Goal: Task Accomplishment & Management: Complete application form

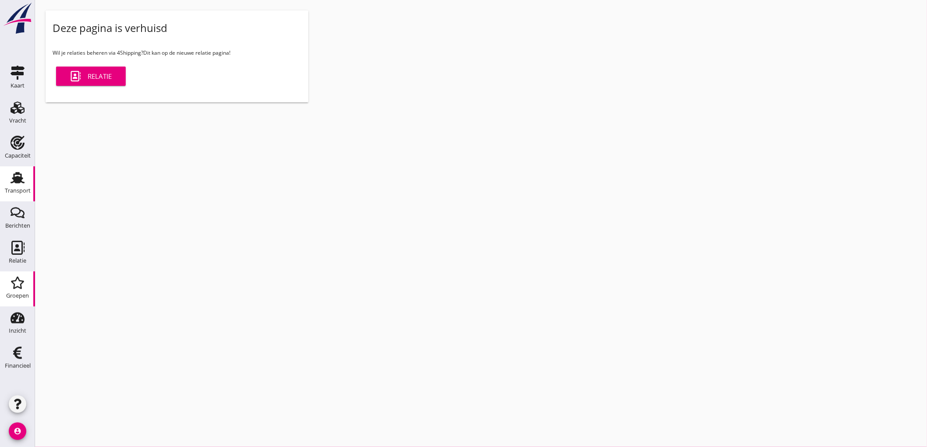
click at [15, 174] on use at bounding box center [18, 177] width 14 height 11
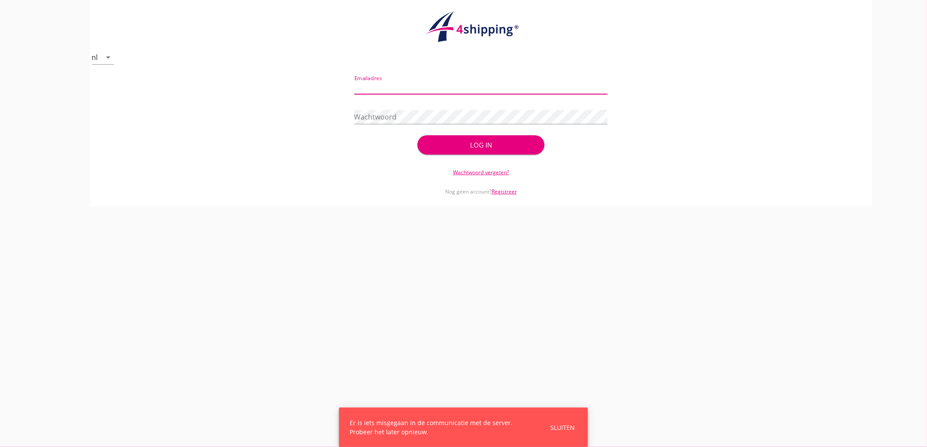
click at [393, 91] on input "Emailadres" at bounding box center [481, 87] width 254 height 14
type input "[EMAIL_ADDRESS][DOMAIN_NAME]"
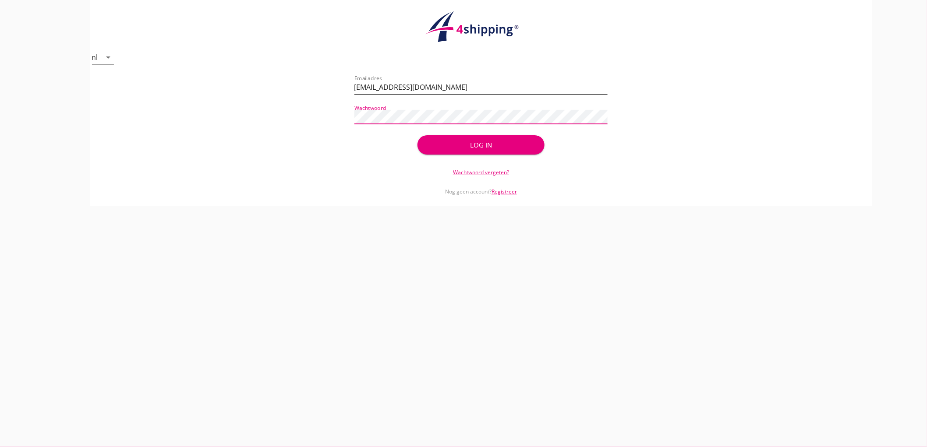
click at [417, 135] on button "Log in" at bounding box center [480, 144] width 127 height 19
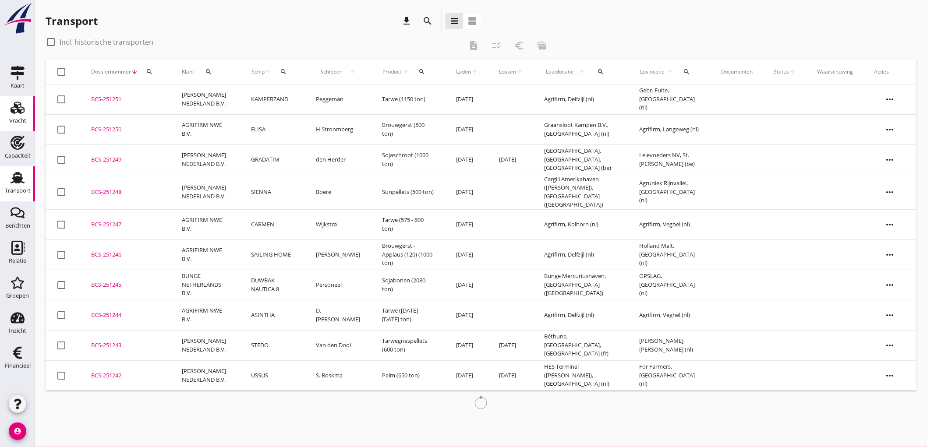
click at [16, 116] on div "Vracht" at bounding box center [17, 121] width 17 height 12
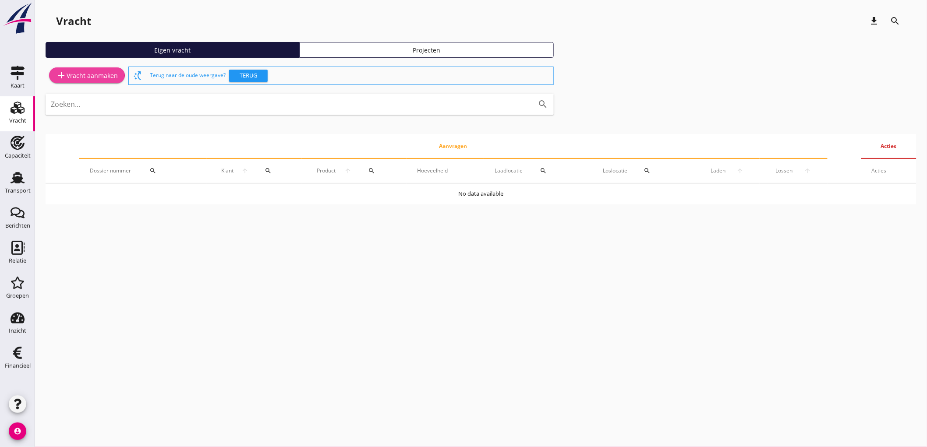
click at [57, 76] on icon "add" at bounding box center [61, 75] width 11 height 11
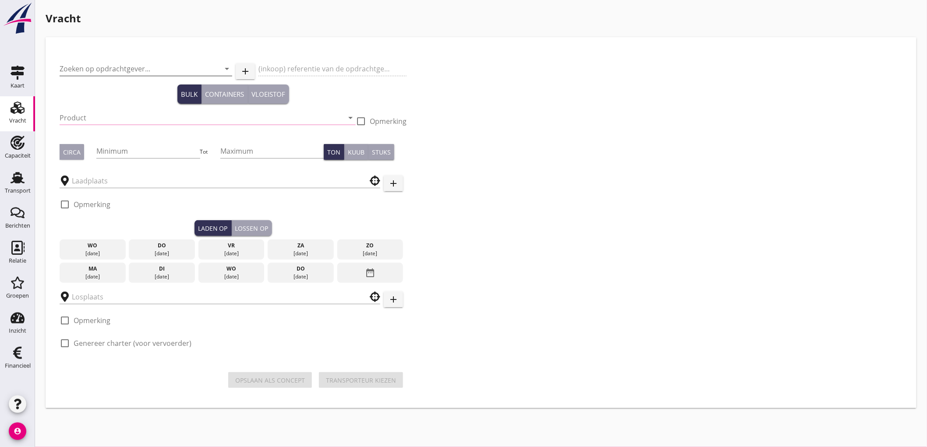
click at [96, 67] on input "Zoeken op opdrachtgever..." at bounding box center [134, 69] width 148 height 14
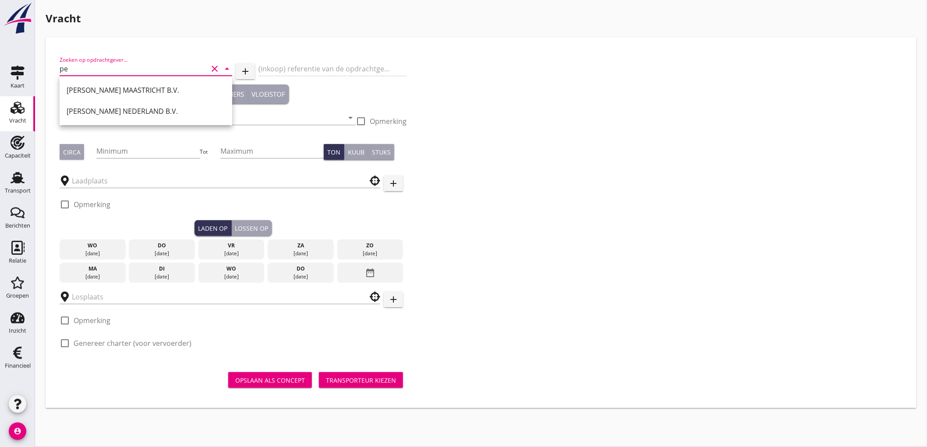
type input "p"
click at [183, 88] on div "HAEGER & SCHMIDT LOGISTICS" at bounding box center [161, 90] width 188 height 11
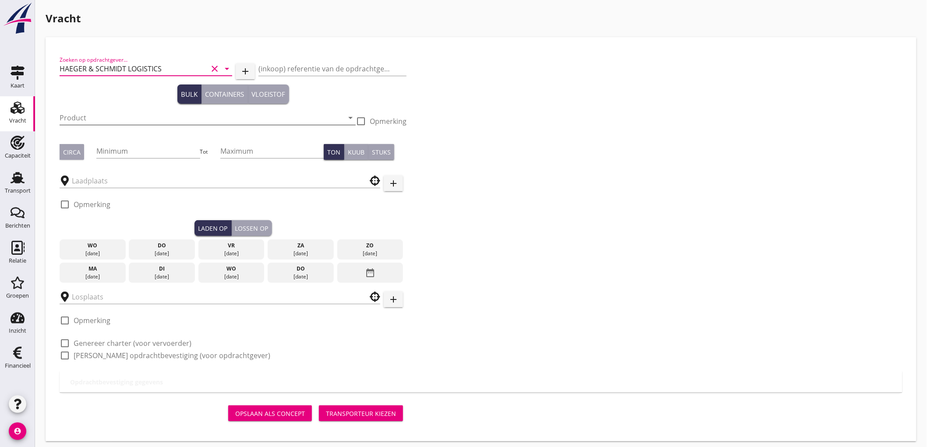
type input "HAEGER & SCHMIDT LOGISTICS"
click at [95, 116] on input "Product" at bounding box center [202, 118] width 284 height 14
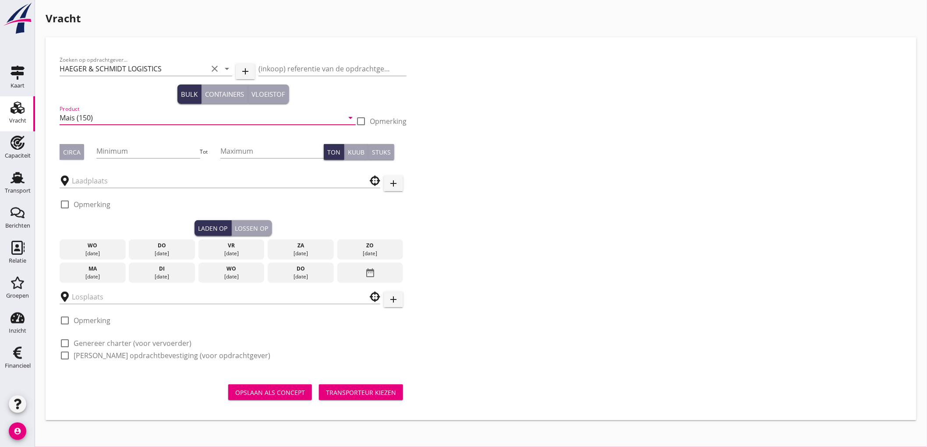
type input "Mais (150)"
click at [77, 152] on div "Circa" at bounding box center [72, 152] width 18 height 9
drag, startPoint x: 129, startPoint y: 152, endPoint x: 141, endPoint y: 150, distance: 12.0
click at [133, 152] on input "Minimum" at bounding box center [147, 151] width 103 height 14
type input "2"
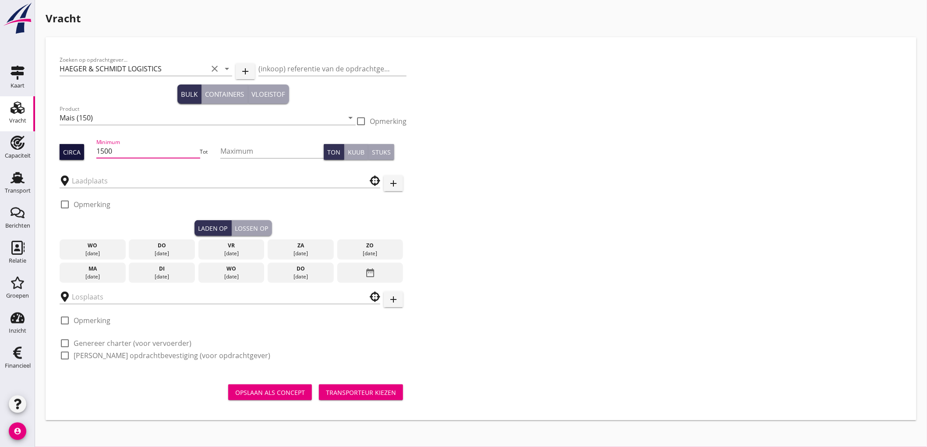
type input "1500"
click at [81, 146] on button "Circa" at bounding box center [72, 152] width 25 height 16
click at [104, 180] on input "text" at bounding box center [214, 181] width 284 height 14
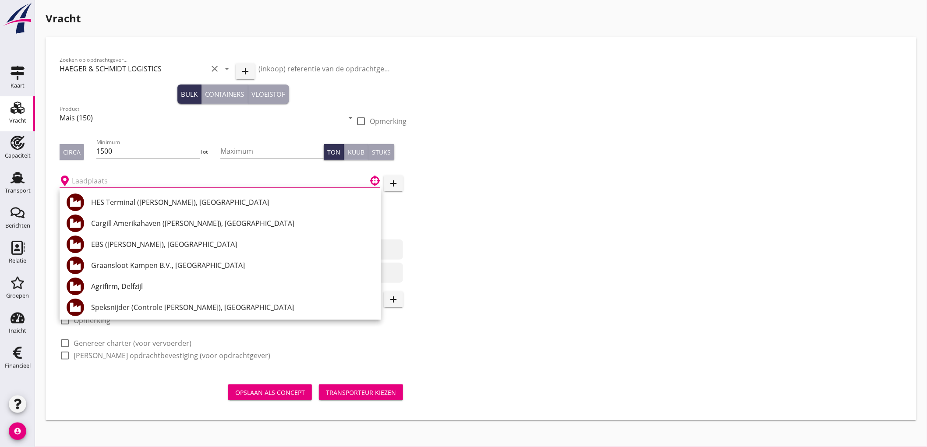
click at [187, 187] on div at bounding box center [220, 181] width 321 height 14
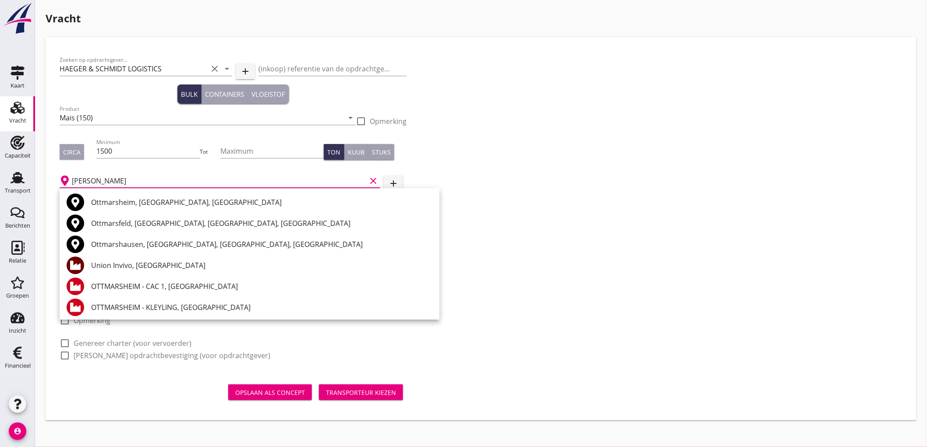
type input "ottmars"
click at [396, 181] on icon "add" at bounding box center [393, 183] width 11 height 11
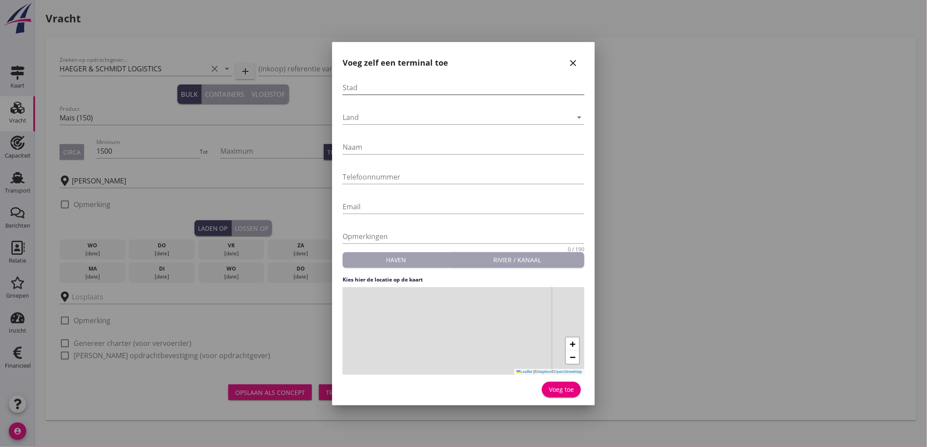
click at [447, 91] on input "Stad" at bounding box center [463, 88] width 242 height 14
type input "Ottmarsheim"
drag, startPoint x: 553, startPoint y: 233, endPoint x: 481, endPoint y: 333, distance: 123.6
click at [481, 333] on div "+ − Leaflet | © Mapbox © OpenStreetMap" at bounding box center [463, 331] width 242 height 88
click at [430, 321] on div "+ − Leaflet | © Mapbox © OpenStreetMap" at bounding box center [463, 331] width 242 height 88
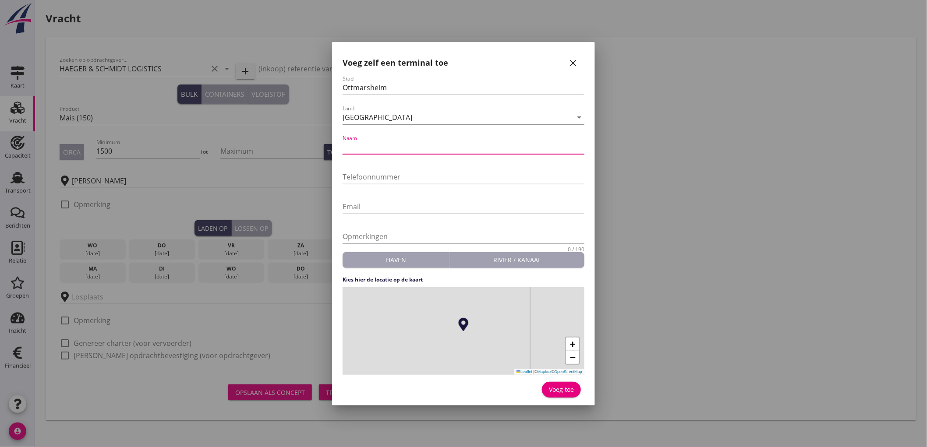
click at [387, 139] on div "Naam" at bounding box center [463, 149] width 242 height 28
type input "CAC"
type input "0033-389261555"
click at [571, 391] on div "Voeg toe" at bounding box center [561, 389] width 25 height 9
type input "CAC"
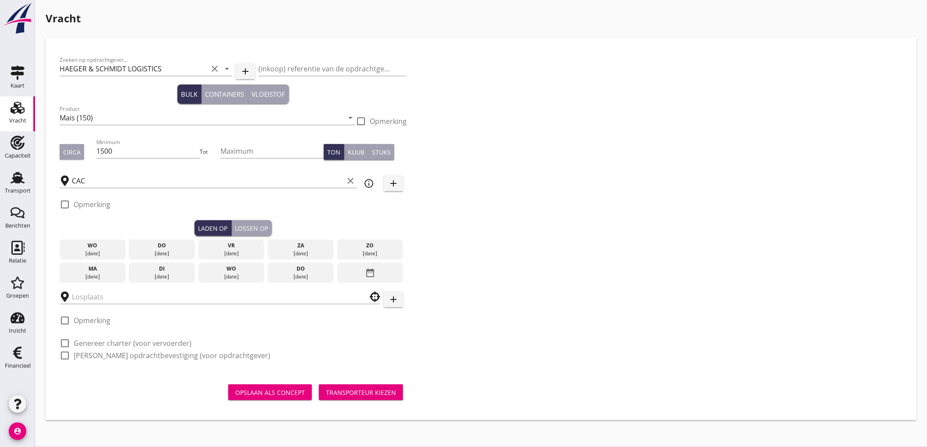
click at [233, 279] on div "[DATE]" at bounding box center [232, 277] width 62 height 8
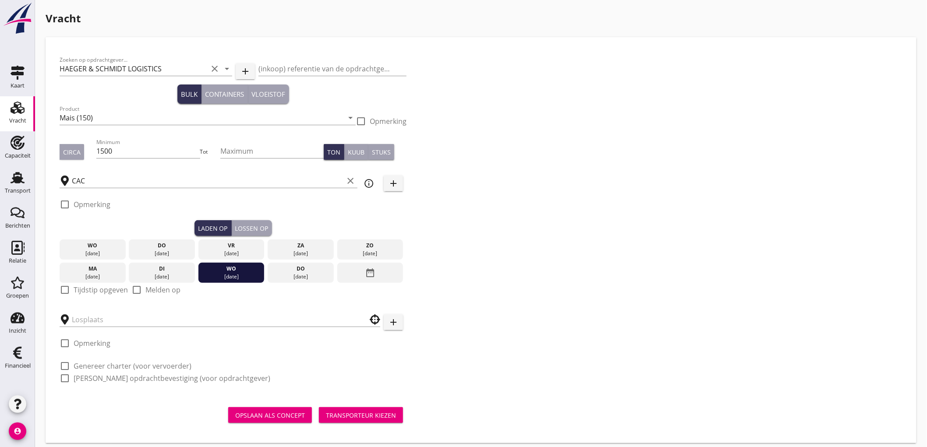
click at [100, 293] on label "Tijdstip opgeven" at bounding box center [101, 290] width 54 height 9
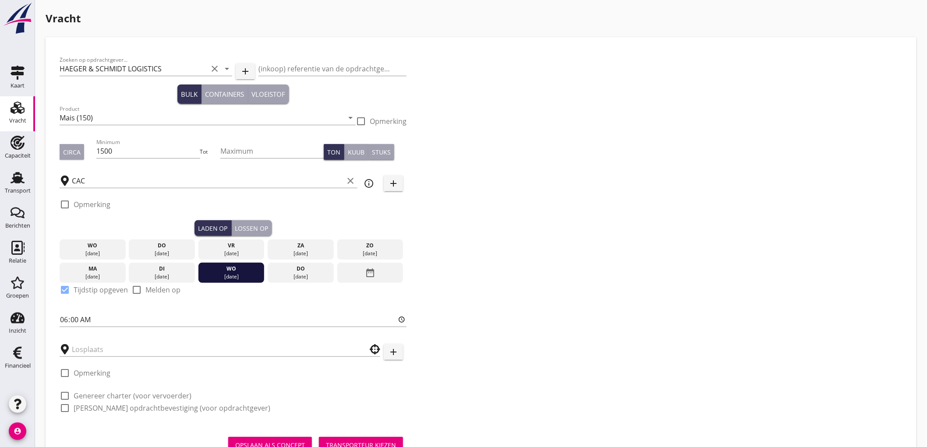
checkbox input "true"
click at [260, 231] on div "Lossen op" at bounding box center [251, 228] width 33 height 9
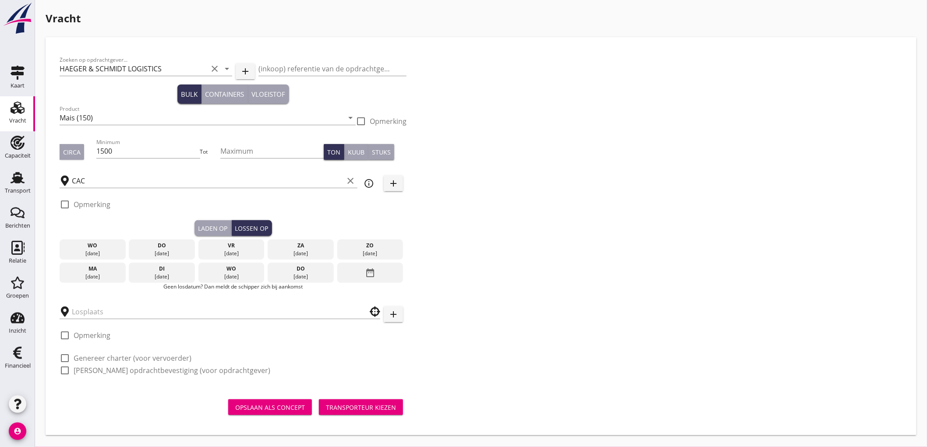
click at [371, 271] on icon "date_range" at bounding box center [370, 273] width 11 height 16
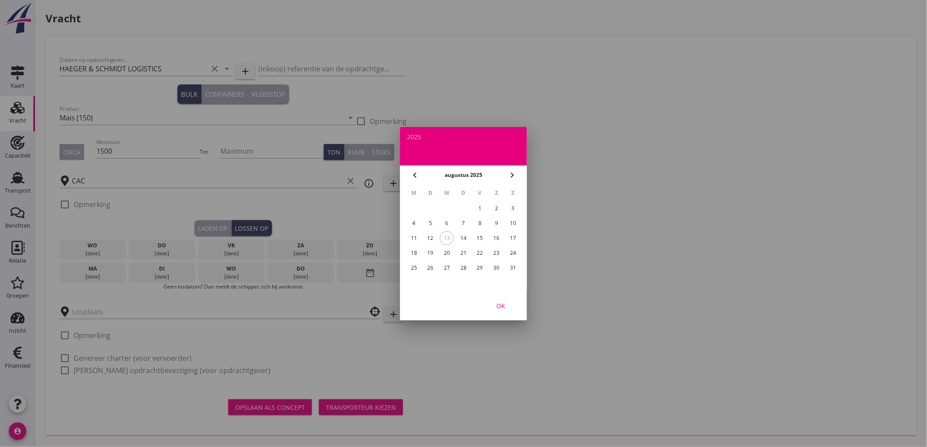
click at [418, 263] on div "25" at bounding box center [414, 268] width 14 height 14
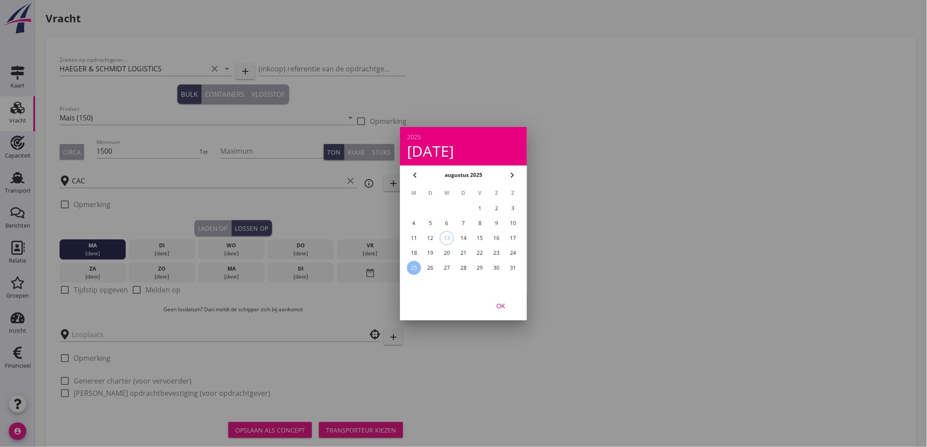
click at [506, 303] on div "OK" at bounding box center [500, 305] width 25 height 9
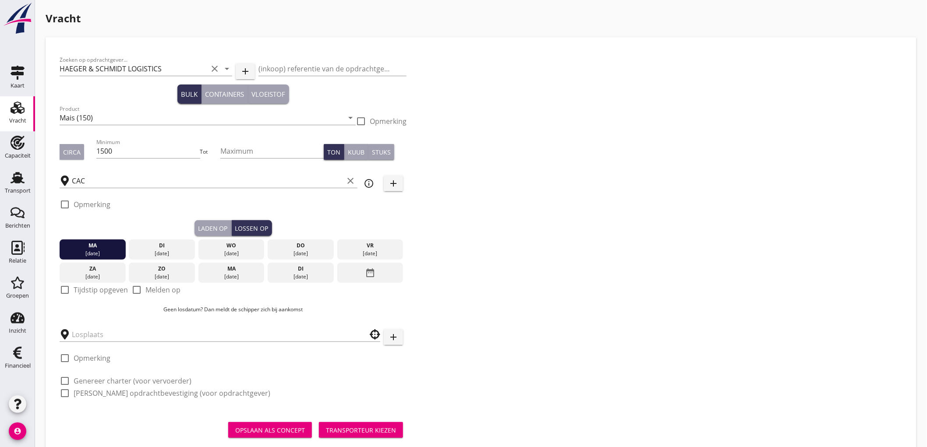
click at [79, 288] on label "Tijdstip opgeven" at bounding box center [101, 290] width 54 height 9
checkbox input "true"
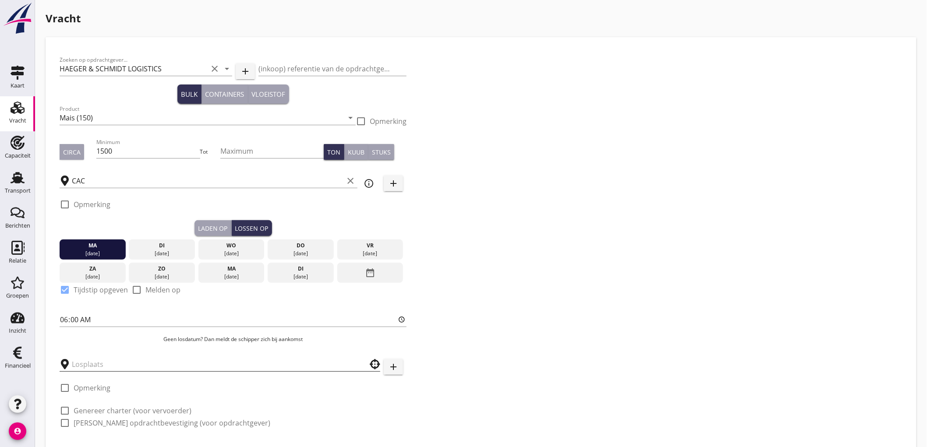
click at [106, 369] on input "text" at bounding box center [214, 364] width 284 height 14
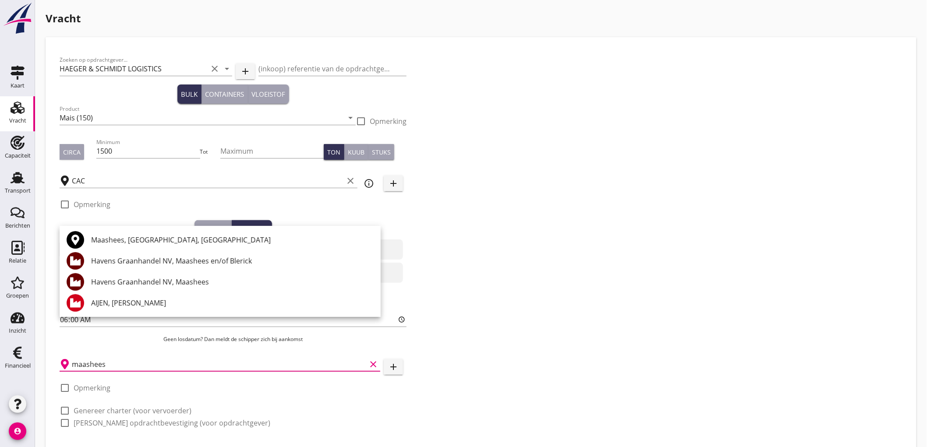
click at [159, 286] on div "Havens Graanhandel NV, Maashees" at bounding box center [232, 282] width 282 height 11
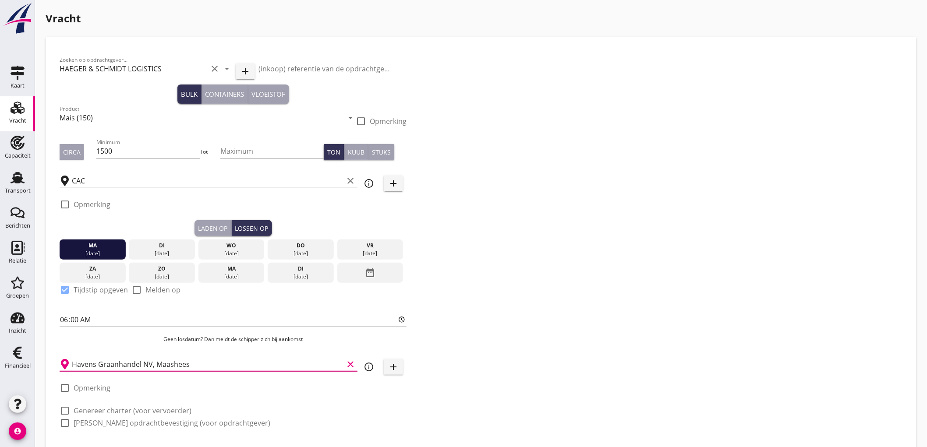
type input "Havens Graanhandel NV, Maashees"
click at [126, 407] on label "Genereer charter (voor vervoerder)" at bounding box center [133, 410] width 118 height 9
checkbox input "true"
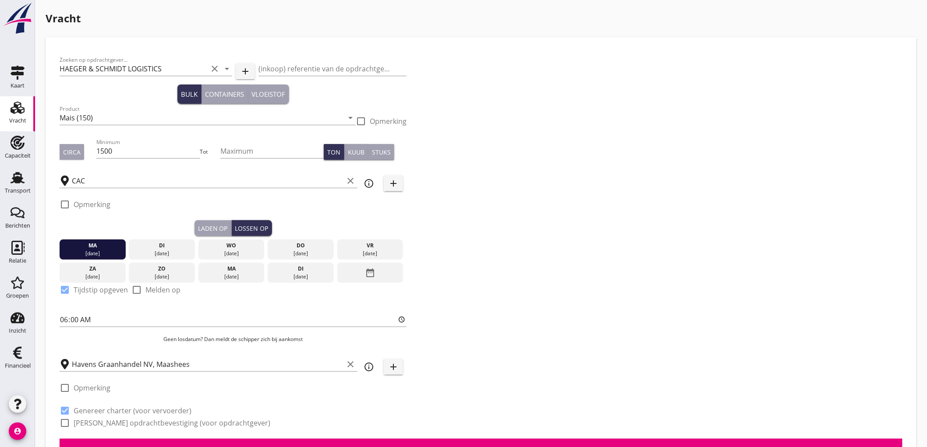
click at [123, 424] on label "Genereer opdrachtbevestiging (voor opdrachtgever)" at bounding box center [172, 423] width 197 height 9
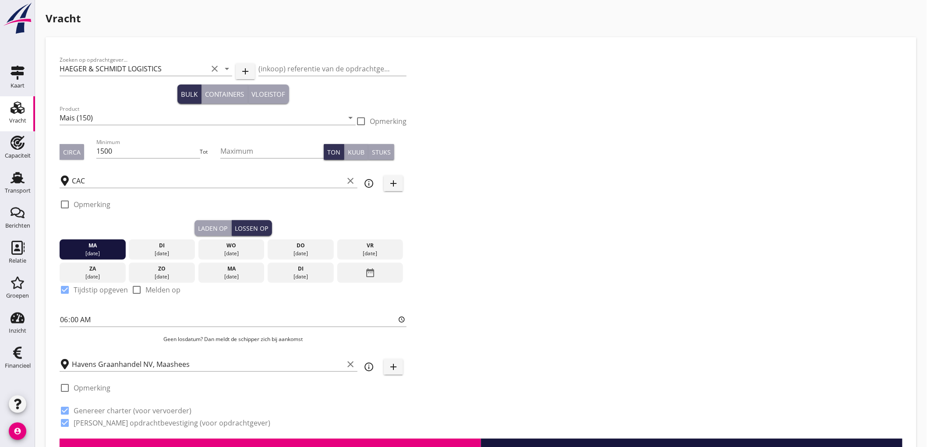
checkbox input "true"
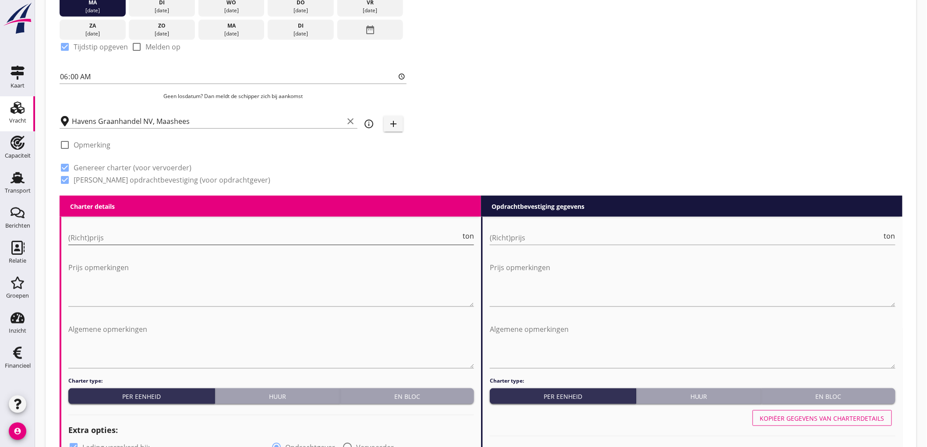
click at [111, 239] on input "(Richt)prijs" at bounding box center [264, 238] width 392 height 14
type input "30000"
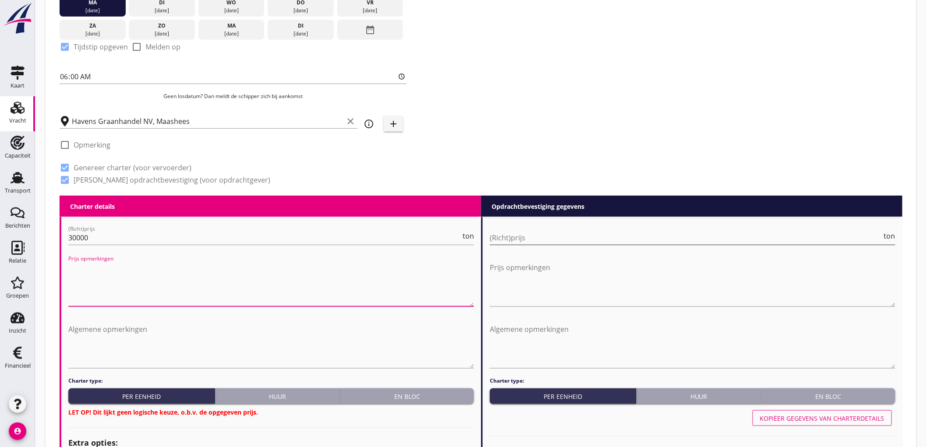
click at [511, 236] on input "(Richt)prijs" at bounding box center [686, 238] width 392 height 14
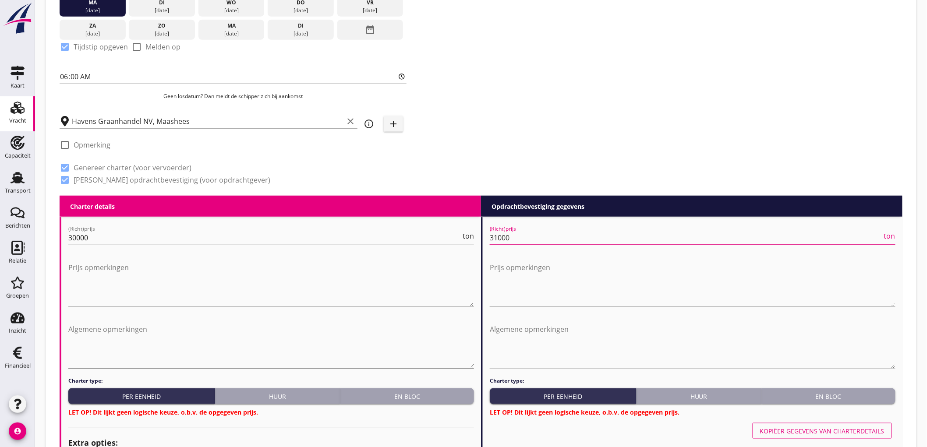
scroll to position [340, 0]
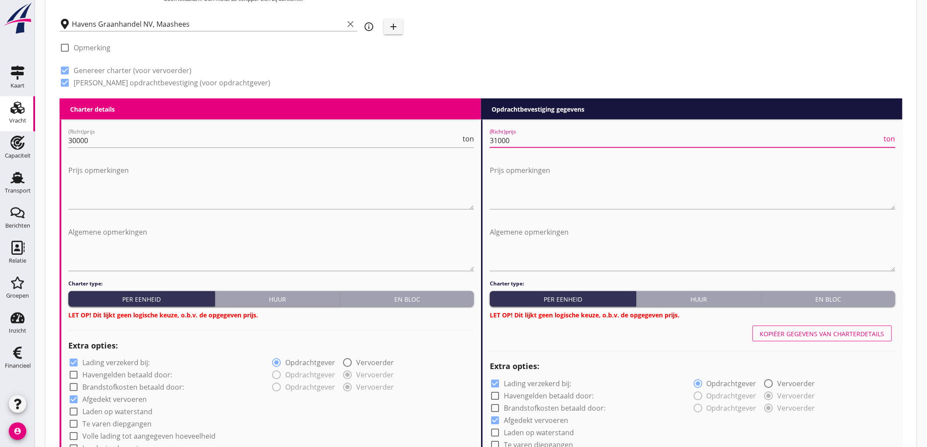
type input "31000"
click at [426, 305] on button "En bloc" at bounding box center [407, 299] width 134 height 16
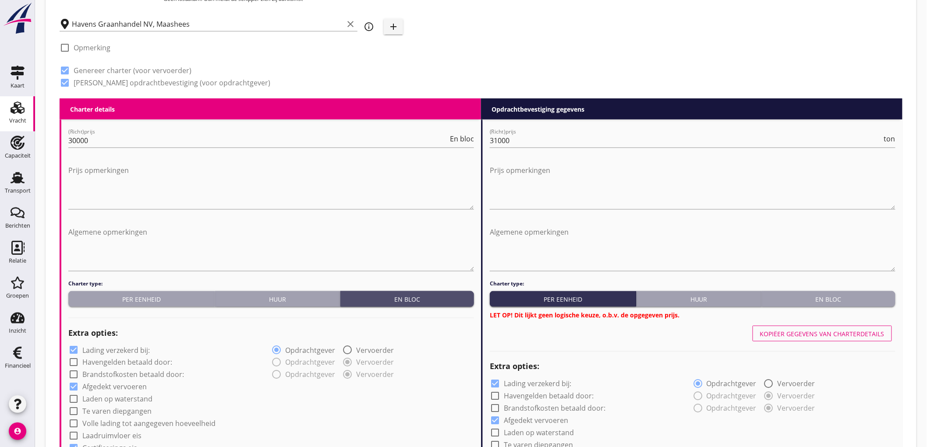
click at [428, 293] on button "En bloc" at bounding box center [407, 299] width 134 height 16
click at [822, 303] on button "En bloc" at bounding box center [829, 299] width 134 height 16
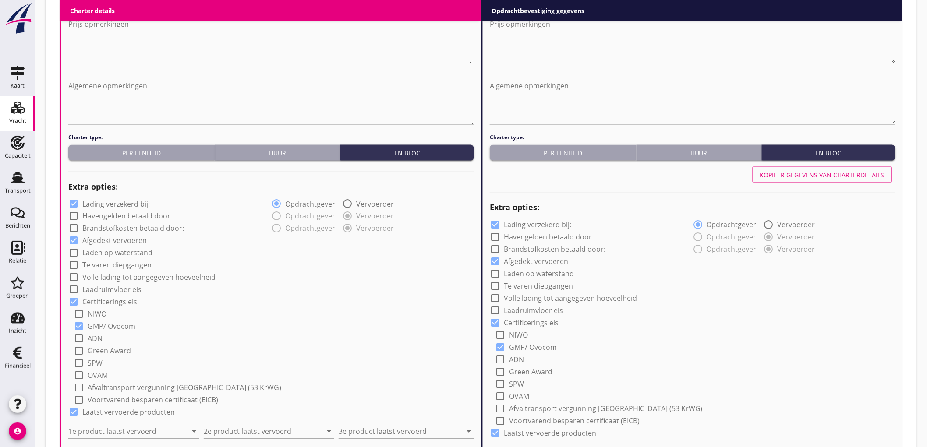
click at [136, 204] on label "Lading verzekerd bij:" at bounding box center [115, 204] width 67 height 9
checkbox input "false"
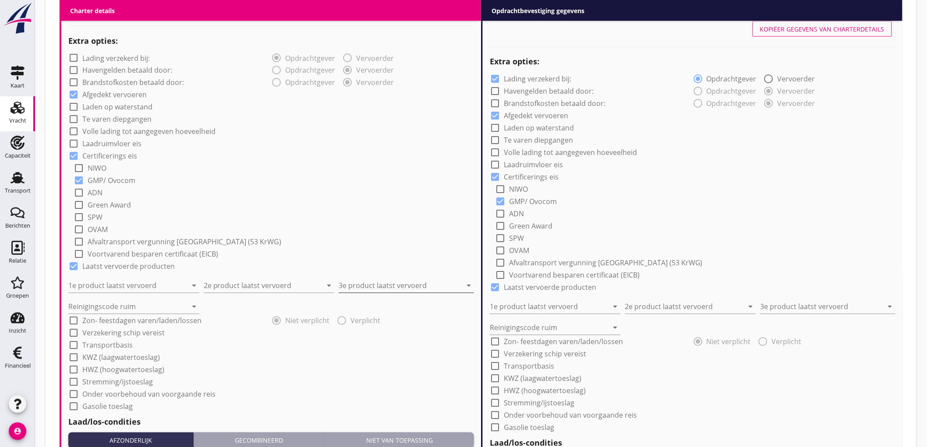
scroll to position [681, 0]
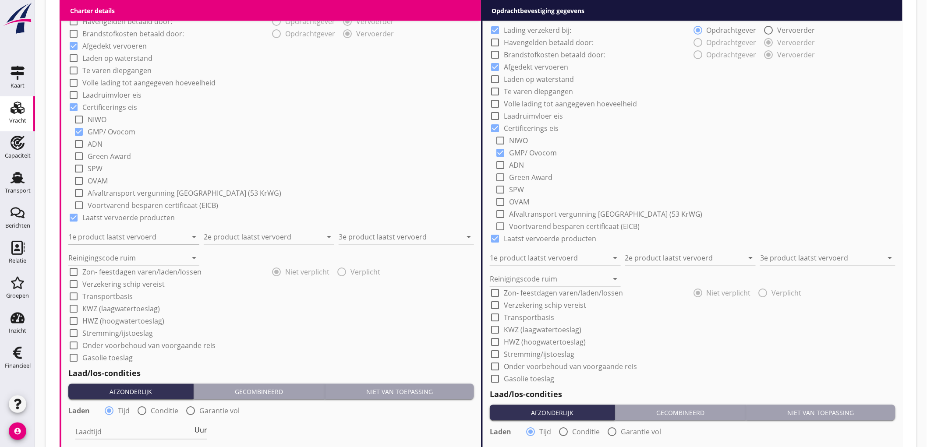
click at [78, 239] on input "1e product laatst vervoerd" at bounding box center [127, 237] width 119 height 14
type input "Cellulose (8410)"
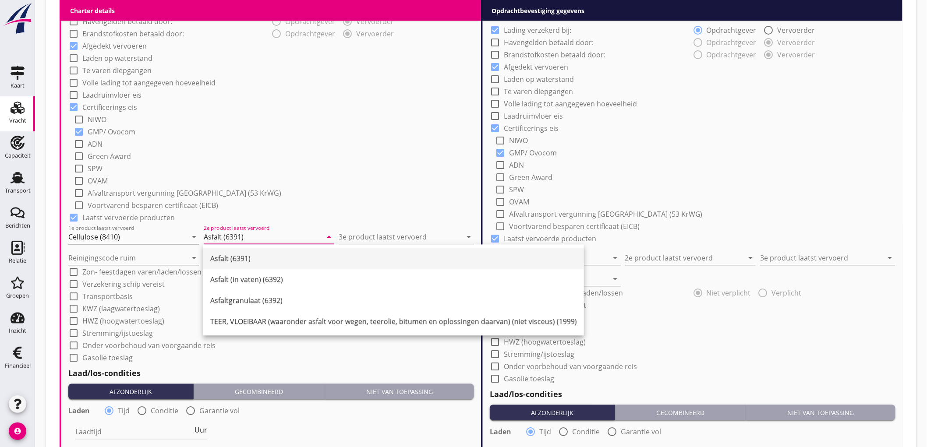
type input "Asfalt (6391)"
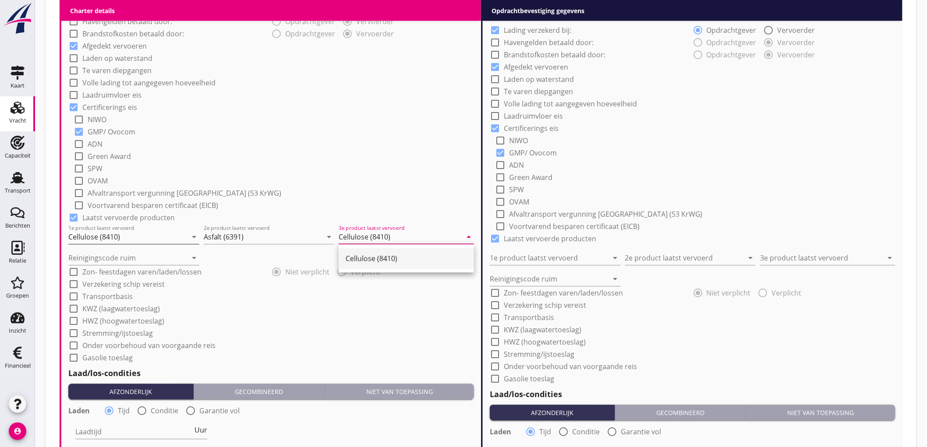
type input "Cellulose (8410)"
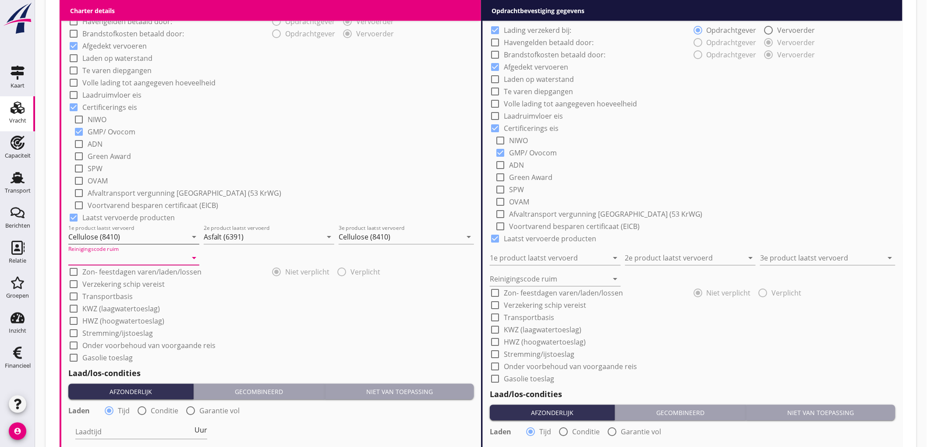
type input "a"
type input "b"
click at [269, 125] on div "check_box GMP/ Ovocom" at bounding box center [274, 131] width 400 height 12
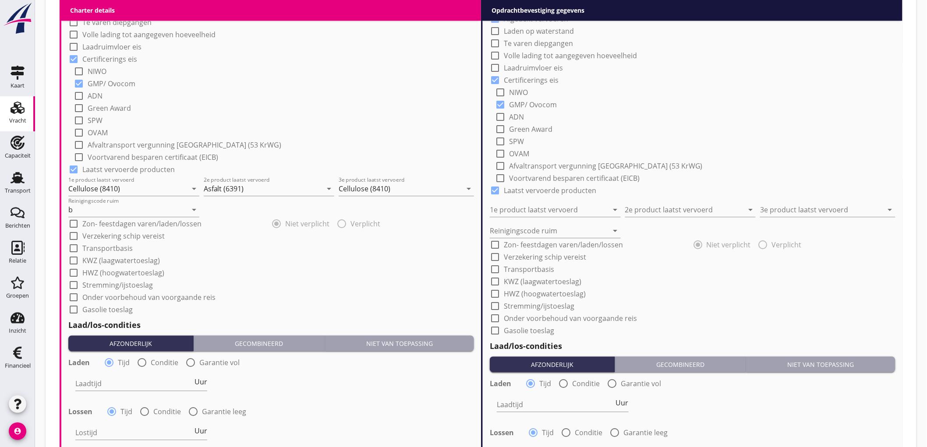
scroll to position [827, 0]
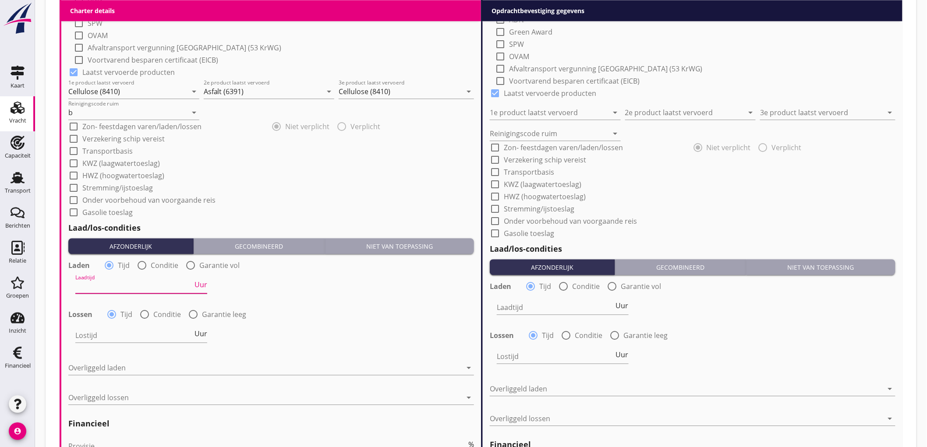
click at [116, 286] on input "Laadtijd" at bounding box center [133, 286] width 117 height 14
type input "48"
click at [140, 316] on div at bounding box center [144, 314] width 15 height 15
radio input "false"
radio input "true"
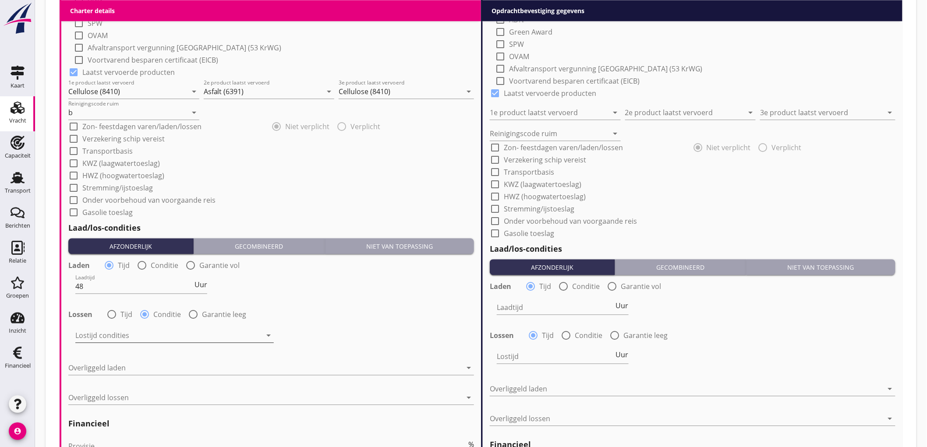
click at [99, 339] on div at bounding box center [168, 335] width 186 height 14
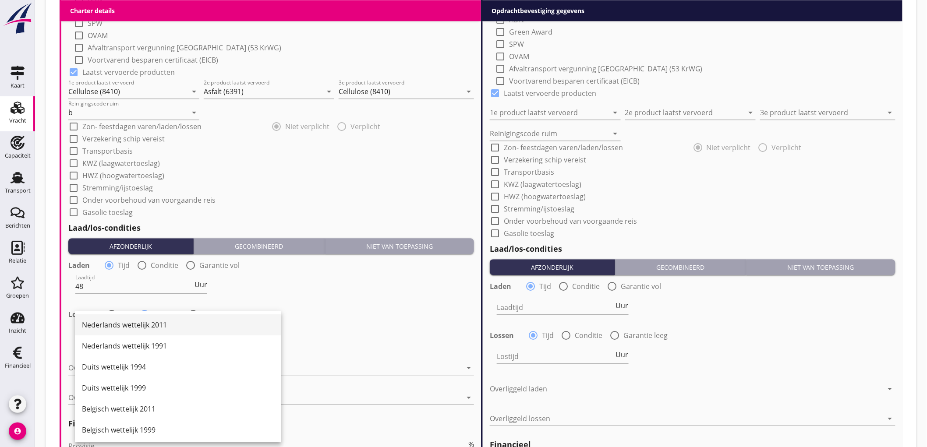
click at [128, 327] on div "Nederlands wettelijk 2011" at bounding box center [178, 325] width 192 height 11
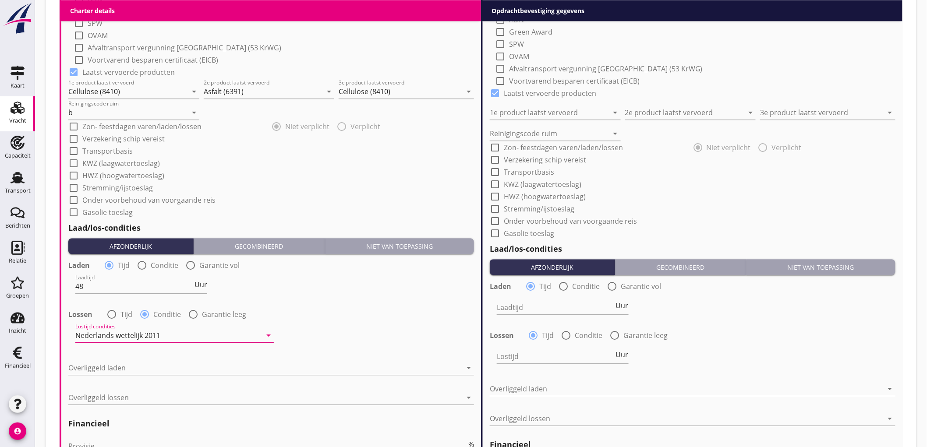
click at [282, 190] on div "check_box_outline_blank Stremming/ijstoeslag" at bounding box center [271, 187] width 406 height 12
click at [168, 263] on label "Conditie" at bounding box center [165, 265] width 28 height 9
radio input "false"
radio input "true"
click at [116, 268] on div "radio_button_unchecked Tijd" at bounding box center [117, 265] width 26 height 11
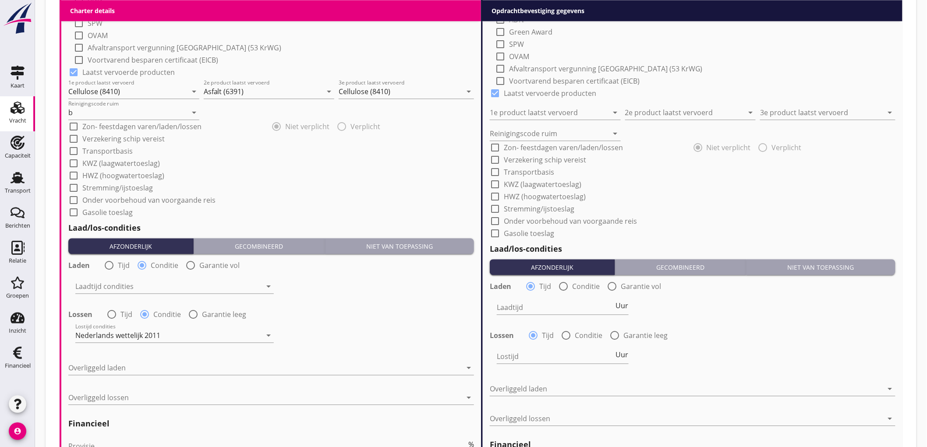
click at [118, 263] on label "Tijd" at bounding box center [124, 265] width 12 height 9
radio input "true"
click at [127, 364] on div at bounding box center [264, 368] width 393 height 14
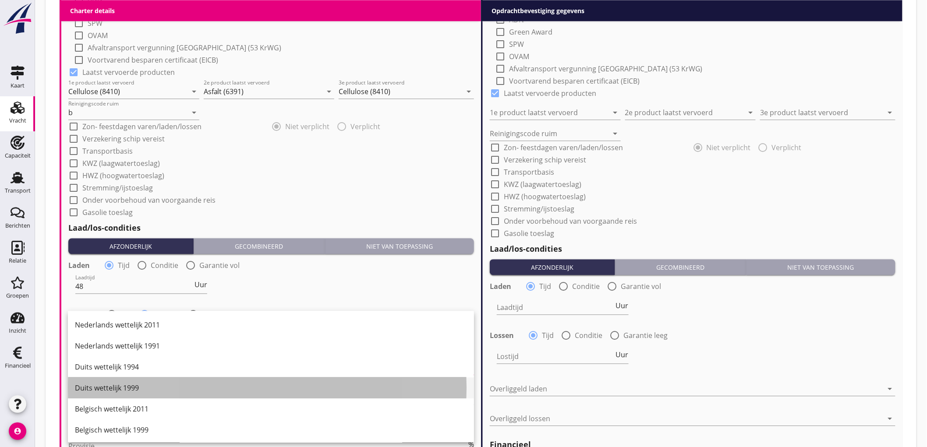
click at [151, 390] on div "Duits wettelijk 1999" at bounding box center [271, 388] width 392 height 11
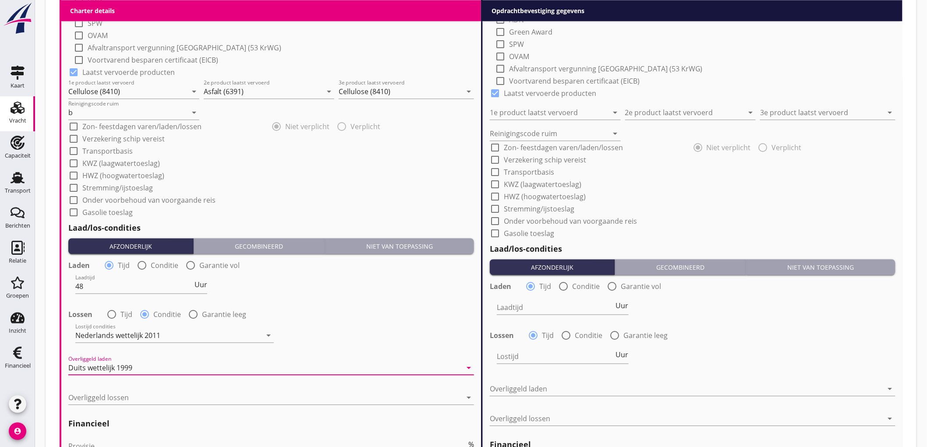
scroll to position [730, 0]
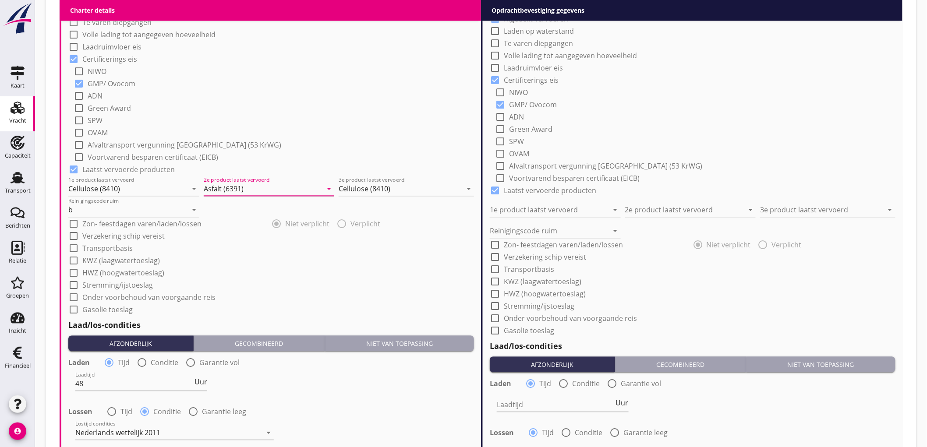
click at [234, 187] on input "Asfalt (6391)" at bounding box center [263, 189] width 119 height 14
type input "Split (6152)"
click at [350, 76] on div "check_box_outline_blank NIWO check_box GMP/ Ovocom check_box_outline_blank ADN …" at bounding box center [274, 113] width 400 height 98
click at [319, 85] on div "check_box GMP/ Ovocom" at bounding box center [274, 83] width 400 height 12
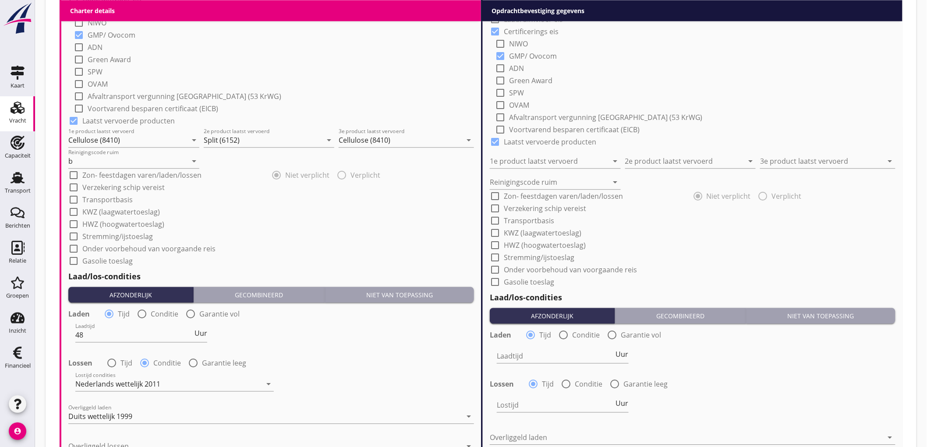
click at [255, 200] on div "check_box_outline_blank Transportbasis" at bounding box center [271, 199] width 406 height 12
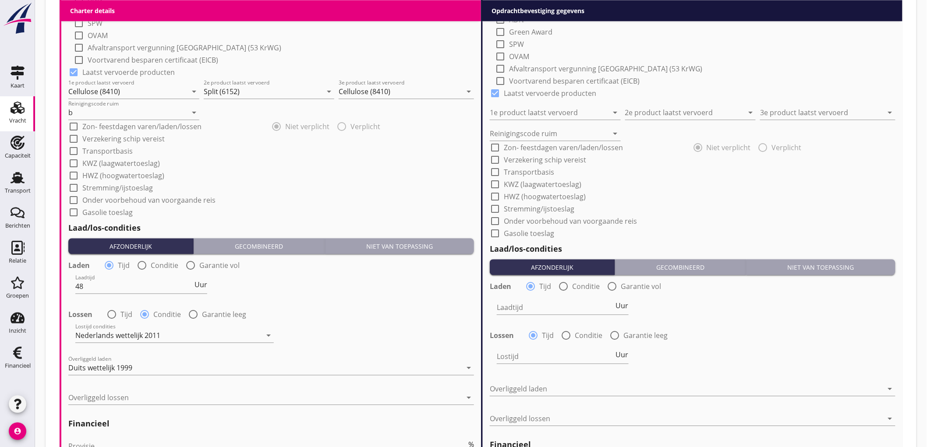
scroll to position [876, 0]
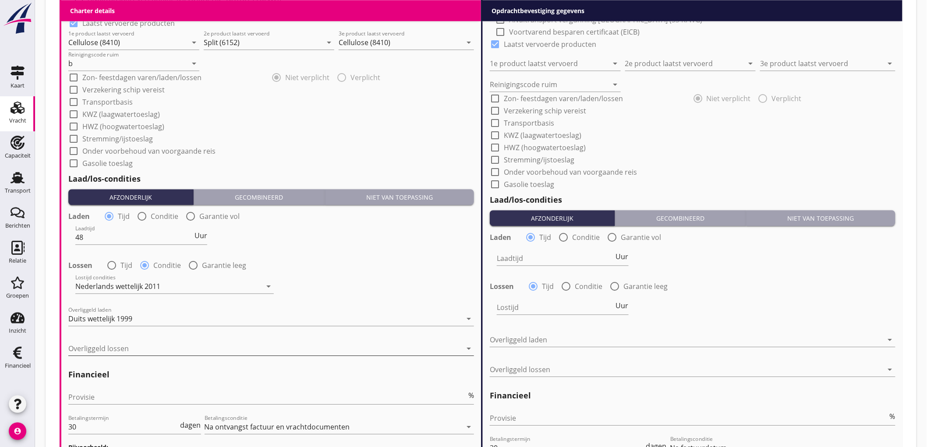
click at [125, 345] on div at bounding box center [264, 349] width 393 height 14
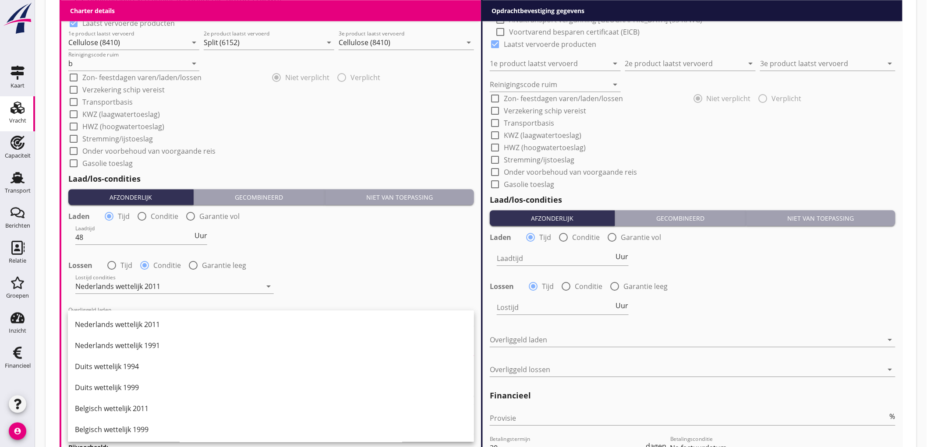
click at [334, 260] on div "Lossen radio_button_unchecked Tijd radio_button_checked Conditie radio_button_u…" at bounding box center [271, 264] width 406 height 12
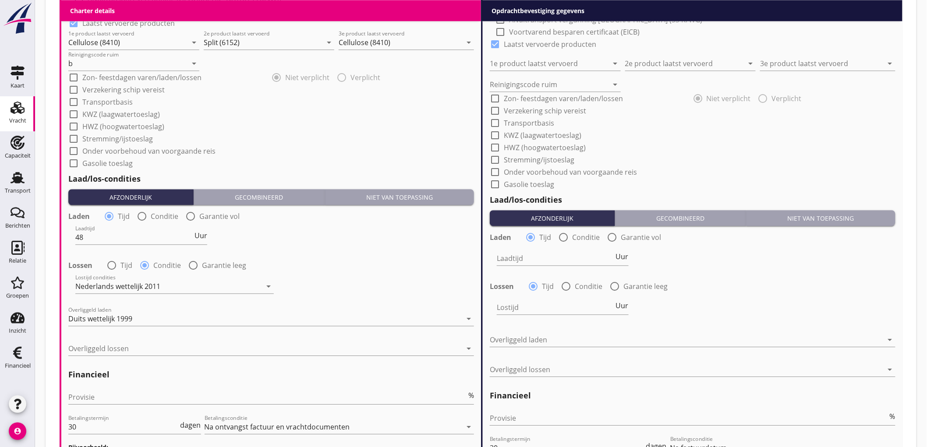
scroll to position [778, 0]
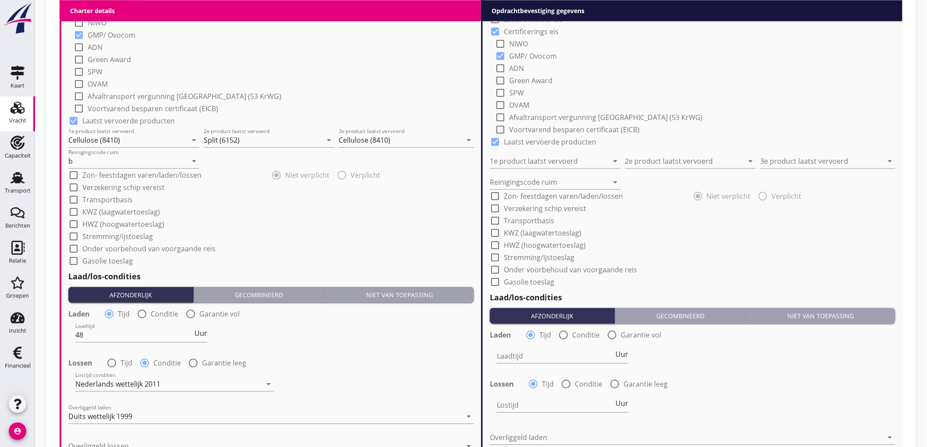
click at [328, 198] on div "check_box_outline_blank Transportbasis" at bounding box center [271, 199] width 406 height 12
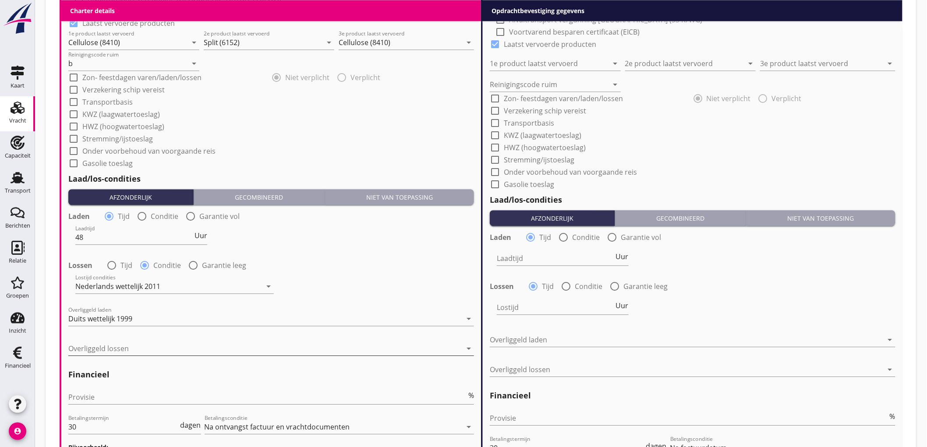
click at [108, 344] on div at bounding box center [264, 349] width 393 height 14
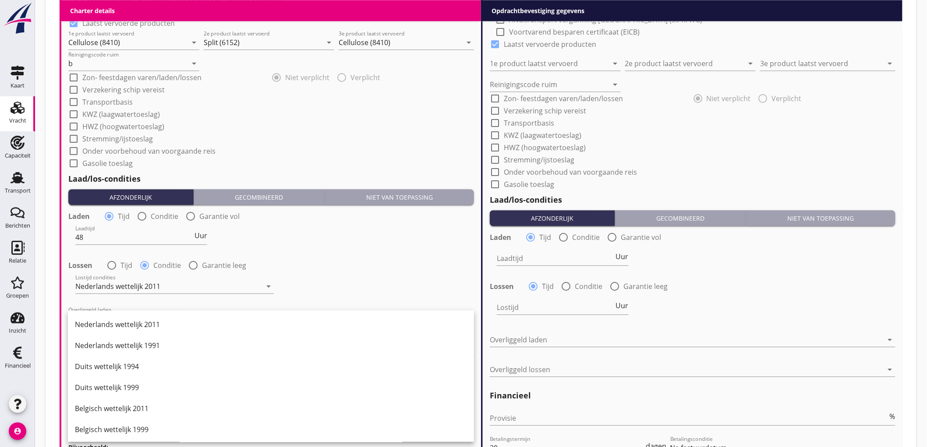
click at [343, 253] on div "Laadtijd 48 Uur" at bounding box center [270, 238] width 407 height 32
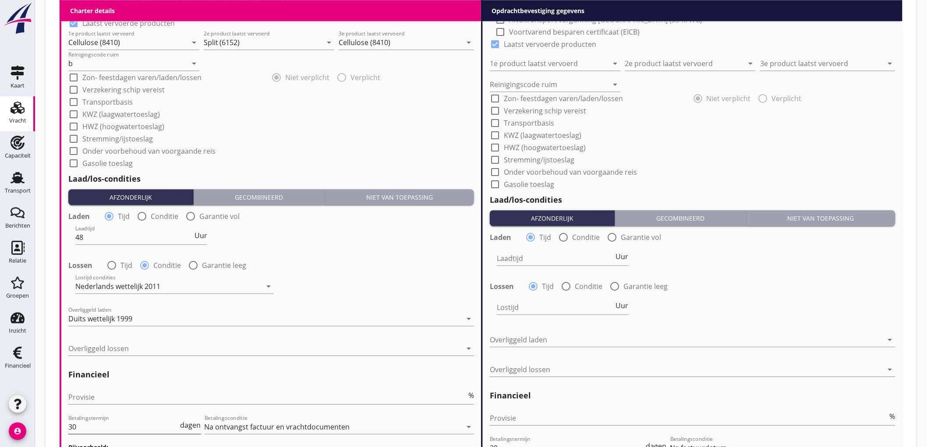
scroll to position [995, 0]
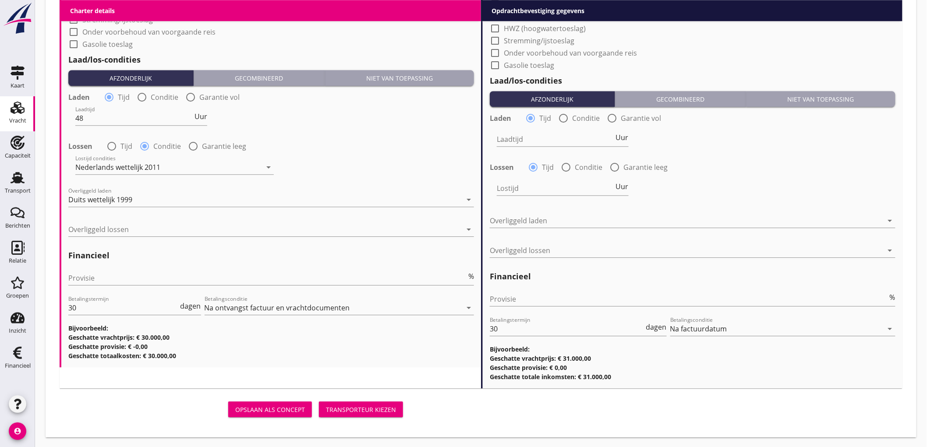
click at [108, 235] on div at bounding box center [264, 229] width 393 height 14
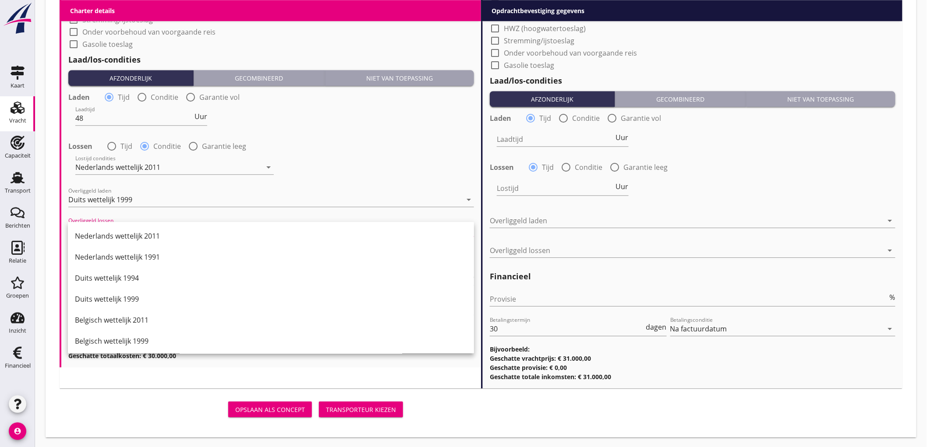
click at [110, 237] on div "Nederlands wettelijk 2011" at bounding box center [271, 236] width 392 height 11
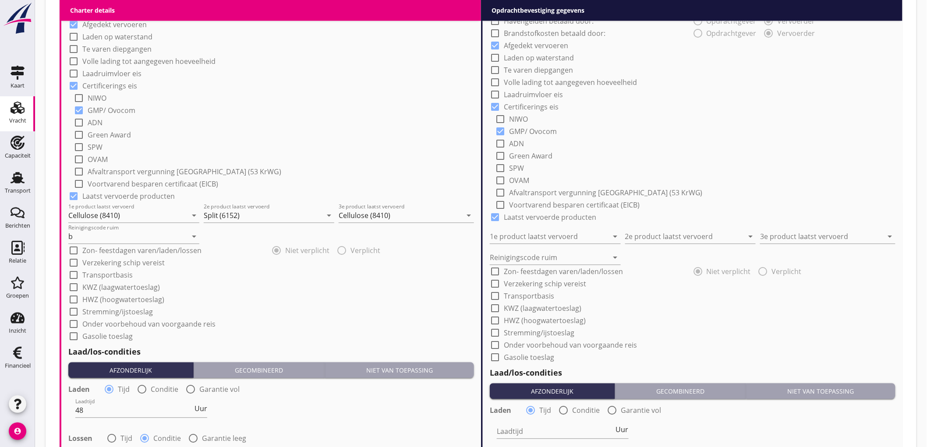
scroll to position [411, 0]
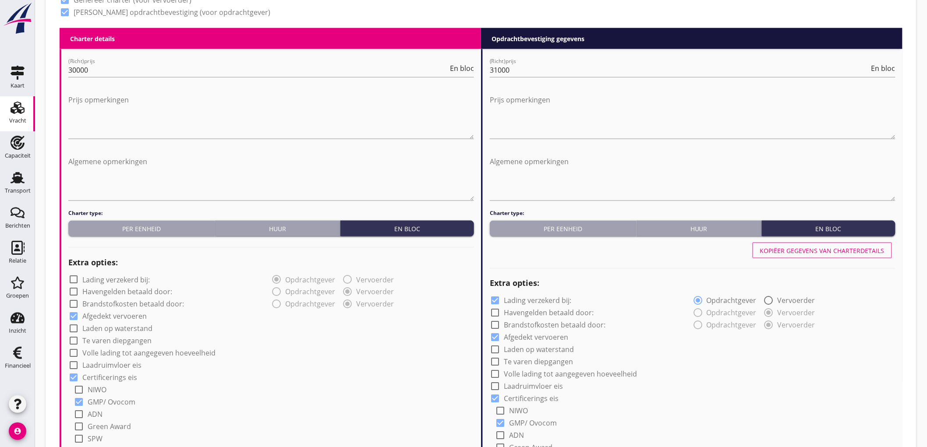
click at [804, 261] on div at bounding box center [693, 267] width 406 height 12
click at [807, 248] on div "Kopiëer gegevens van charterdetails" at bounding box center [822, 250] width 124 height 9
checkbox input "false"
type input "Cellulose (8410)"
type input "Split (6152)"
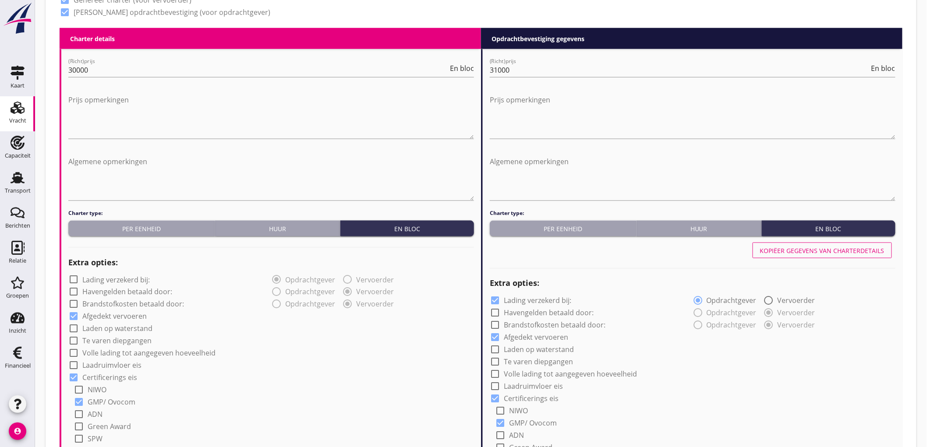
type input "Cellulose (8410)"
type input "b"
type input "48"
radio input "false"
radio input "true"
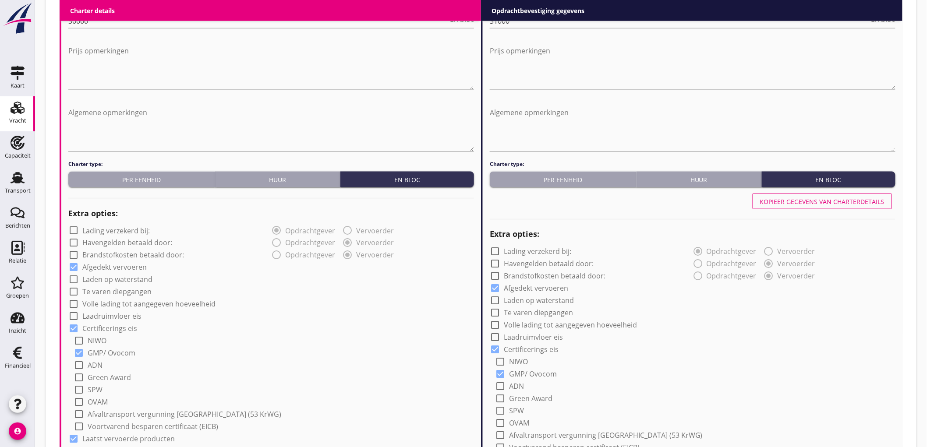
scroll to position [508, 0]
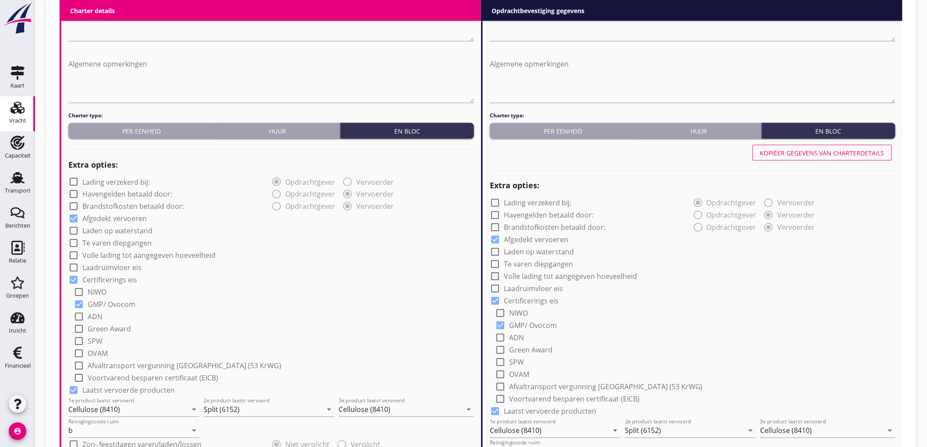
click at [116, 242] on label "Te varen diepgangen" at bounding box center [116, 243] width 69 height 9
checkbox input "true"
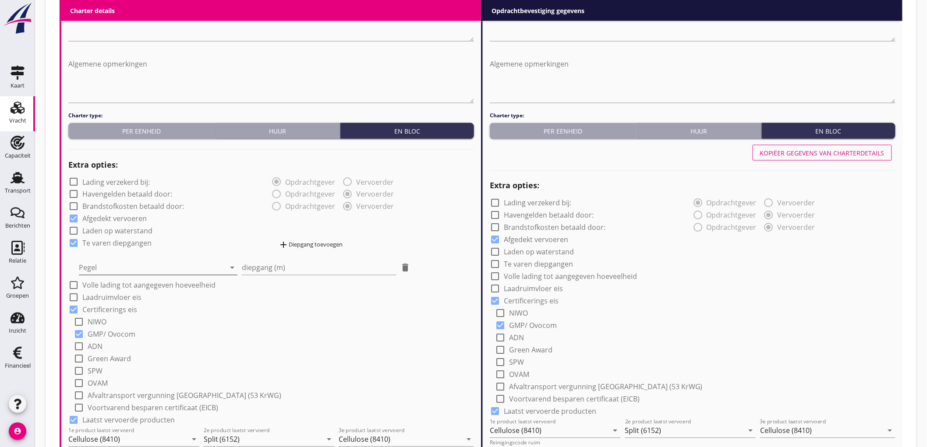
click at [116, 262] on div at bounding box center [152, 268] width 146 height 14
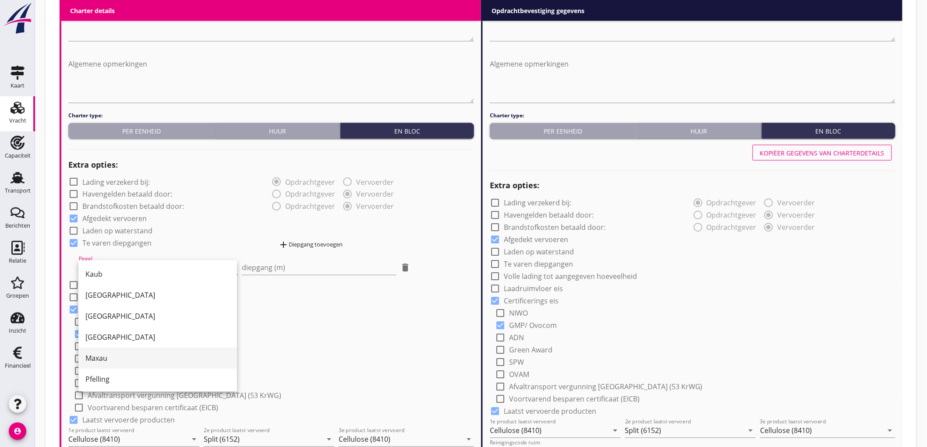
click at [125, 357] on div "Maxau" at bounding box center [157, 358] width 145 height 11
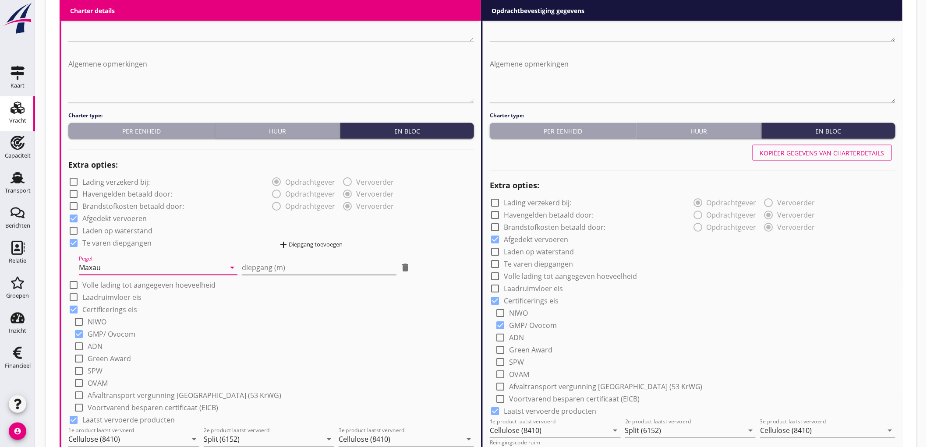
click at [272, 269] on input "diepgang (m)" at bounding box center [319, 268] width 155 height 14
type input "-2"
type input "-.9"
type input "-1.90"
click at [296, 248] on div "add Diepgang toevoegen" at bounding box center [310, 245] width 64 height 11
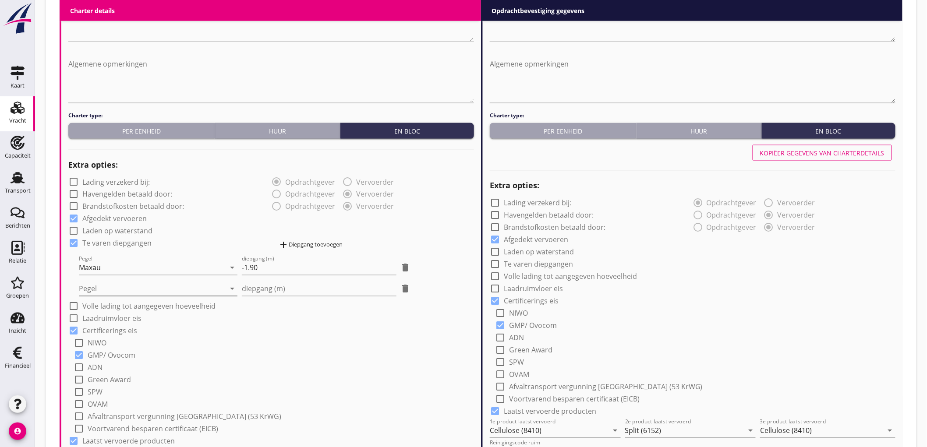
click at [168, 295] on div at bounding box center [152, 289] width 146 height 14
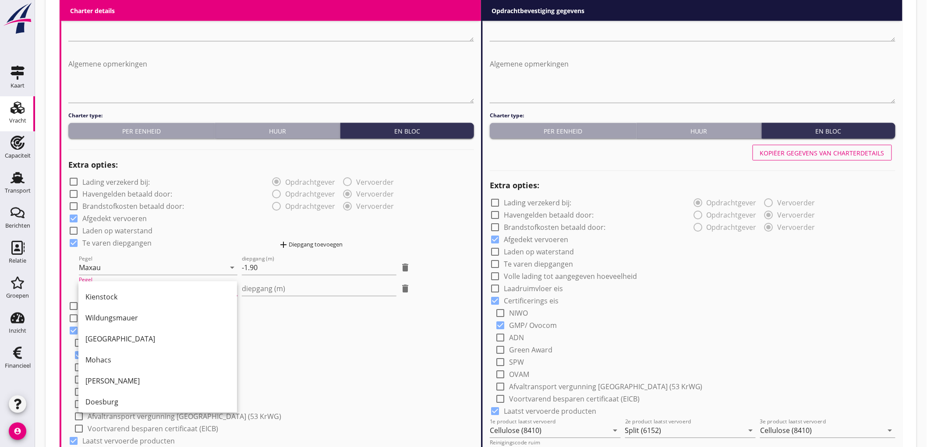
scroll to position [190, 0]
click at [146, 393] on div "Oestrich" at bounding box center [157, 399] width 145 height 21
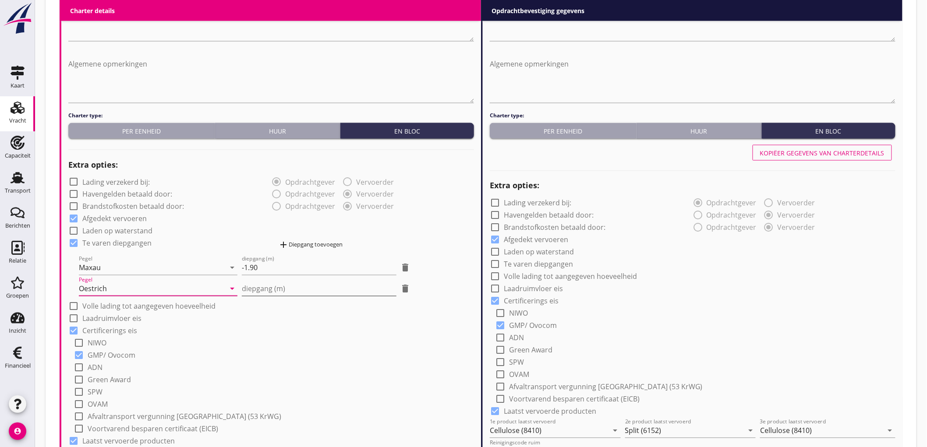
click at [293, 291] on input "diepgang (m)" at bounding box center [319, 289] width 155 height 14
type input "1"
click at [280, 349] on div "check_box GMP/ Ovocom" at bounding box center [274, 355] width 400 height 12
click at [306, 242] on div "add Diepgang toevoegen" at bounding box center [310, 245] width 64 height 11
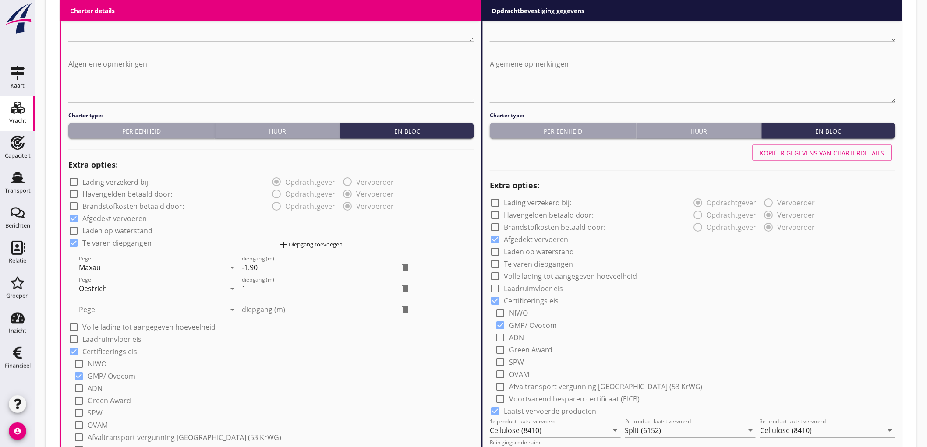
click at [147, 312] on div at bounding box center [152, 310] width 146 height 14
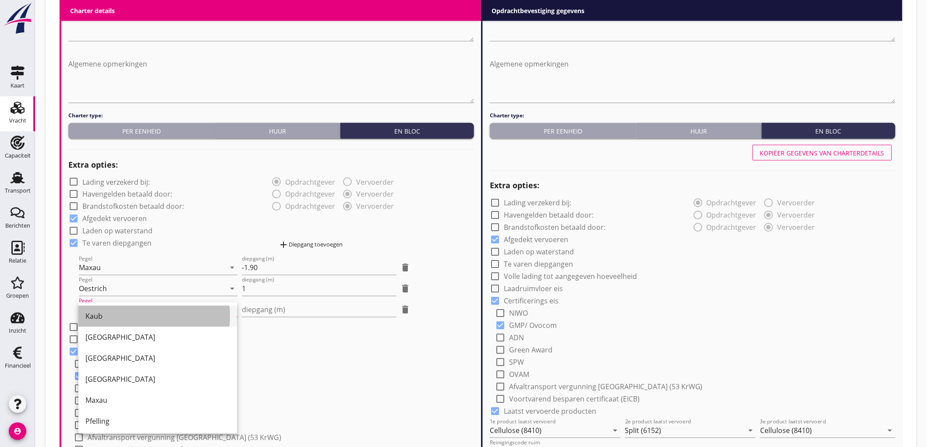
click at [116, 318] on div "Kaub" at bounding box center [157, 316] width 145 height 11
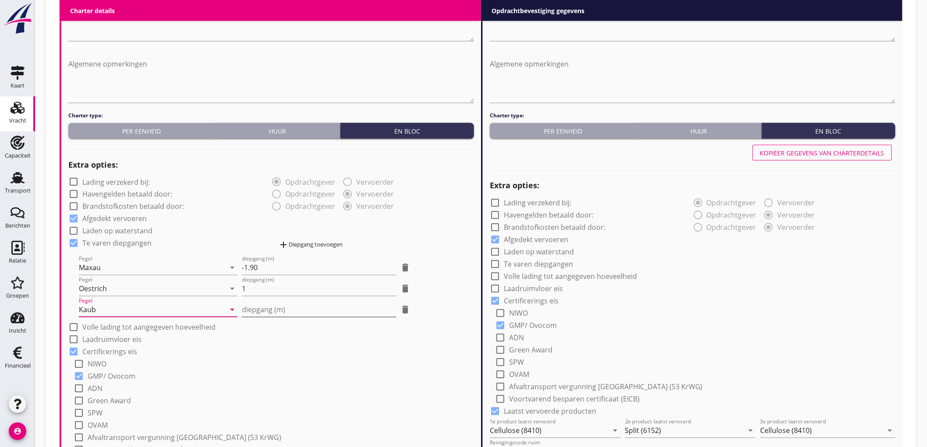
click at [247, 312] on input "diepgang (m)" at bounding box center [319, 310] width 155 height 14
type input "1"
click at [306, 367] on div "check_box_outline_blank NIWO" at bounding box center [274, 363] width 400 height 12
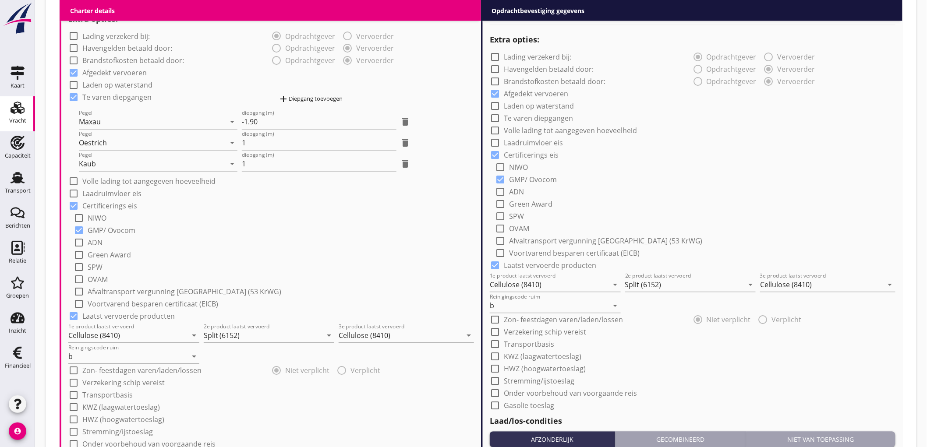
scroll to position [508, 0]
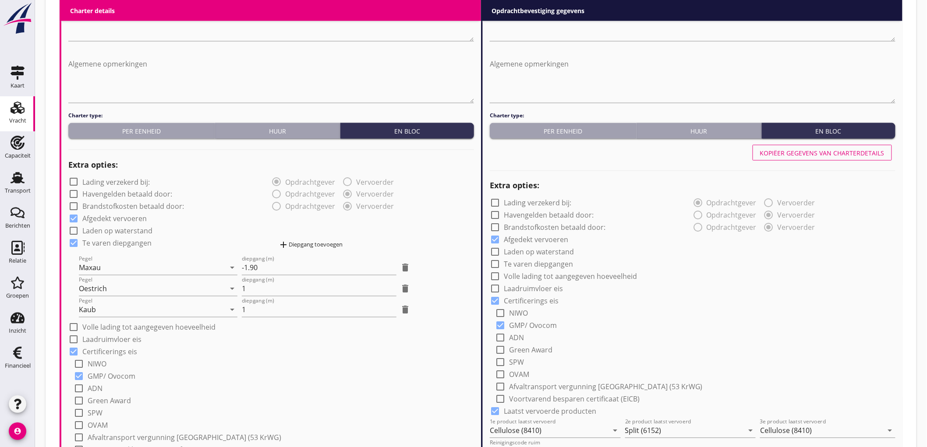
click at [114, 233] on label "Laden op waterstand" at bounding box center [117, 231] width 70 height 9
checkbox input "true"
click at [796, 150] on div "Kopiëer gegevens van charterdetails" at bounding box center [822, 152] width 124 height 9
checkbox input "true"
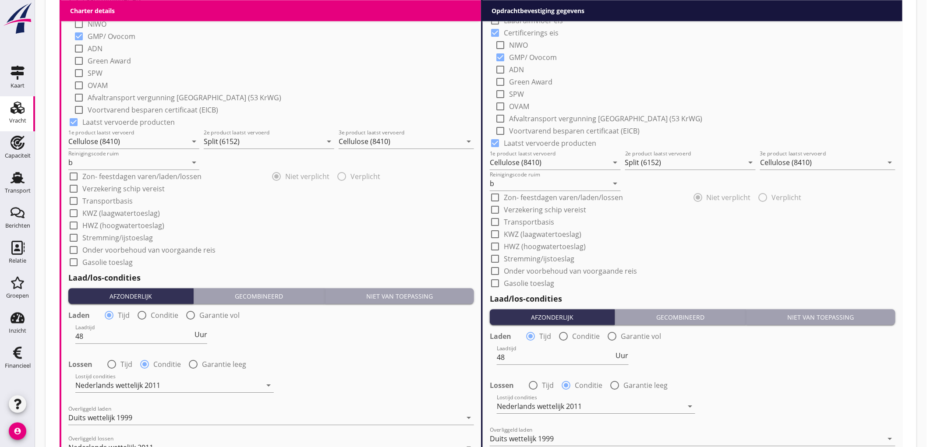
scroll to position [1044, 0]
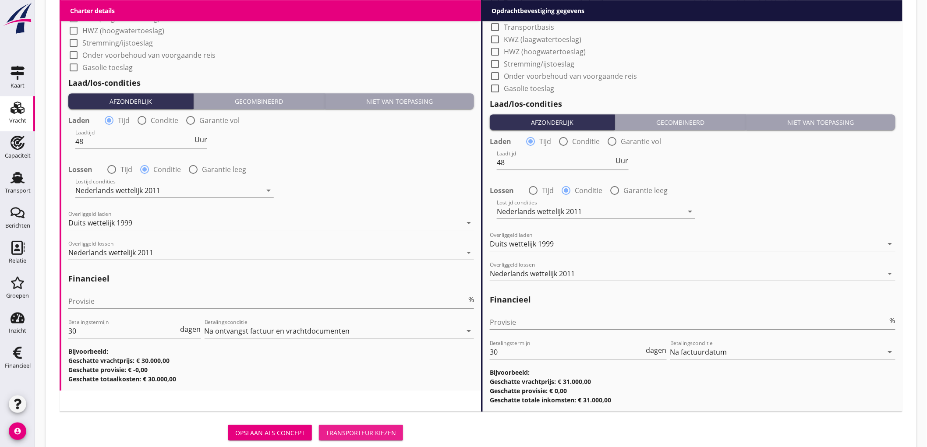
click at [353, 433] on div "Transporteur kiezen" at bounding box center [361, 432] width 70 height 9
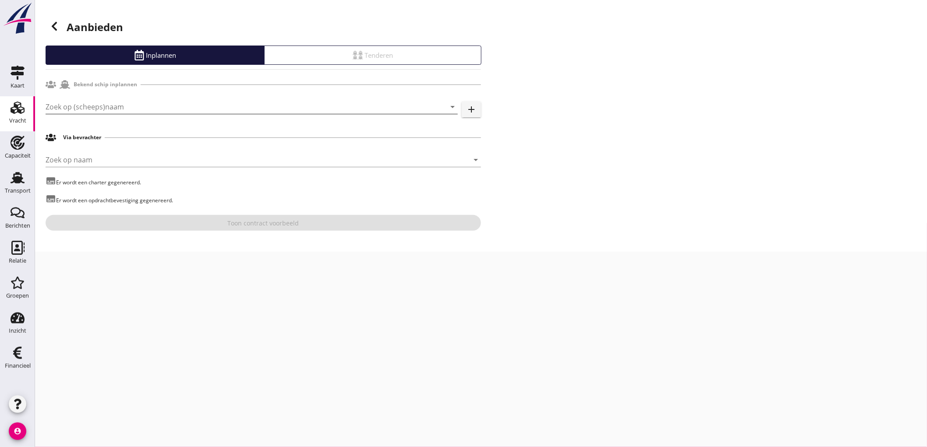
click at [66, 108] on input "Zoek op (scheeps)naam" at bounding box center [240, 107] width 388 height 14
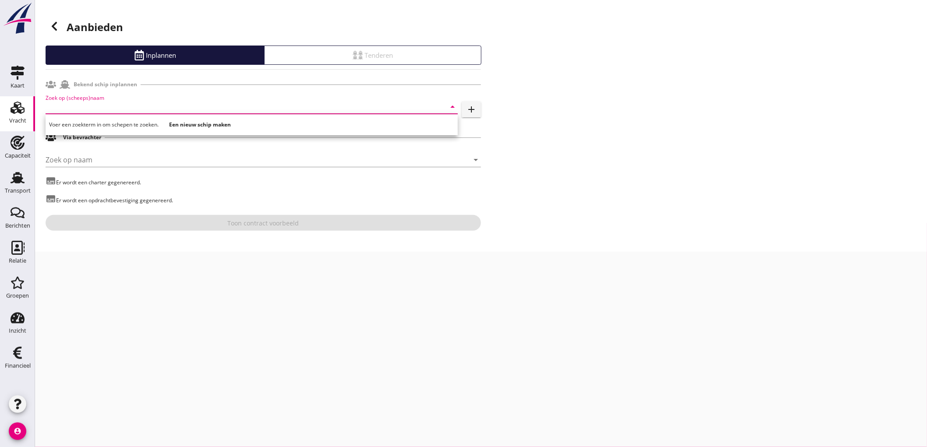
type input "k"
type input "lagun"
click at [173, 127] on strong "Een nieuw schip maken" at bounding box center [157, 124] width 62 height 7
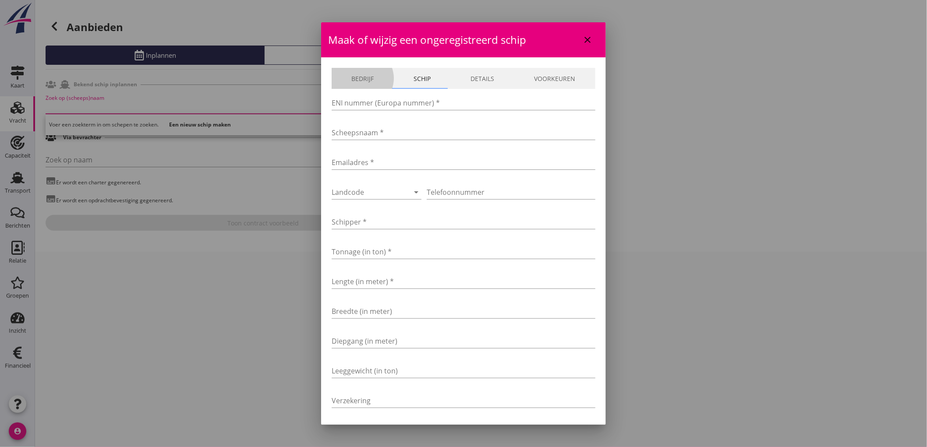
click at [352, 87] on link "Bedrijf" at bounding box center [363, 78] width 62 height 21
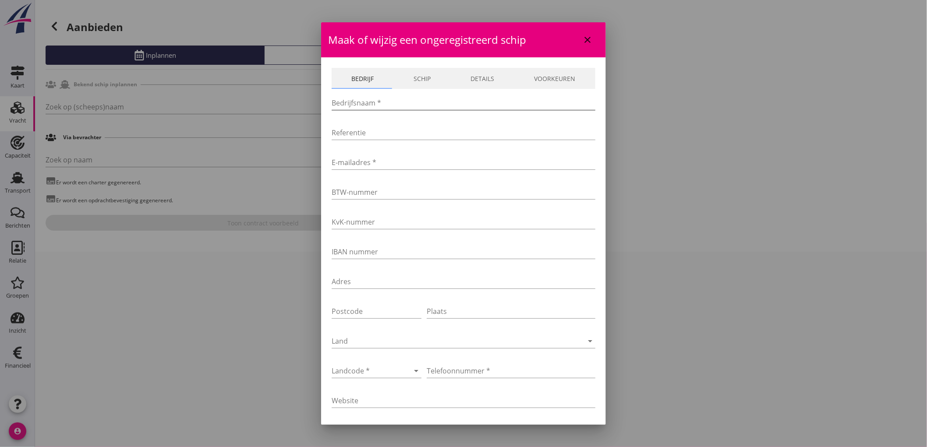
click at [347, 105] on input "Bedrijfsnaam *" at bounding box center [464, 103] width 264 height 14
type input "Laguna Scheepvaart B.V."
click at [434, 155] on input "E-mailadres *" at bounding box center [464, 162] width 264 height 14
type input "kunst.laguna@vaart.net"
type input "Koningsvaren 13"
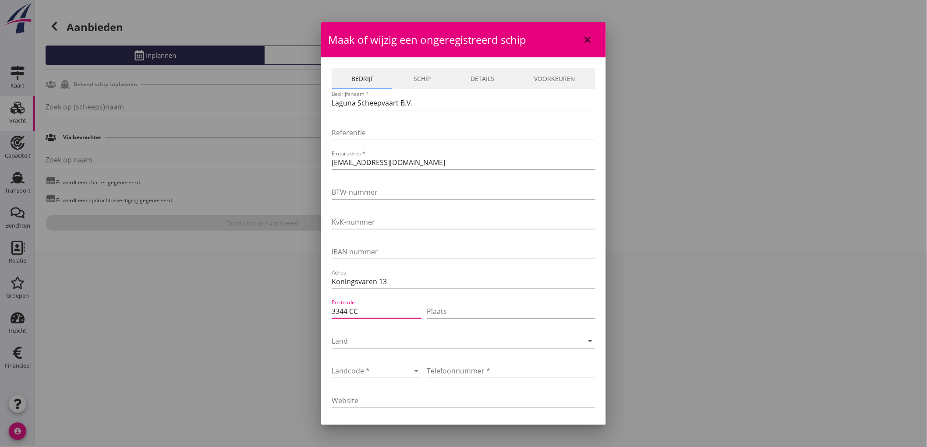
type input "3344 CC"
type input "Hendrik Ido Ambacht"
type input "06-53656155"
click at [423, 81] on link "Schip" at bounding box center [422, 78] width 57 height 21
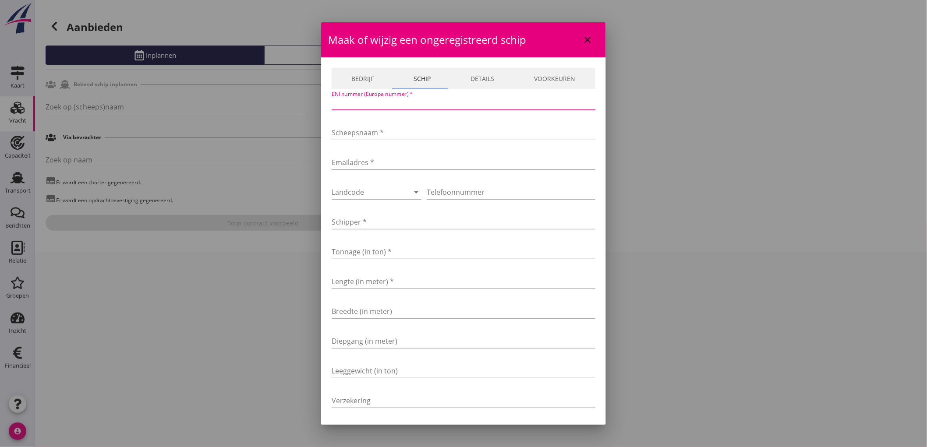
click at [354, 106] on input "ENI nummer (Europa nummer) *" at bounding box center [464, 103] width 264 height 14
type input "2328598"
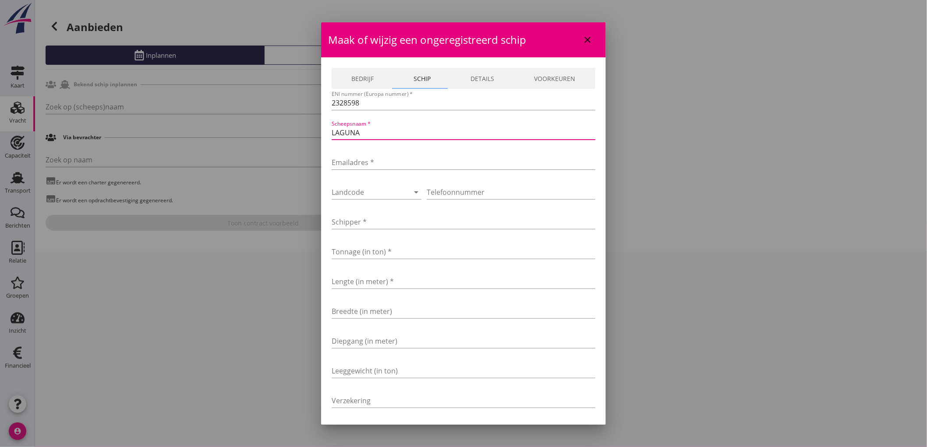
type input "LAGUNA"
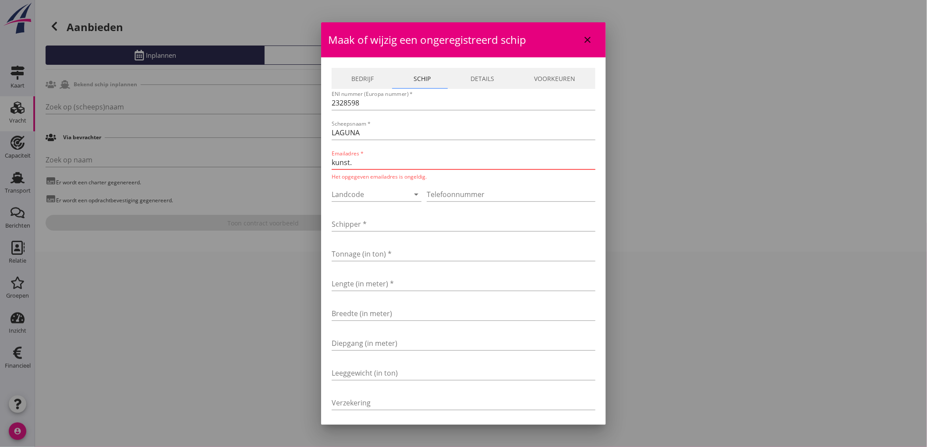
type input "kunst.laguna@vaart.net"
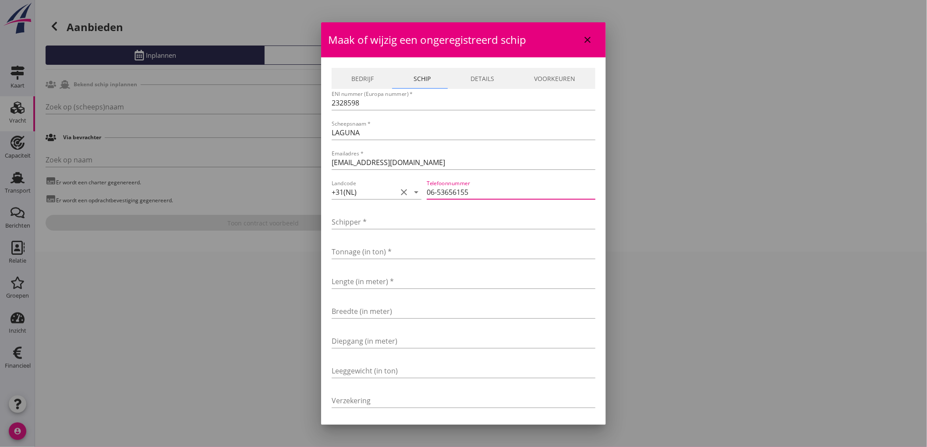
type input "06-53656155"
type input "Kunst"
type input "3200"
type input "110"
type input "11"
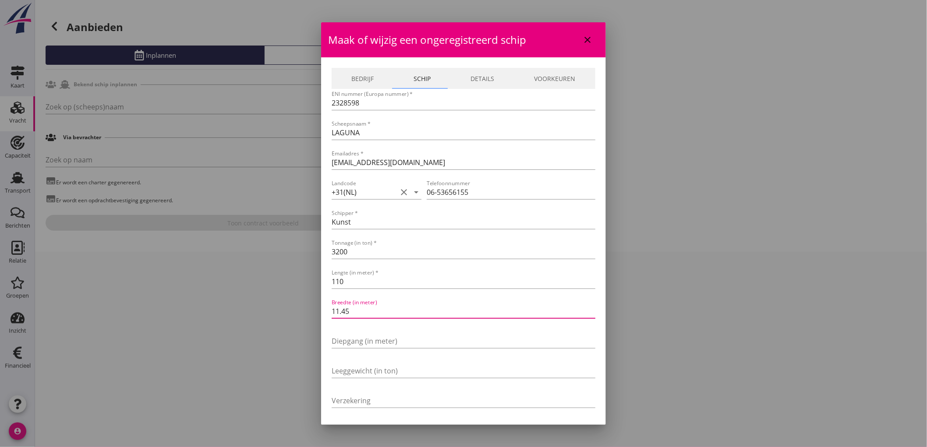
type input "11.45"
type input "3"
type input "3.60"
type input "EOC"
click at [478, 75] on link "Details" at bounding box center [482, 78] width 63 height 21
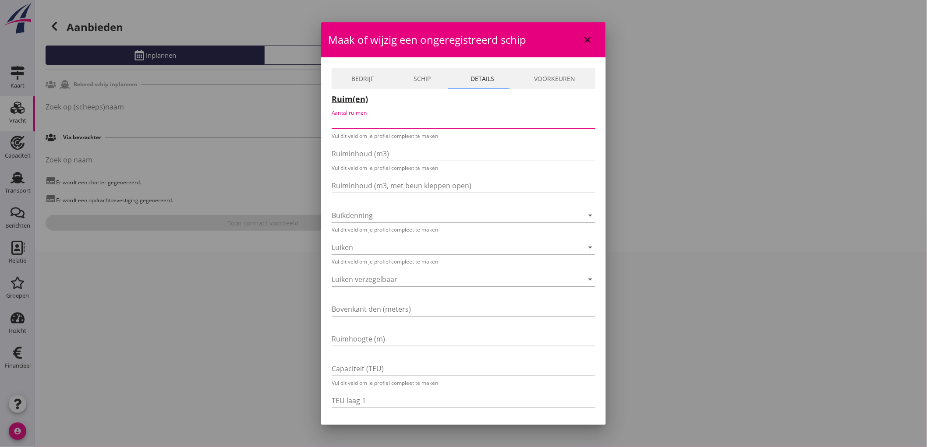
click at [377, 119] on input "Aantal ruimen" at bounding box center [457, 122] width 251 height 14
type input "1"
click at [377, 145] on input "Ruiminhoud (m3)" at bounding box center [457, 152] width 251 height 14
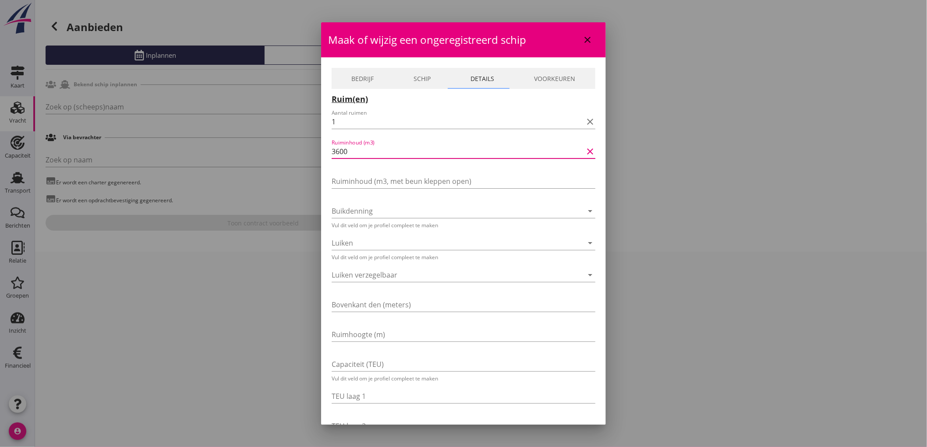
type input "3600"
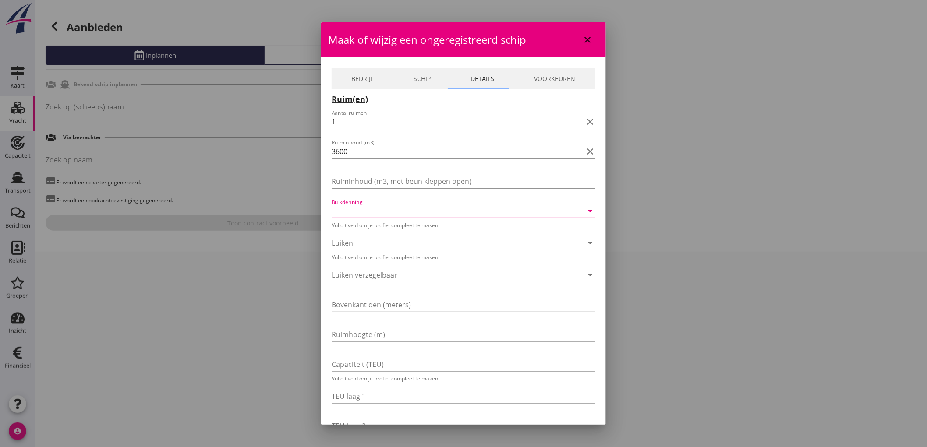
click at [349, 212] on div at bounding box center [451, 211] width 239 height 14
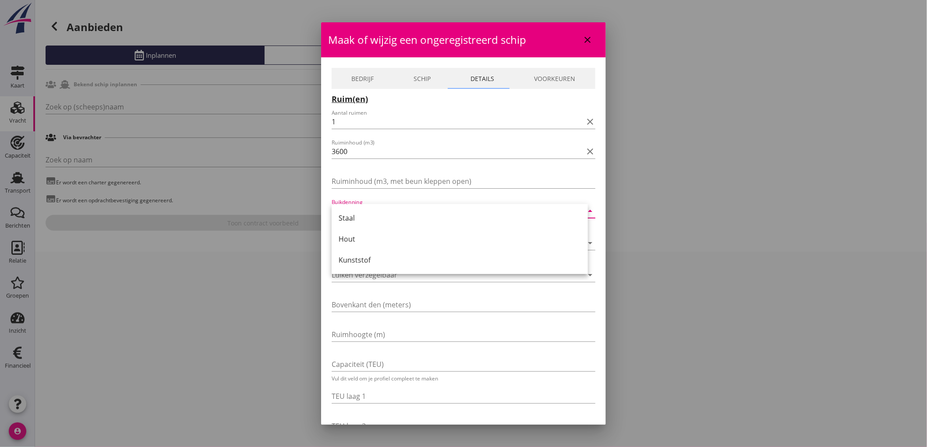
click at [361, 220] on div "Staal" at bounding box center [460, 218] width 242 height 11
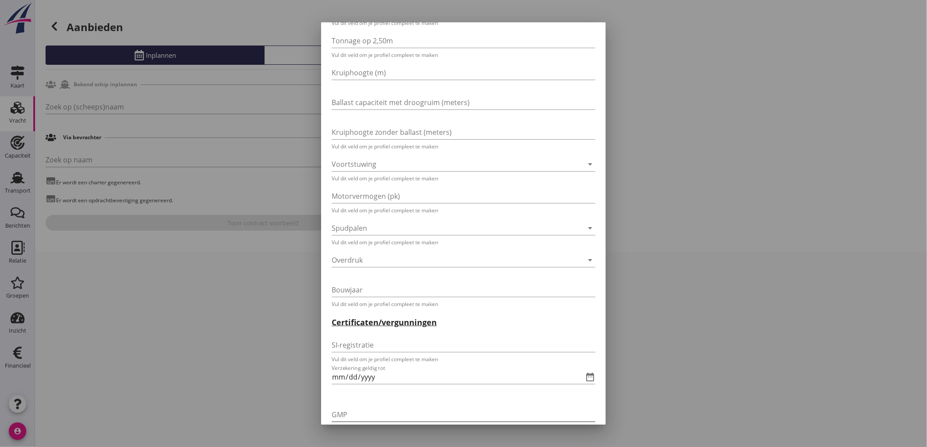
scroll to position [1557, 0]
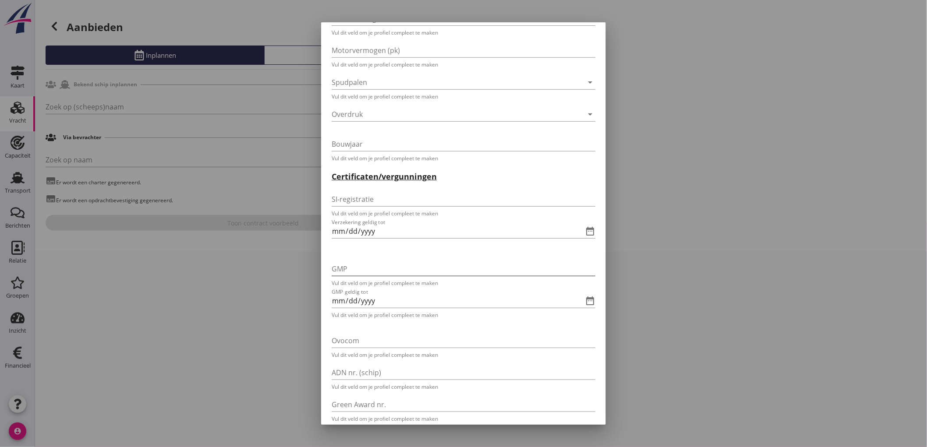
click at [365, 270] on input "GMP" at bounding box center [457, 269] width 251 height 14
type input "022801"
click at [340, 296] on input "GMP geldig tot" at bounding box center [451, 299] width 239 height 14
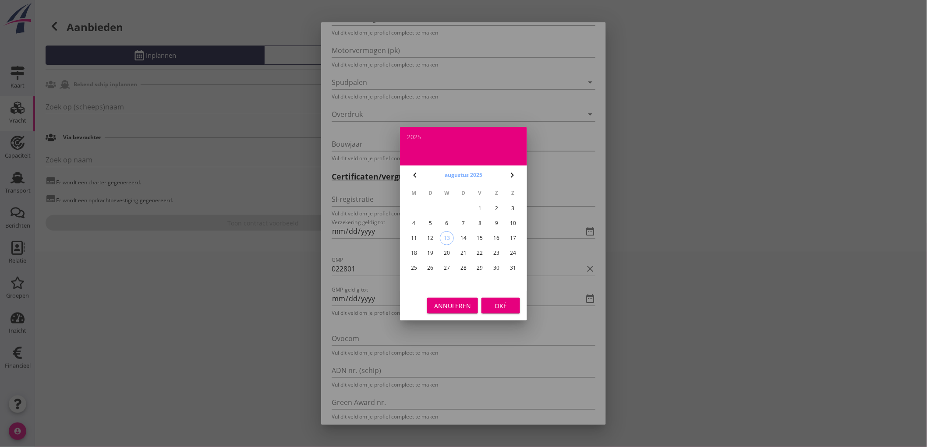
click at [465, 176] on button "augustus 2025" at bounding box center [463, 175] width 43 height 13
click at [413, 137] on div "2025" at bounding box center [463, 137] width 113 height 6
click at [454, 190] on li "2027" at bounding box center [463, 190] width 127 height 18
click at [435, 217] on button "apr" at bounding box center [425, 223] width 38 height 16
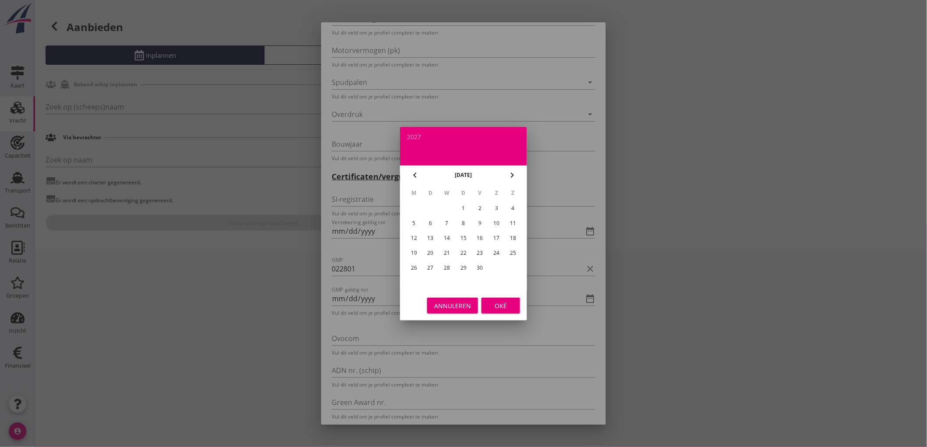
click at [494, 234] on div "17" at bounding box center [496, 238] width 14 height 14
type input "2027-04-17"
click at [503, 310] on div "Oké" at bounding box center [500, 305] width 25 height 9
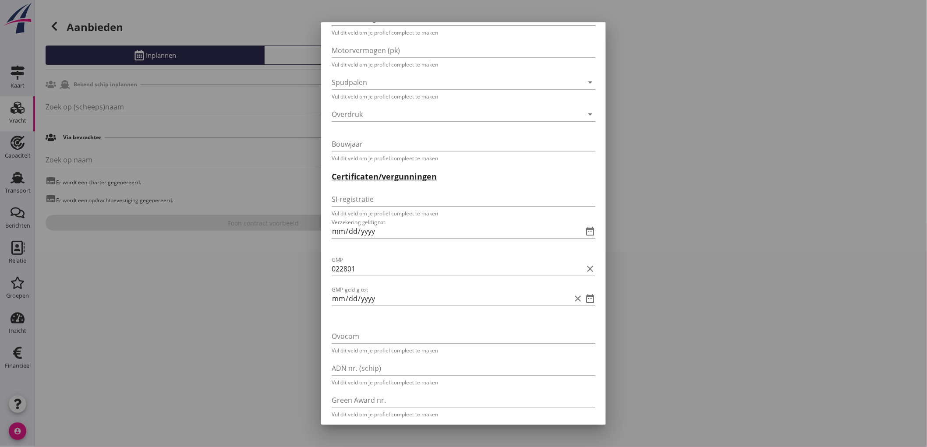
scroll to position [1946, 0]
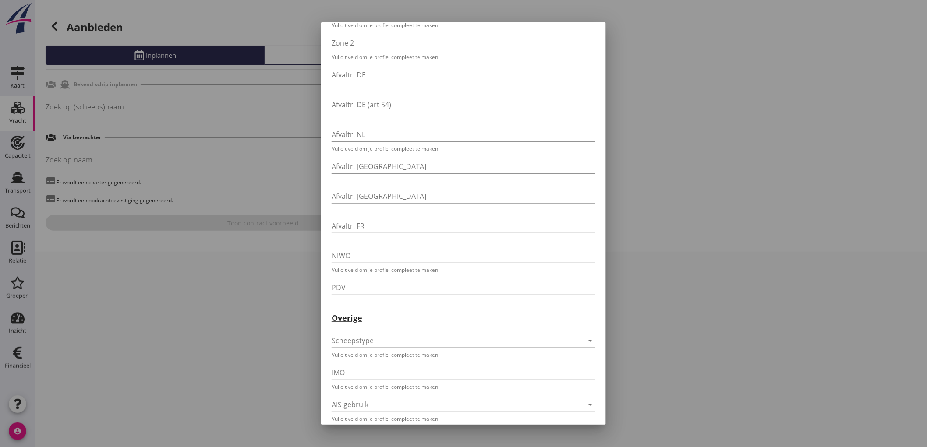
click at [405, 334] on div at bounding box center [451, 341] width 239 height 14
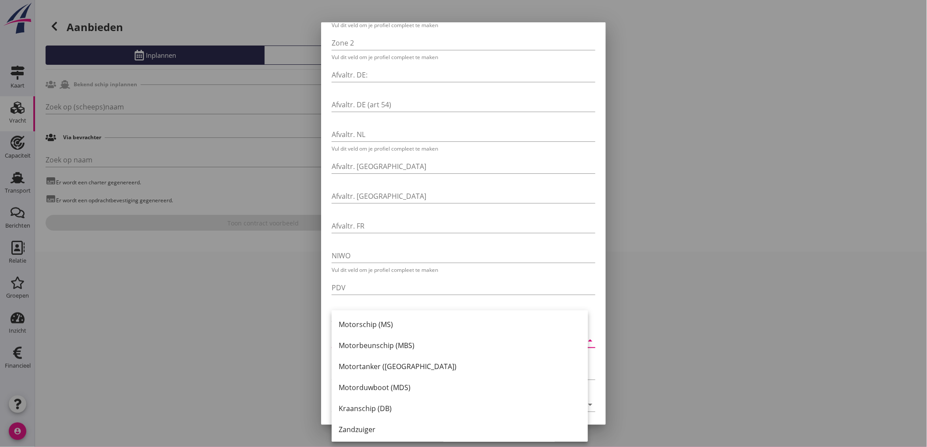
click at [402, 326] on div "Motorschip (MS)" at bounding box center [460, 324] width 242 height 11
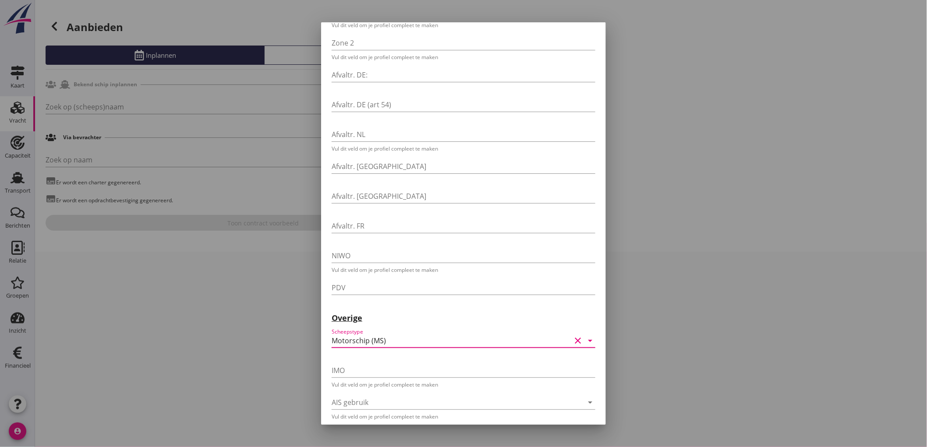
scroll to position [1979, 0]
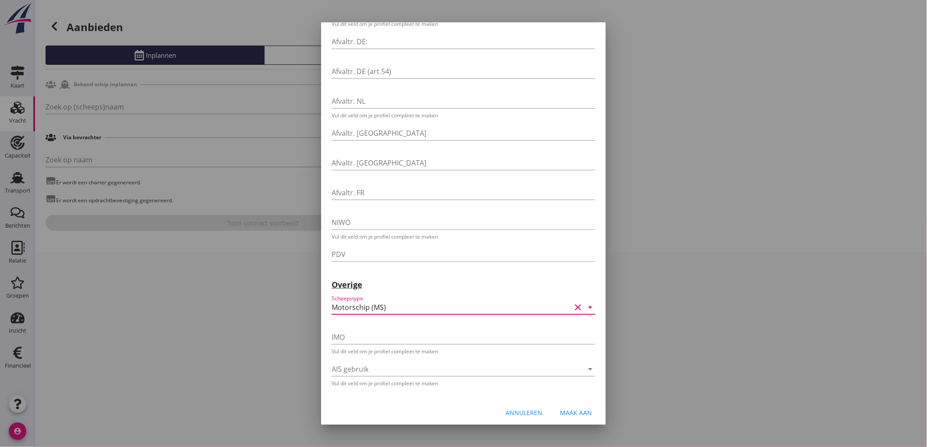
click at [578, 416] on div "Annuleren Maak aan" at bounding box center [463, 413] width 285 height 30
click at [576, 410] on div "Maak aan" at bounding box center [576, 412] width 32 height 9
type input "LAGUNA"
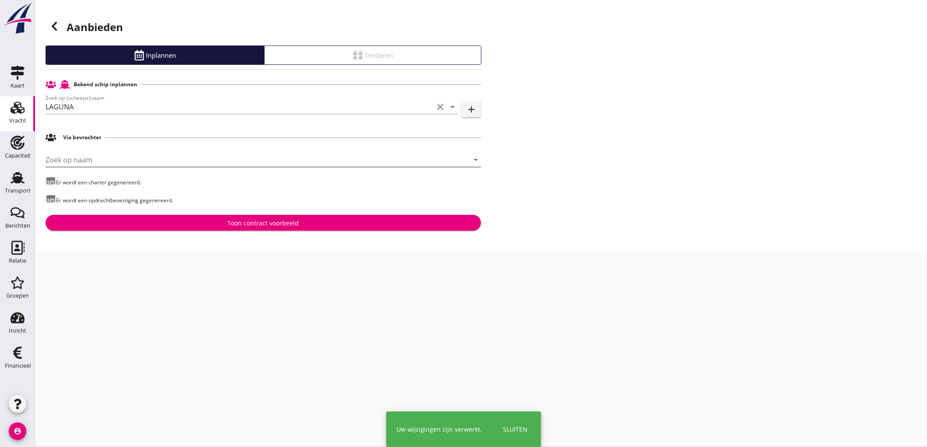
click at [221, 156] on input "Zoek op naam" at bounding box center [251, 160] width 411 height 14
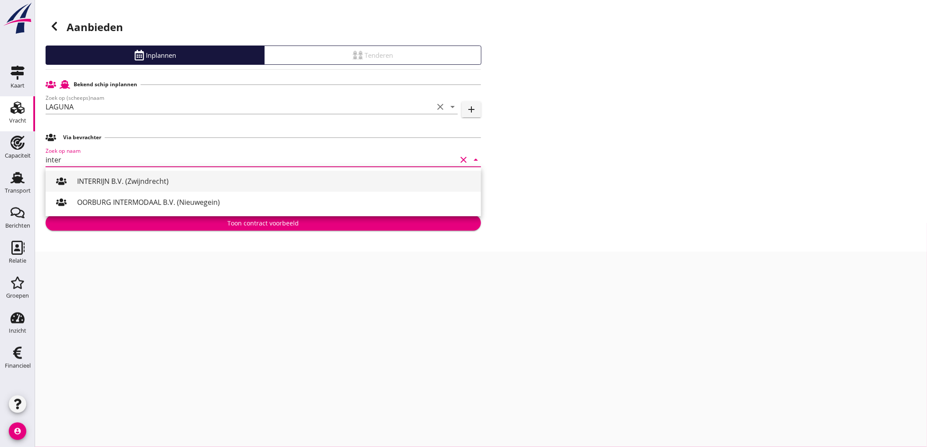
click at [196, 185] on div "INTERRIJN B.V. (Zwijndrecht)" at bounding box center [275, 181] width 397 height 11
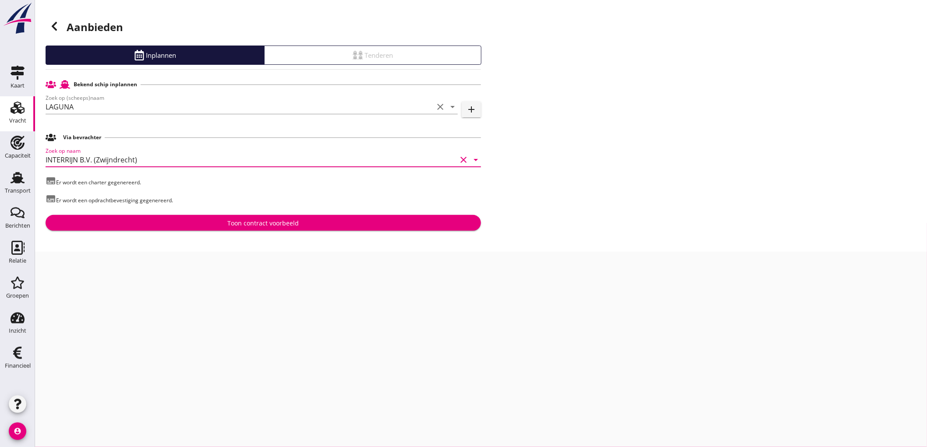
type input "INTERRIJN B.V. (Zwijndrecht)"
click at [272, 226] on div "Toon contract voorbeeld" at bounding box center [263, 223] width 71 height 9
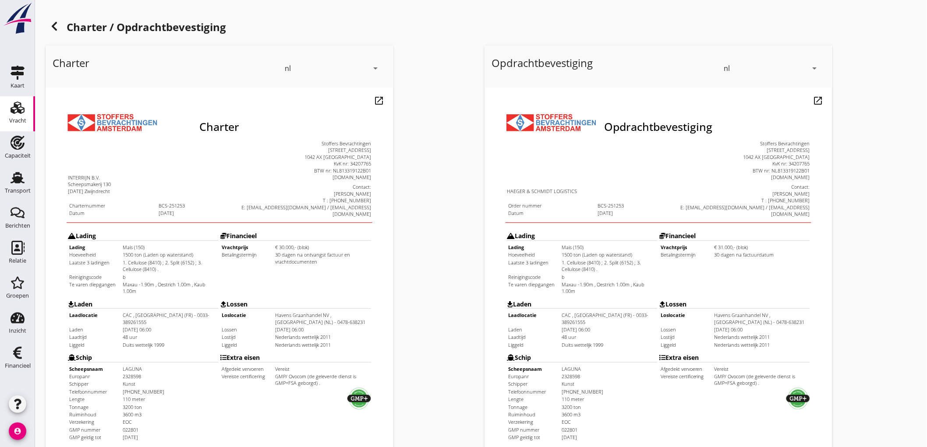
scroll to position [146, 0]
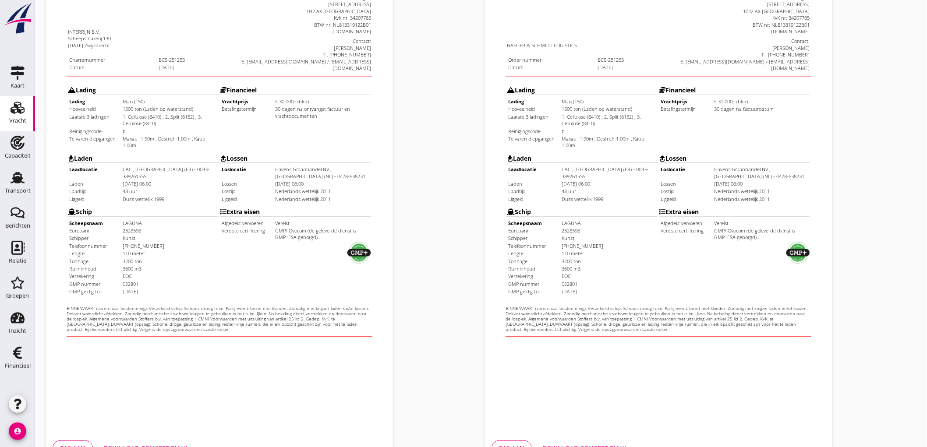
drag, startPoint x: 124, startPoint y: 208, endPoint x: 136, endPoint y: 212, distance: 12.5
click at [136, 221] on td "+31 06-53656155" at bounding box center [151, 224] width 95 height 7
click at [180, 229] on td "110 meter" at bounding box center [151, 232] width 95 height 7
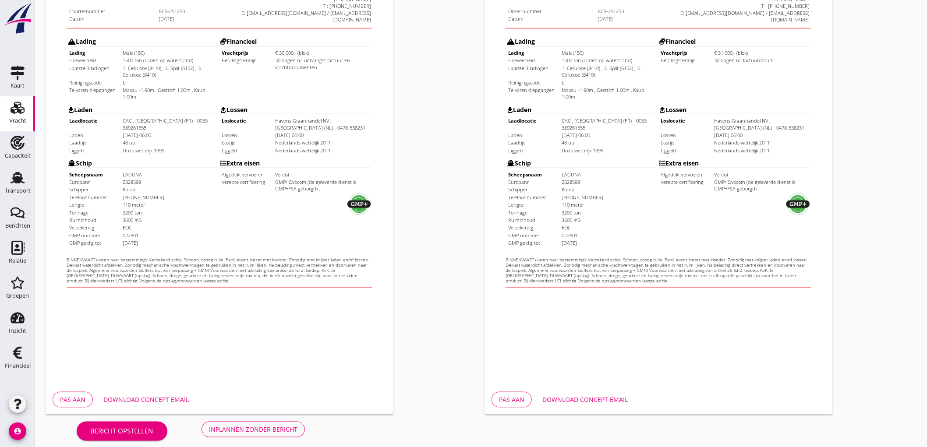
click at [261, 427] on div "Inplannen zonder bericht" at bounding box center [253, 429] width 88 height 9
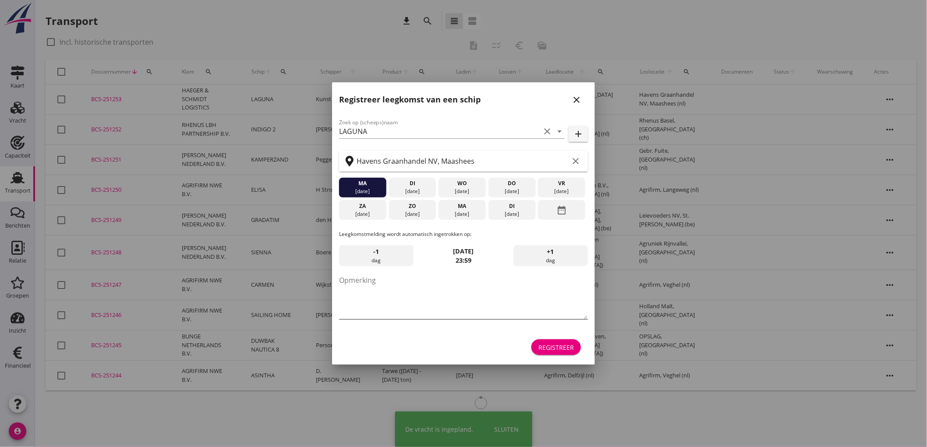
click at [402, 293] on textarea "Opmerking" at bounding box center [463, 296] width 249 height 46
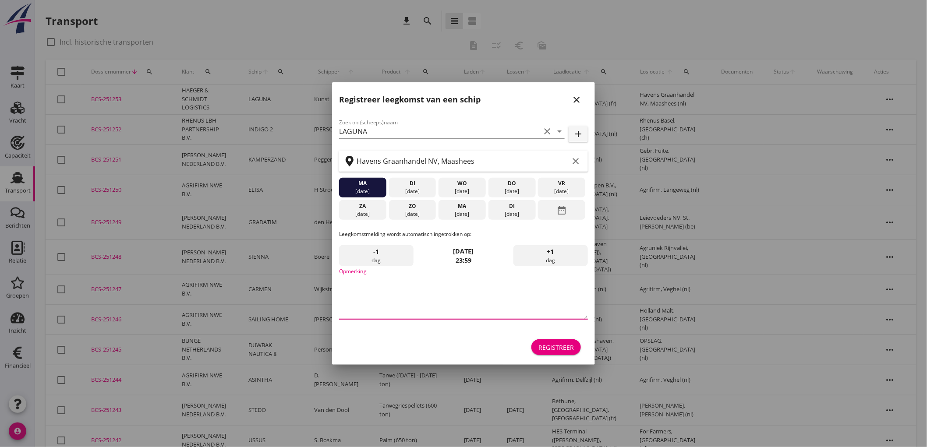
click at [574, 97] on icon "close" at bounding box center [576, 100] width 11 height 11
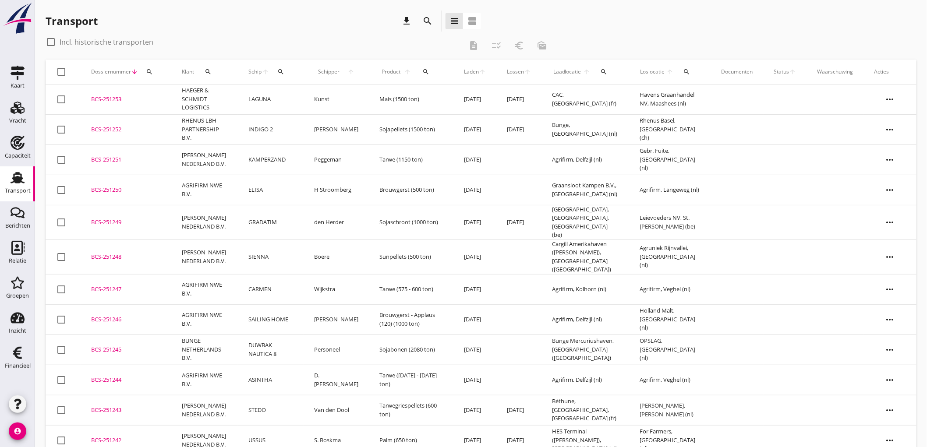
click at [328, 101] on td "Kunst" at bounding box center [336, 100] width 66 height 30
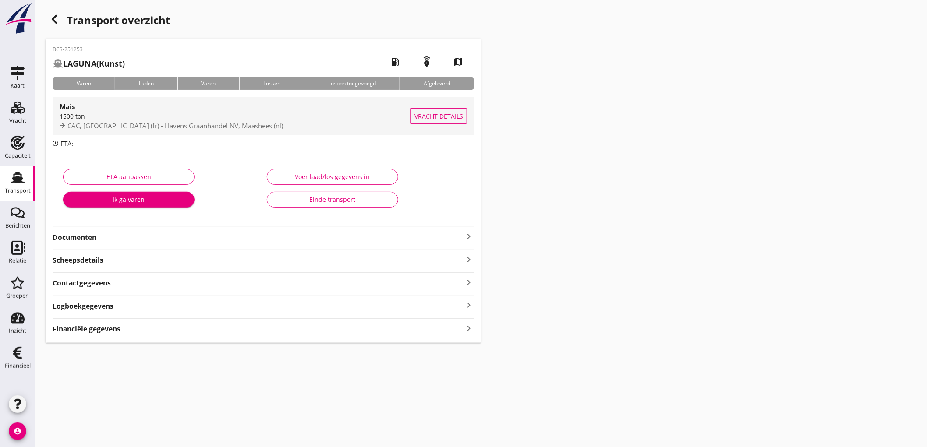
click at [184, 131] on div "Mais 1500 ton CAC, Ottmarsheim (fr) - Havens Graanhandel NV, Maashees (nl)" at bounding box center [235, 116] width 351 height 39
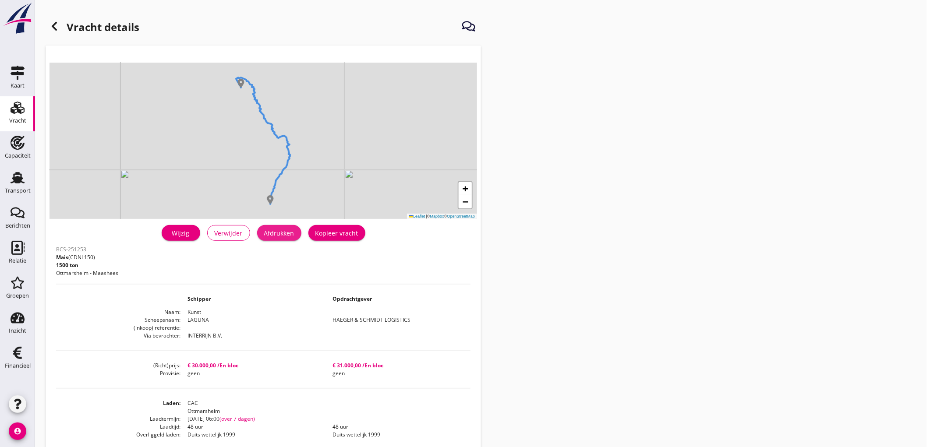
click at [282, 236] on div "Afdrukken" at bounding box center [279, 233] width 30 height 9
click at [53, 27] on use at bounding box center [54, 26] width 5 height 9
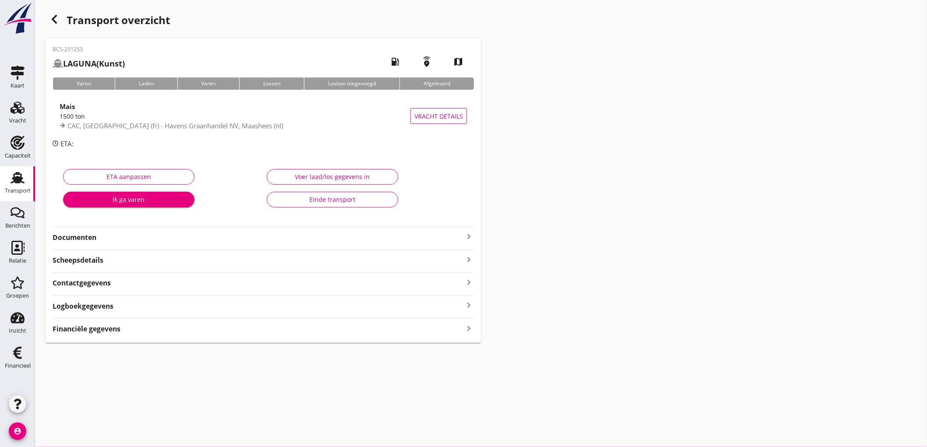
click at [213, 243] on div "BCS-251253 LAGUNA (Kunst) local_gas_station emergency_share map Varen Laden Var…" at bounding box center [263, 191] width 435 height 304
click at [218, 240] on strong "Documenten" at bounding box center [258, 238] width 411 height 10
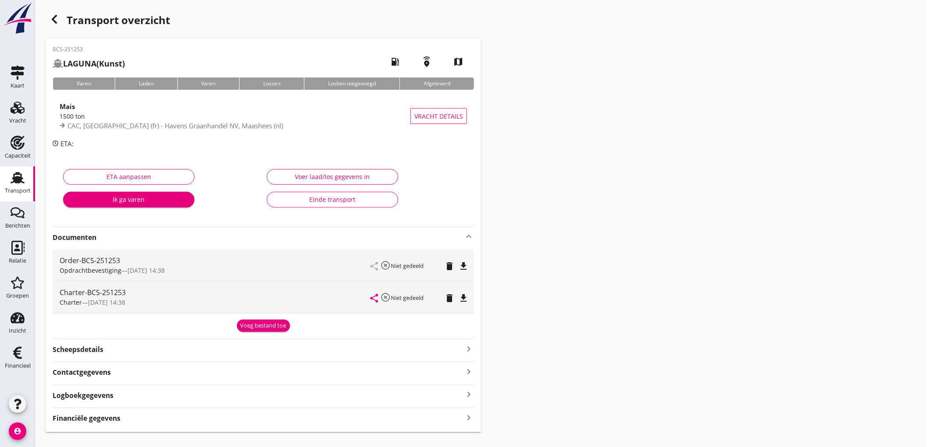
click at [470, 268] on div "Order-BCS-251253 Opdrachtbevestiging — 13/08 14:38 share highlight_off Niet ged…" at bounding box center [263, 266] width 421 height 32
click at [462, 265] on icon "file_download" at bounding box center [463, 266] width 11 height 11
click at [466, 300] on icon "file_download" at bounding box center [463, 298] width 11 height 11
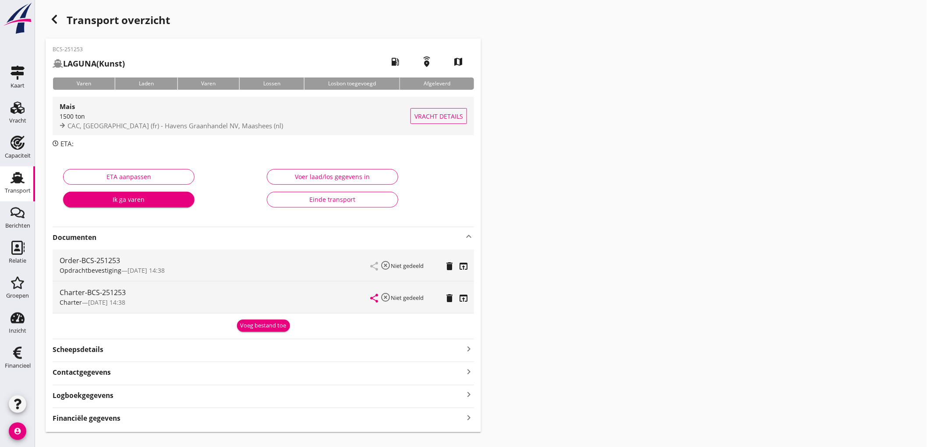
click at [174, 101] on div "Mais" at bounding box center [235, 106] width 351 height 11
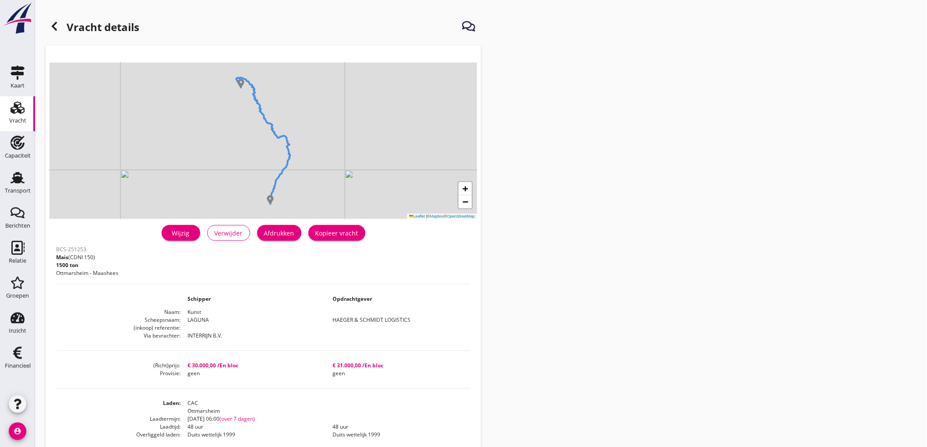
click at [193, 231] on div "Wijzig" at bounding box center [181, 233] width 25 height 9
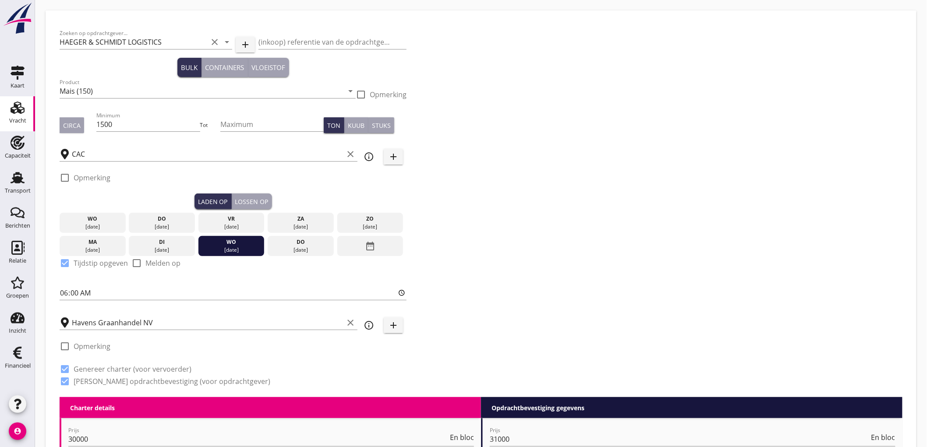
scroll to position [194, 0]
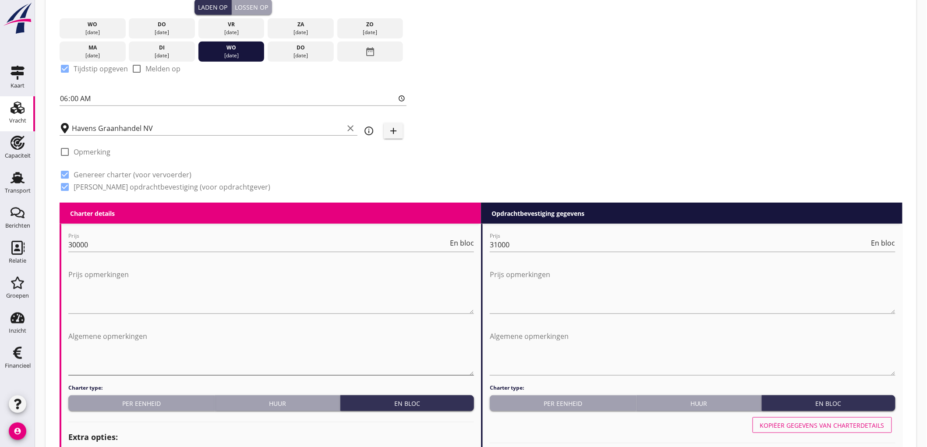
click at [235, 355] on textarea "Algemene opmerkingen" at bounding box center [271, 352] width 406 height 46
click at [282, 361] on textarea "Algemene opmerkingen" at bounding box center [271, 352] width 406 height 46
drag, startPoint x: 360, startPoint y: 332, endPoint x: 51, endPoint y: 353, distance: 309.9
type textarea "2.20m = 1480 ton / 110t per dm."
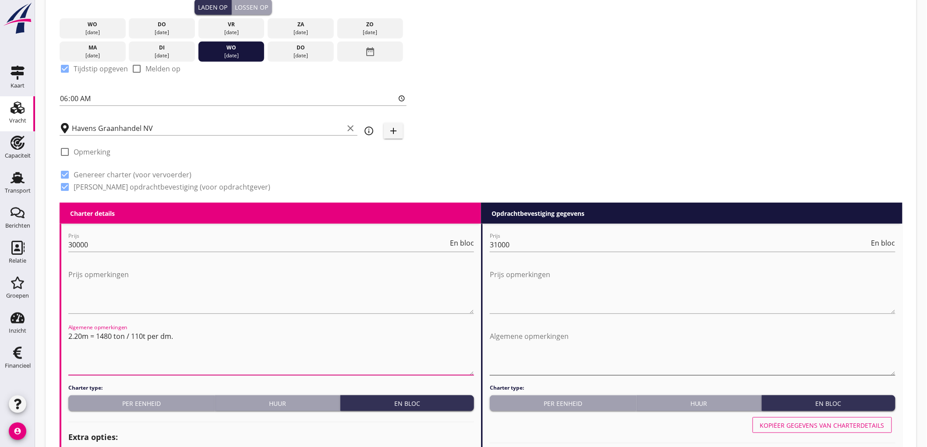
click at [526, 343] on textarea "Algemene opmerkingen" at bounding box center [693, 352] width 406 height 46
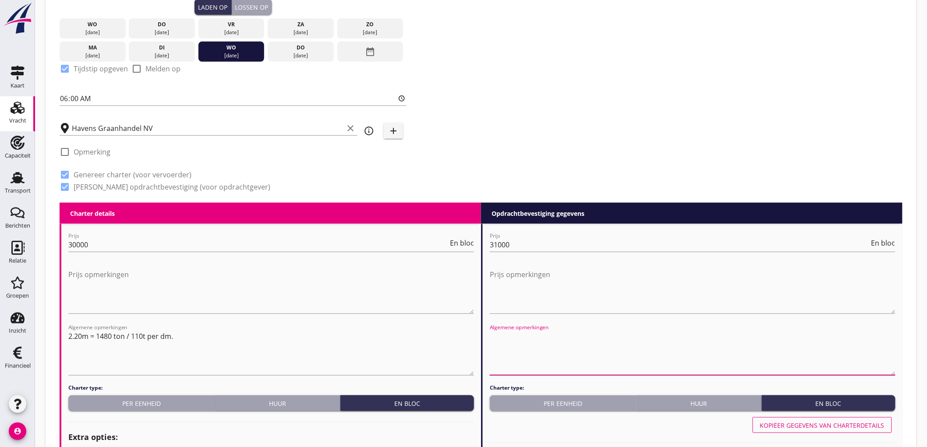
paste textarea "2.20m = 1480 ton / 110t per dm."
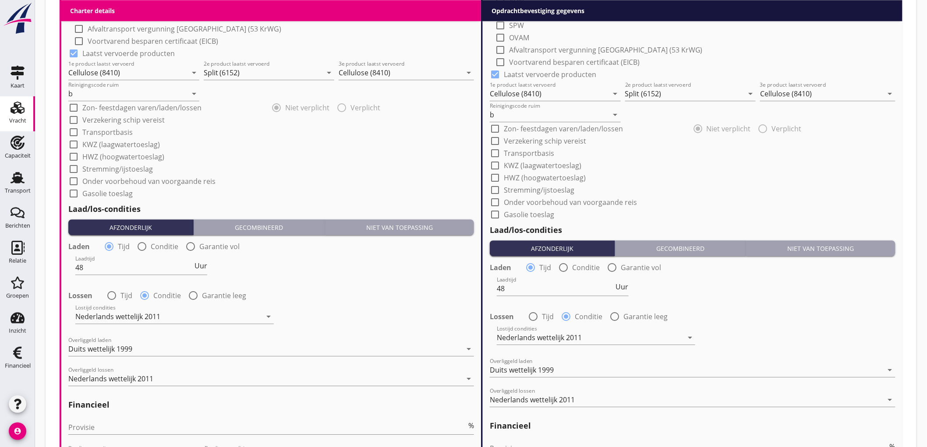
scroll to position [1026, 0]
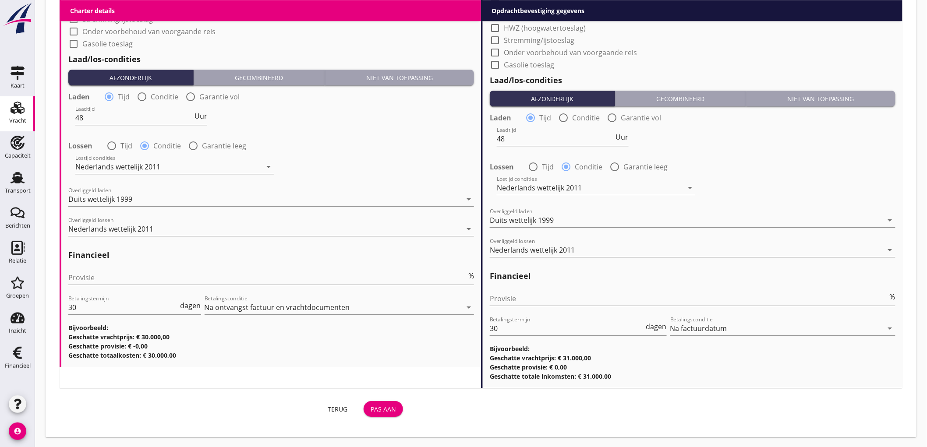
type textarea "2.20m = 1480 ton / 110t per dm."
click at [392, 407] on div "Pas aan" at bounding box center [382, 409] width 25 height 9
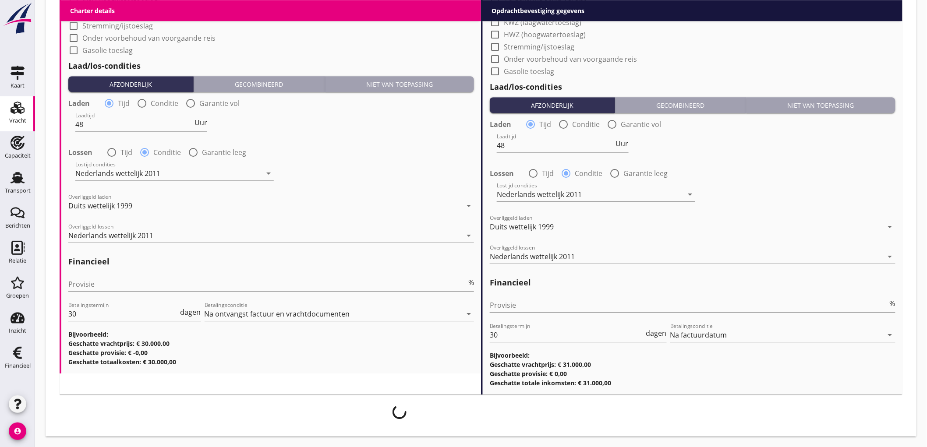
scroll to position [1018, 0]
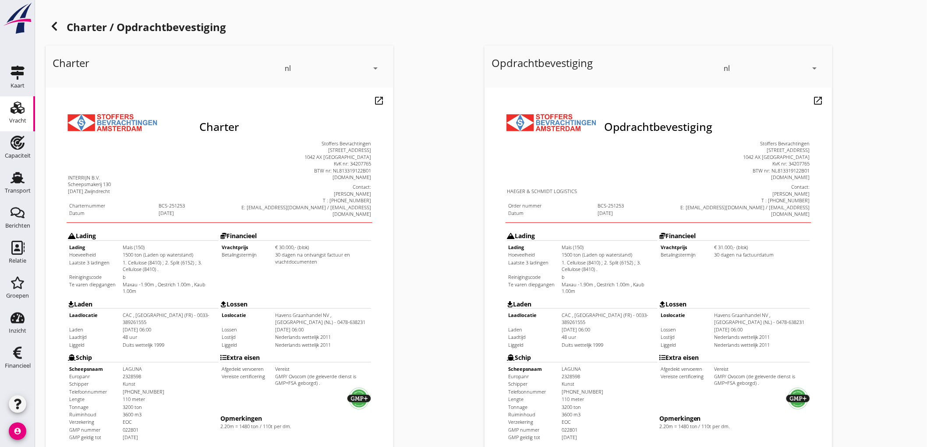
scroll to position [201, 0]
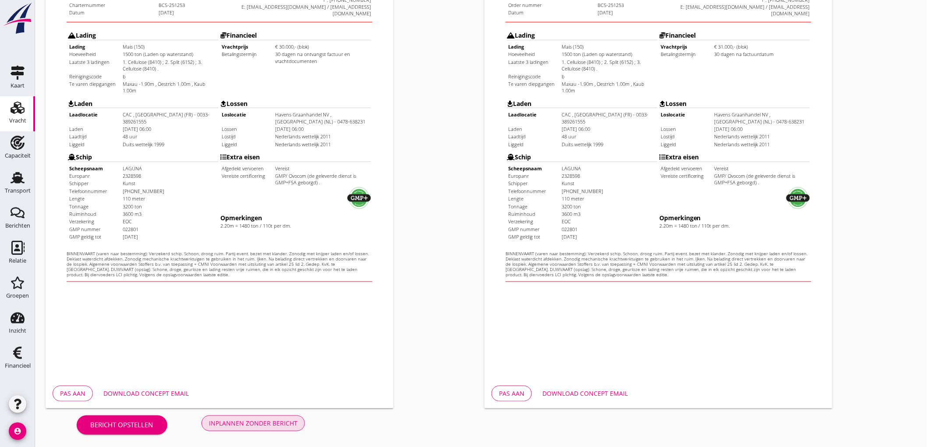
drag, startPoint x: 198, startPoint y: 381, endPoint x: 237, endPoint y: 423, distance: 57.6
click at [237, 419] on div "Inplannen zonder bericht" at bounding box center [253, 423] width 88 height 9
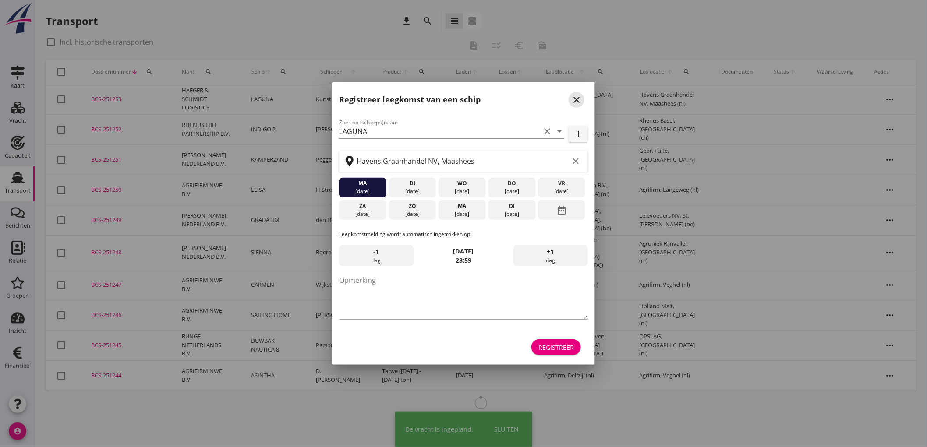
click at [576, 97] on icon "close" at bounding box center [576, 100] width 11 height 11
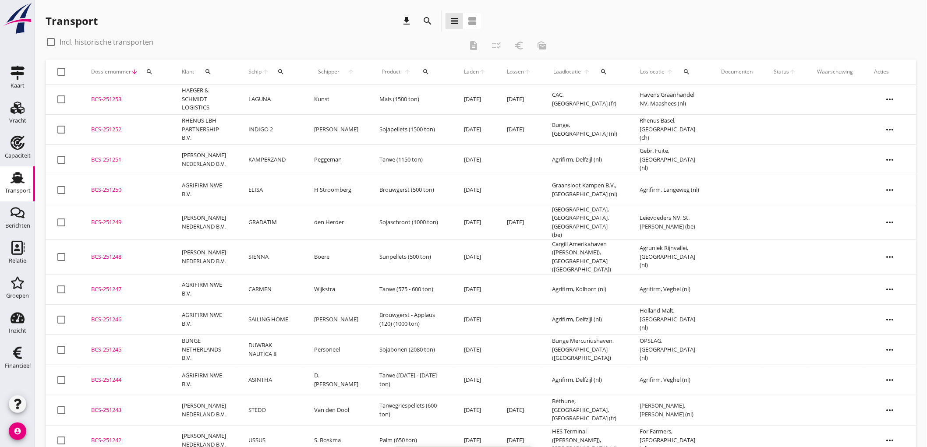
click at [353, 96] on td "Kunst" at bounding box center [336, 100] width 66 height 30
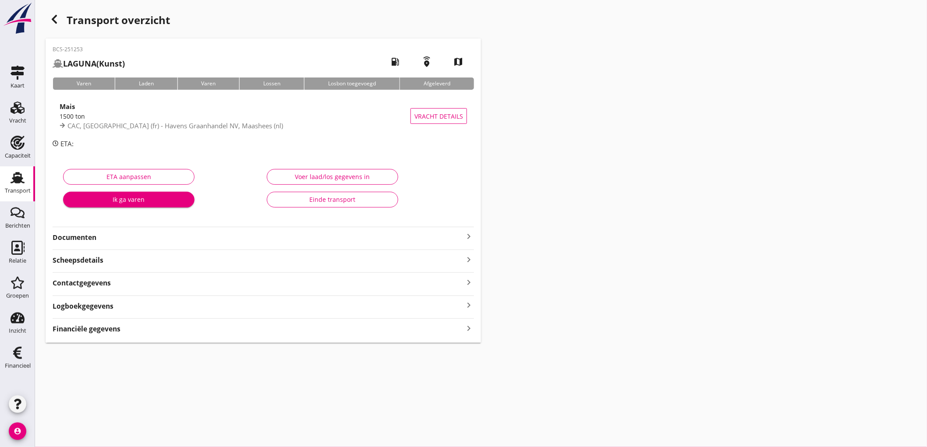
click at [106, 234] on strong "Documenten" at bounding box center [258, 238] width 411 height 10
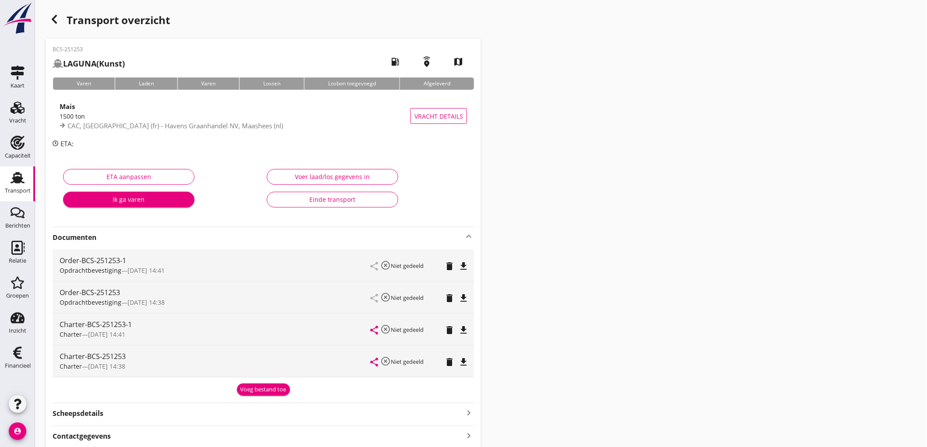
click at [453, 296] on icon "delete" at bounding box center [449, 298] width 11 height 11
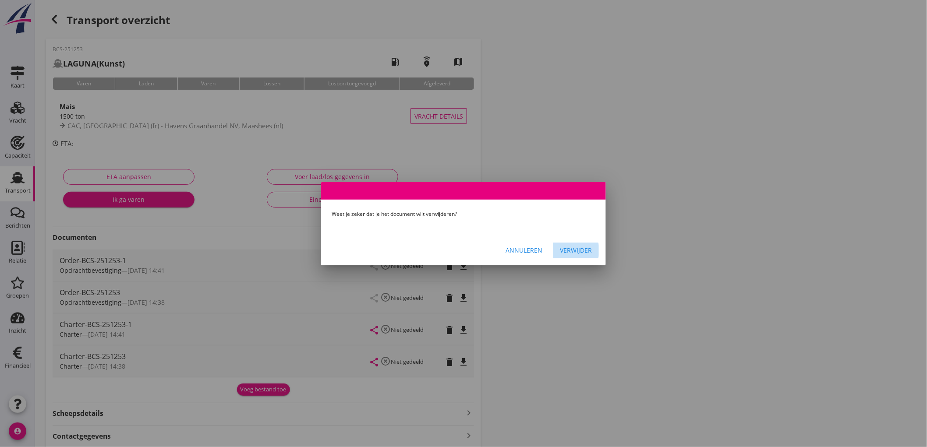
click at [574, 253] on div "Verwijder" at bounding box center [576, 250] width 32 height 9
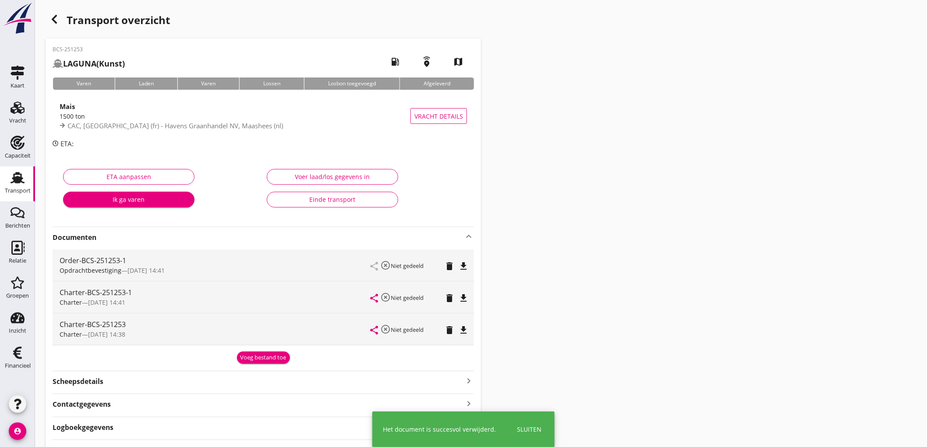
click at [448, 333] on icon "delete" at bounding box center [449, 330] width 11 height 11
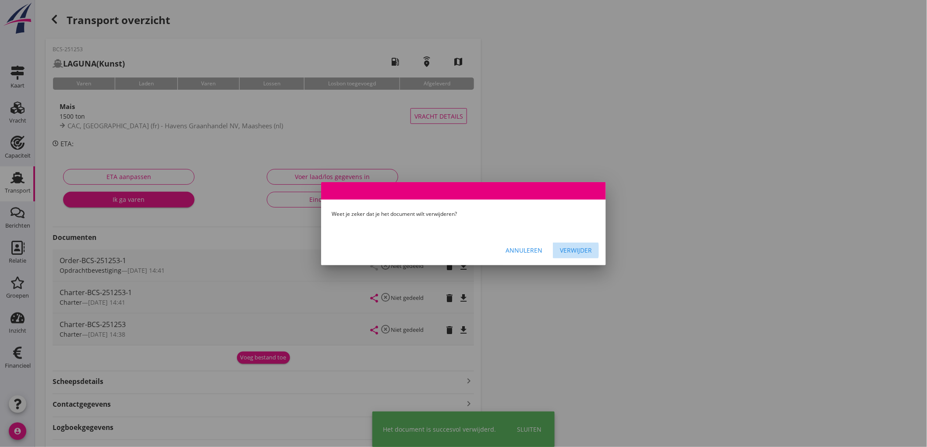
click at [575, 255] on button "Verwijder" at bounding box center [576, 251] width 46 height 16
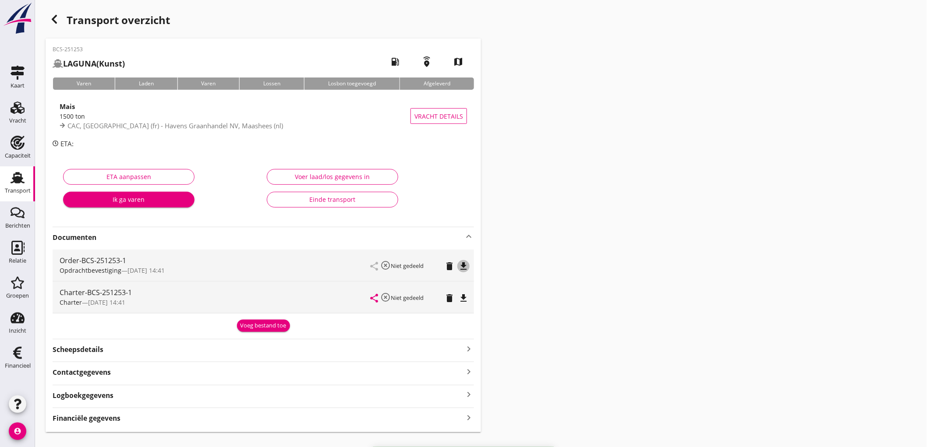
click at [466, 265] on icon "file_download" at bounding box center [463, 266] width 11 height 11
click at [466, 294] on icon "file_download" at bounding box center [463, 298] width 11 height 11
click at [105, 418] on strong "Financiële gegevens" at bounding box center [87, 418] width 68 height 10
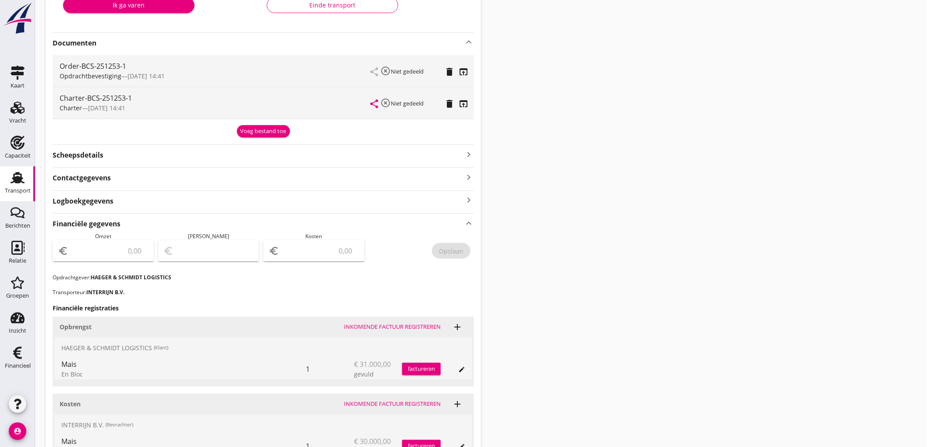
click at [119, 259] on div "euro" at bounding box center [103, 250] width 101 height 21
type input "31000"
type input "30997.00"
type input "3"
type input "30970.00"
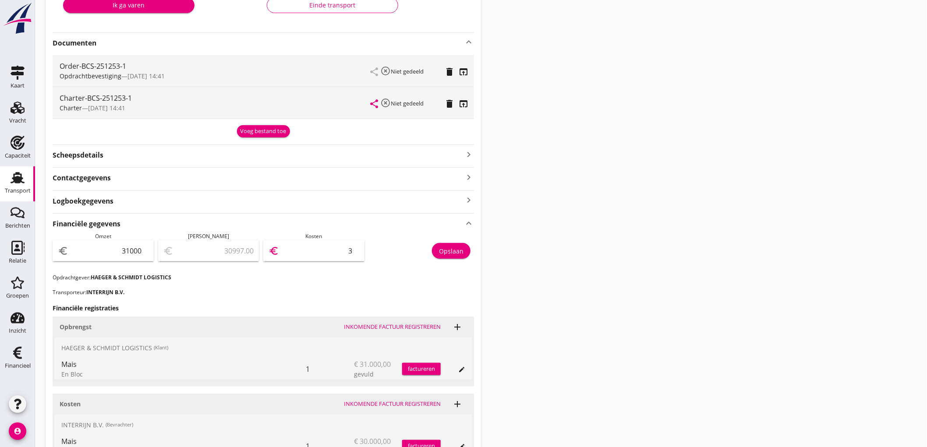
type input "30"
type input "30700.00"
type input "300"
type input "28000.00"
type input "3000"
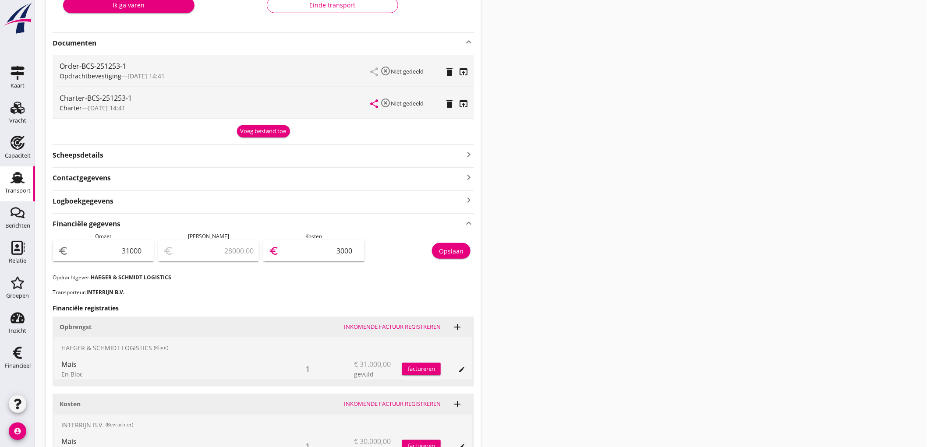
type input "1000.00"
type input "30000"
click at [460, 254] on div "Opslaan" at bounding box center [451, 251] width 25 height 9
click at [3, 185] on link "Transport Transport" at bounding box center [17, 183] width 35 height 35
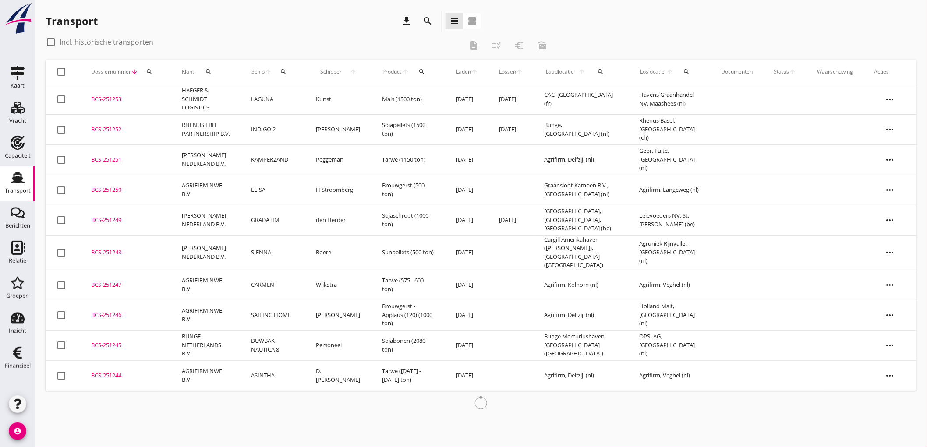
click at [278, 134] on td "INDIGO 2" at bounding box center [272, 129] width 65 height 30
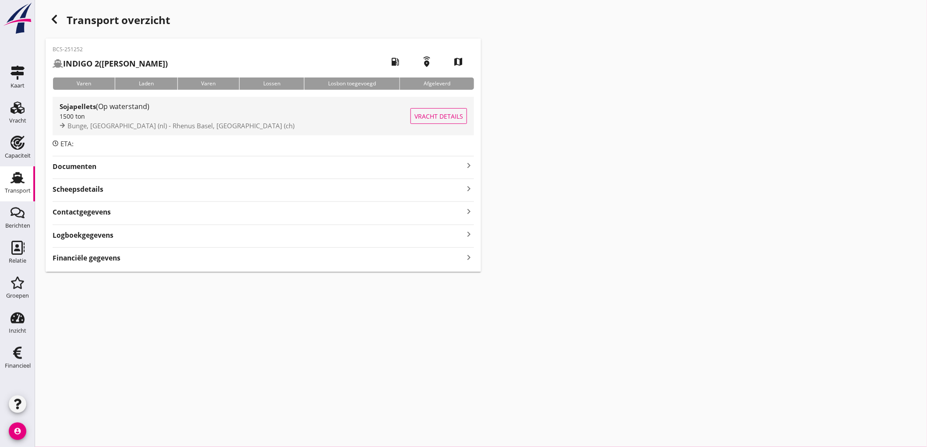
click at [175, 123] on span "Bunge, Amsterdam (nl) - Rhenus Basel, Basel (ch)" at bounding box center [180, 125] width 227 height 9
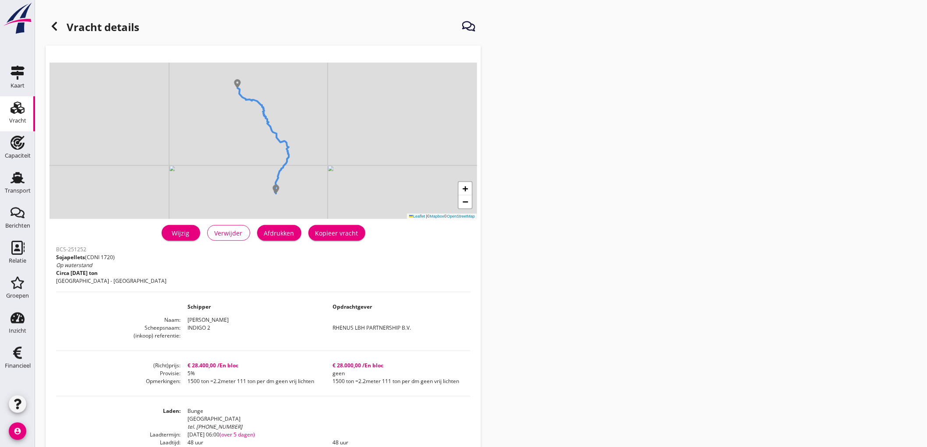
click at [289, 235] on div "Afdrukken" at bounding box center [279, 233] width 30 height 9
click at [54, 26] on icon at bounding box center [54, 26] width 11 height 11
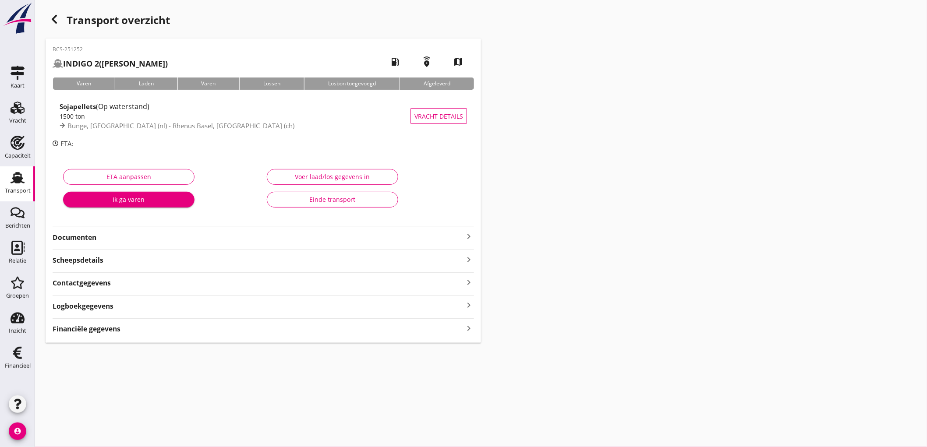
click at [121, 243] on div "BCS-251252 INDIGO 2 (Jeroen de Jong) local_gas_station emergency_share map Vare…" at bounding box center [263, 191] width 435 height 304
click at [126, 240] on strong "Documenten" at bounding box center [258, 238] width 411 height 10
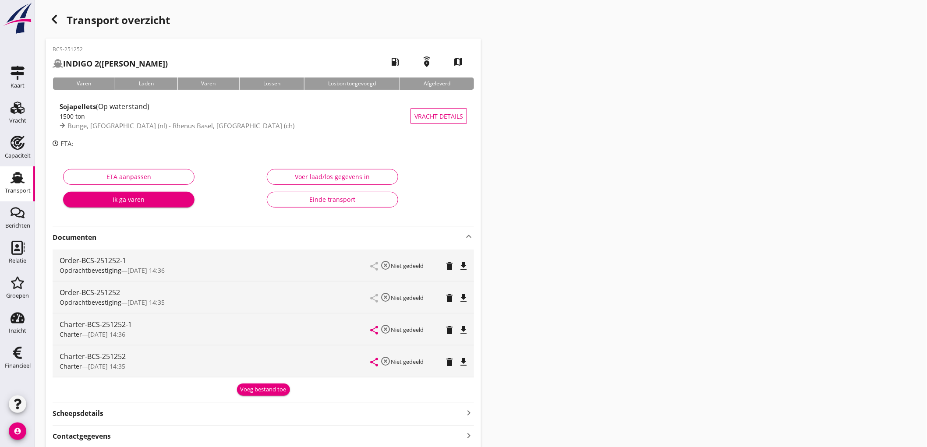
click at [447, 296] on icon "delete" at bounding box center [449, 298] width 11 height 11
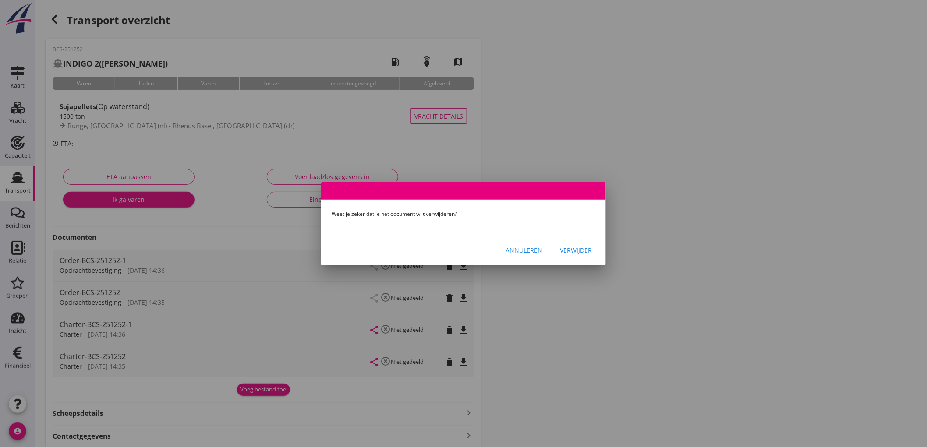
click at [562, 253] on div "Verwijder" at bounding box center [576, 250] width 32 height 9
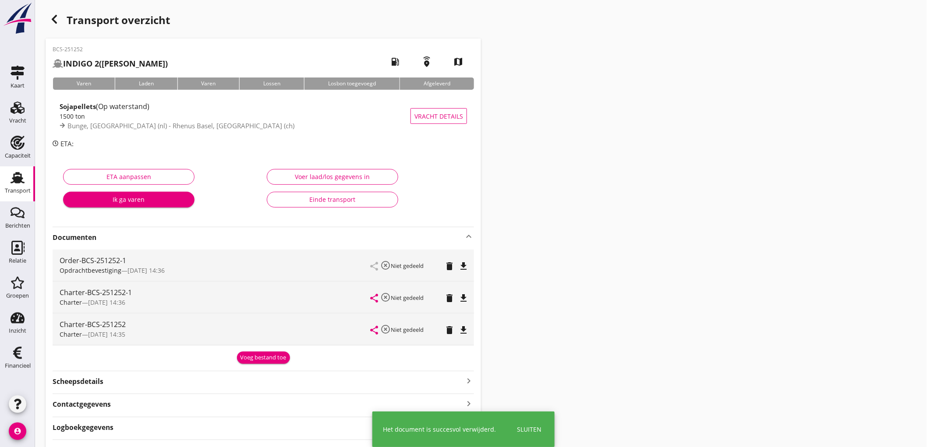
click at [447, 327] on icon "delete" at bounding box center [449, 330] width 11 height 11
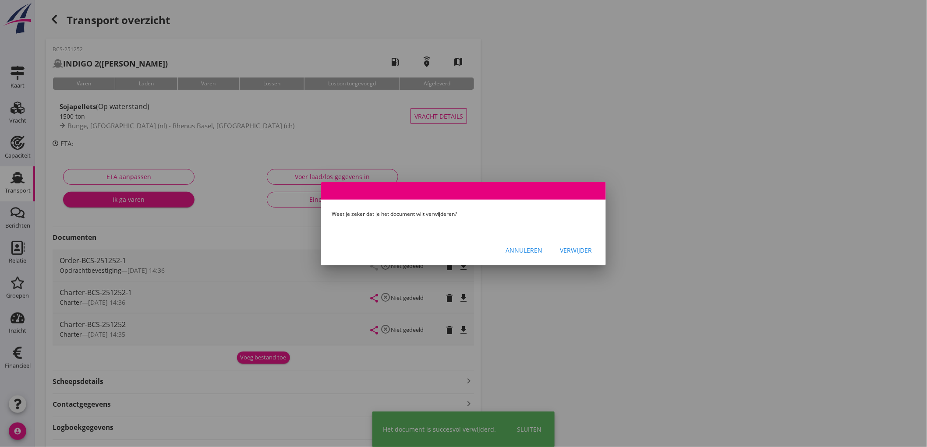
click at [573, 253] on div "Verwijder" at bounding box center [576, 250] width 32 height 9
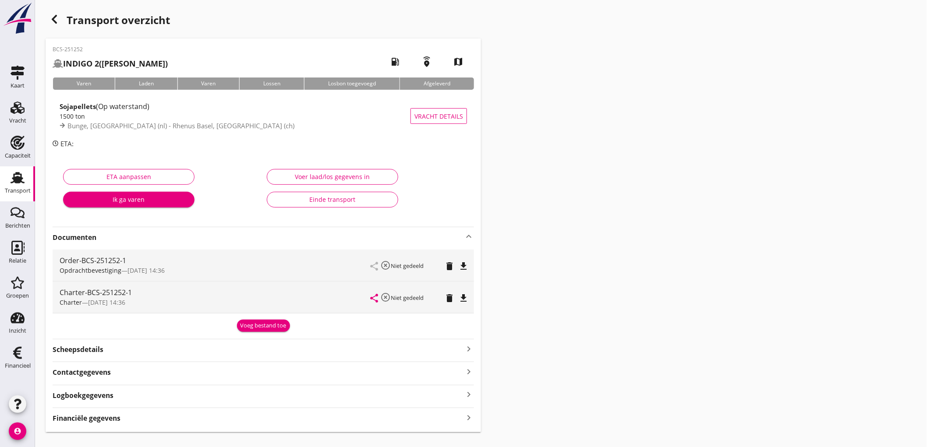
click at [458, 268] on icon "file_download" at bounding box center [463, 266] width 11 height 11
click at [463, 303] on icon "file_download" at bounding box center [463, 298] width 11 height 11
click at [15, 174] on use at bounding box center [18, 177] width 14 height 11
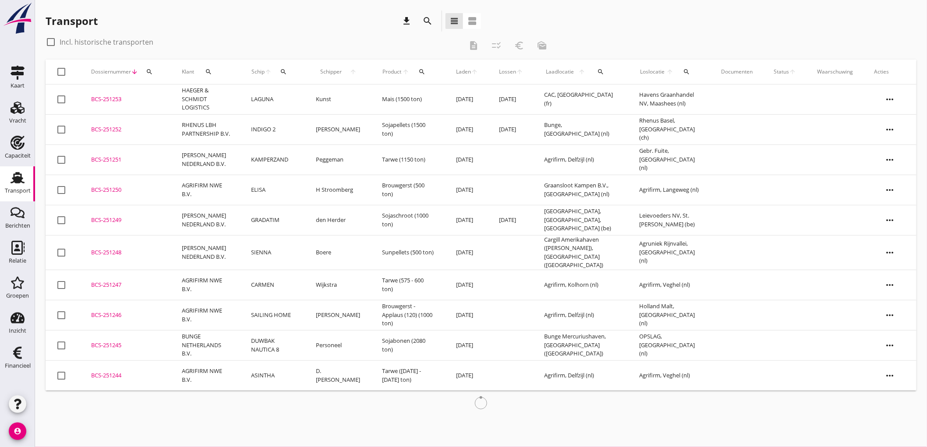
click at [213, 162] on td "[PERSON_NAME] NEDERLAND B.V." at bounding box center [205, 160] width 69 height 30
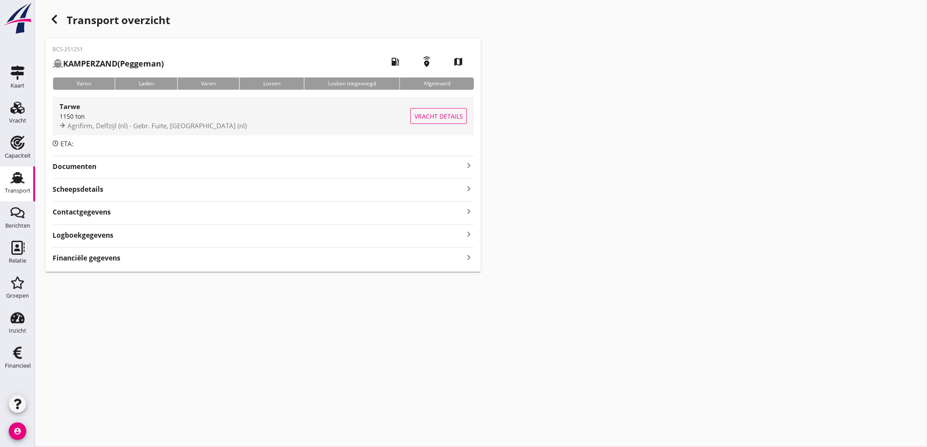
click at [274, 120] on div "1150 ton" at bounding box center [235, 116] width 351 height 9
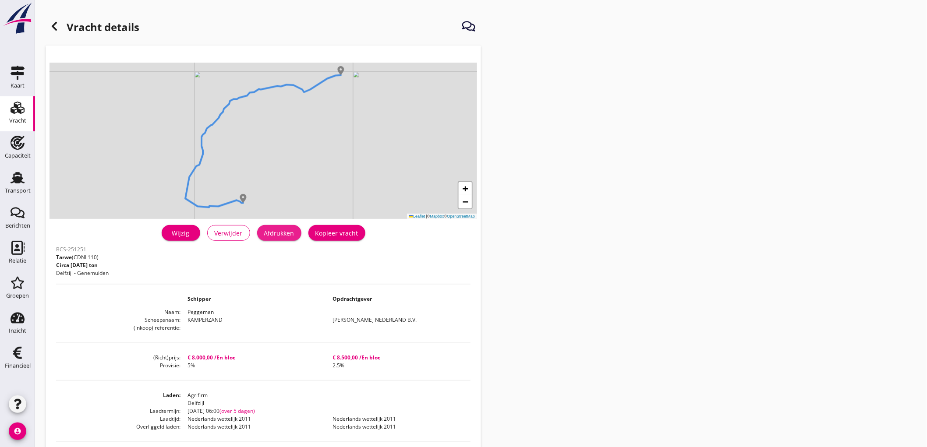
click at [281, 236] on div "Afdrukken" at bounding box center [279, 233] width 30 height 9
click at [50, 24] on icon at bounding box center [54, 26] width 11 height 11
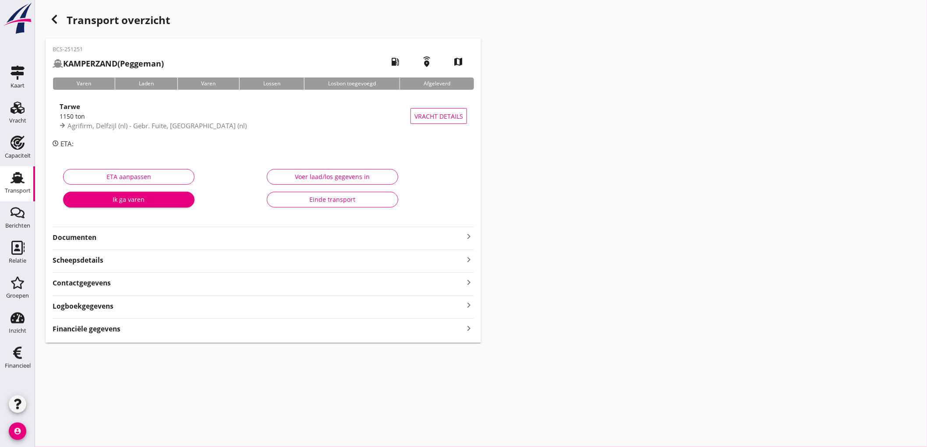
click at [98, 231] on div "Documenten keyboard_arrow_right" at bounding box center [263, 237] width 421 height 12
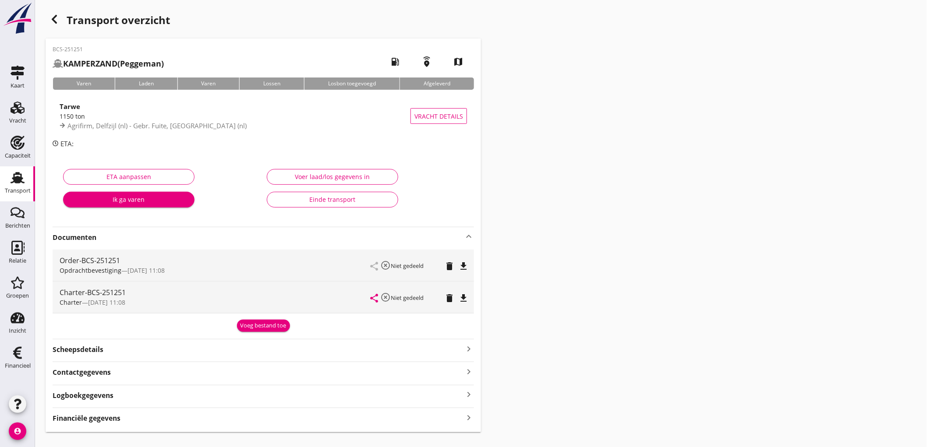
click at [460, 264] on icon "file_download" at bounding box center [463, 266] width 11 height 11
click at [470, 292] on div "Charter-BCS-251251 Charter — 13/08 11:08 share highlight_off Niet gedeeld delet…" at bounding box center [263, 298] width 421 height 32
click at [466, 295] on icon "file_download" at bounding box center [463, 298] width 11 height 11
click at [14, 182] on icon "Transport" at bounding box center [18, 178] width 14 height 14
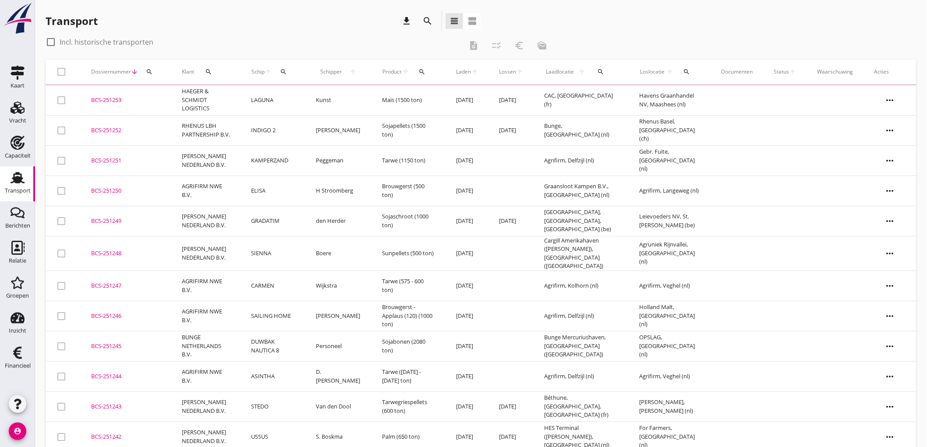
click at [255, 136] on td "INDIGO 2" at bounding box center [272, 130] width 65 height 30
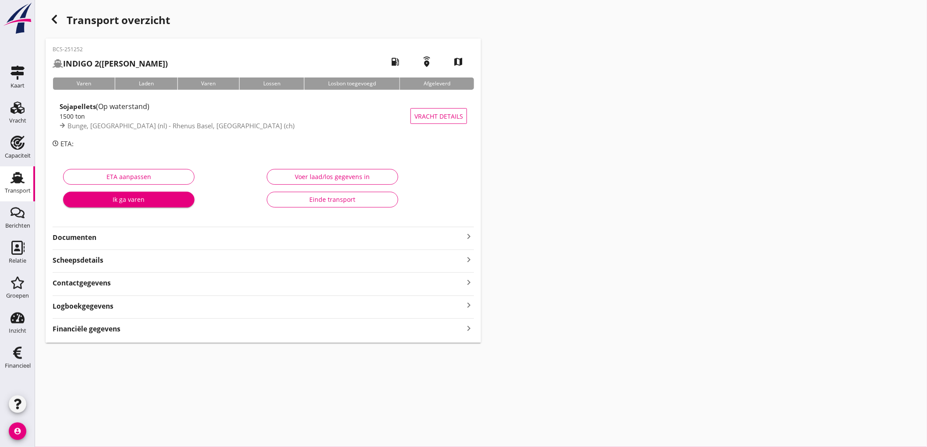
click at [369, 167] on div "Voer laad/los gegevens in Einde transport" at bounding box center [365, 190] width 204 height 55
click at [238, 240] on strong "Documenten" at bounding box center [258, 238] width 411 height 10
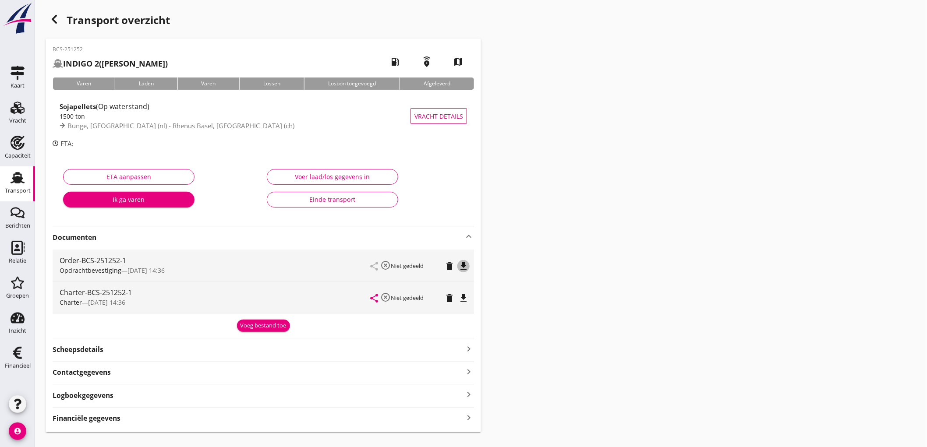
click at [465, 261] on icon "file_download" at bounding box center [463, 266] width 11 height 11
click at [472, 308] on div "Charter-BCS-251252-1 Charter — 13/08 14:36 share highlight_off Niet gedeeld del…" at bounding box center [263, 298] width 421 height 32
click at [462, 299] on icon "file_download" at bounding box center [463, 298] width 11 height 11
click at [102, 429] on div "BCS-251252 INDIGO 2 (Jeroen de Jong) local_gas_station emergency_share map Vare…" at bounding box center [263, 236] width 435 height 394
click at [102, 423] on strong "Financiële gegevens" at bounding box center [87, 418] width 68 height 10
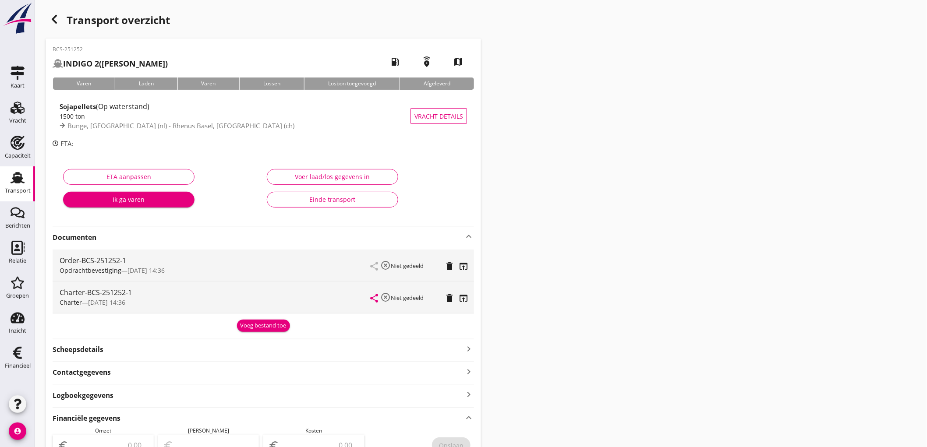
scroll to position [292, 0]
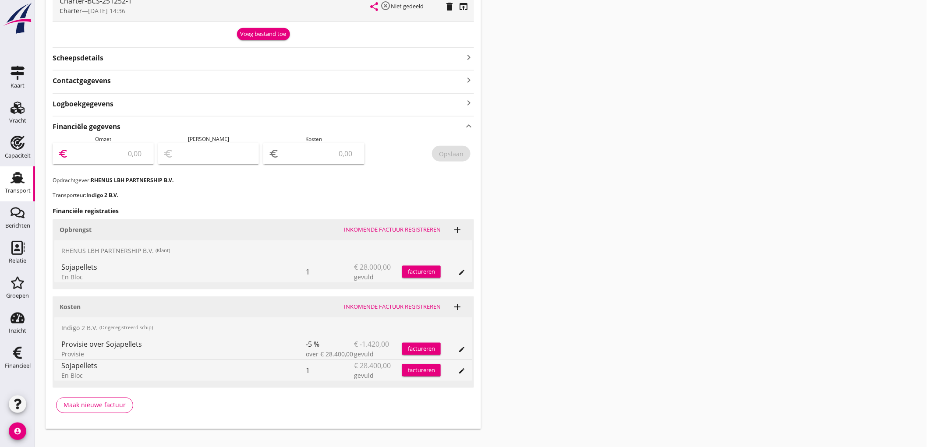
click at [119, 149] on input "number" at bounding box center [109, 154] width 78 height 14
type input "28000"
type input "27998.00"
type input "2"
type input "27974.00"
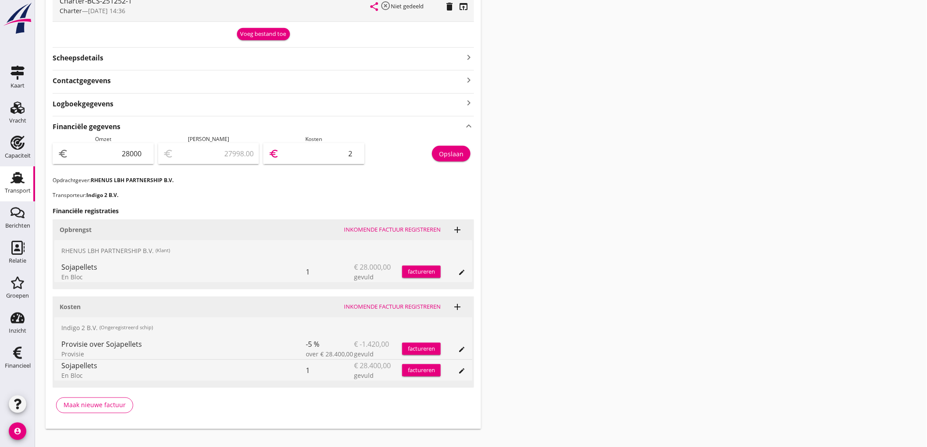
type input "26"
type input "27731.00"
type input "269"
type input "25302.00"
type input "26980"
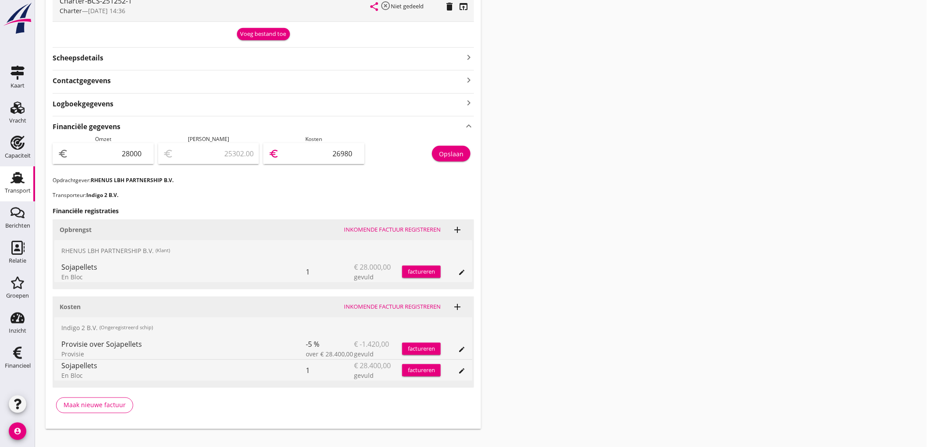
type input "1020.00"
type input "26980"
click at [460, 162] on div "Opslaan" at bounding box center [422, 155] width 106 height 41
click at [6, 194] on div "Transport" at bounding box center [18, 191] width 26 height 12
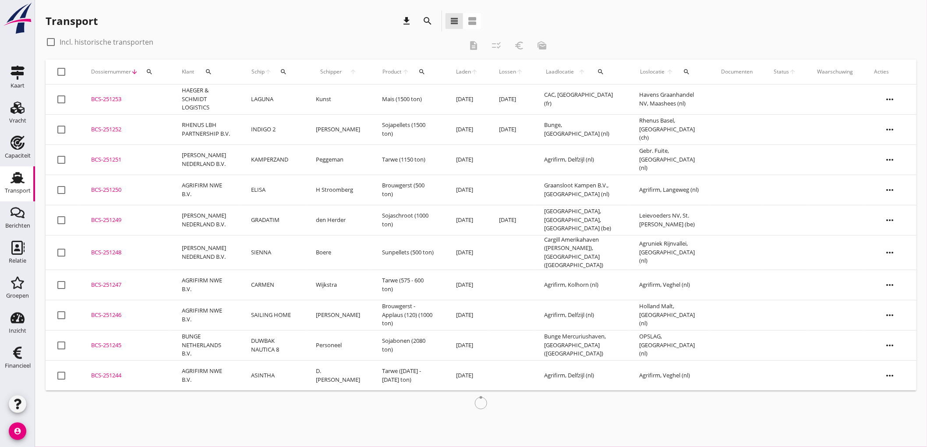
click at [285, 164] on td "KAMPERZAND" at bounding box center [272, 160] width 65 height 30
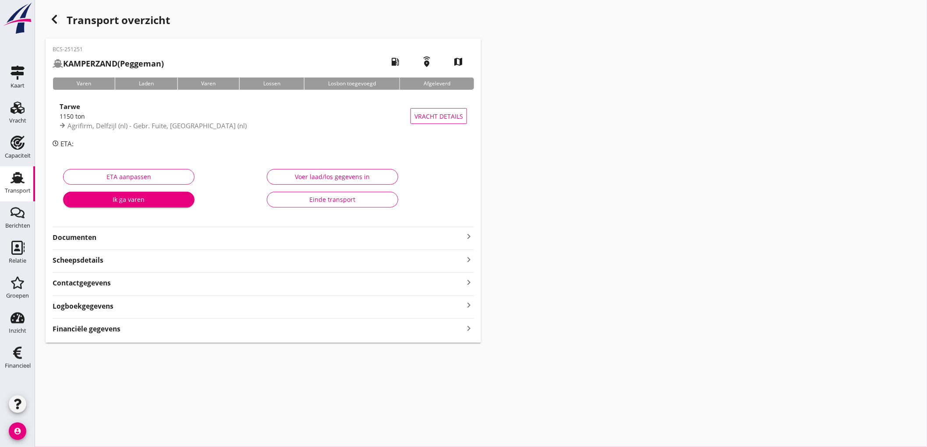
click at [111, 321] on div "Financiële gegevens keyboard_arrow_right" at bounding box center [263, 326] width 421 height 16
click at [111, 325] on strong "Financiële gegevens" at bounding box center [87, 329] width 68 height 10
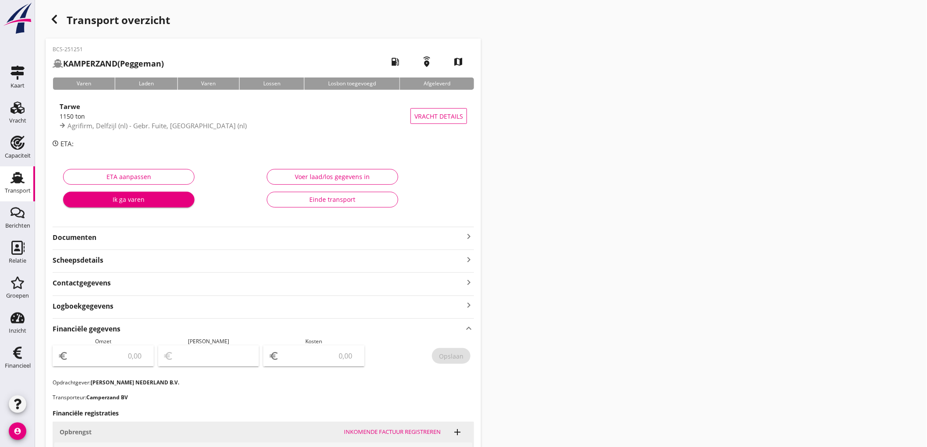
scroll to position [97, 0]
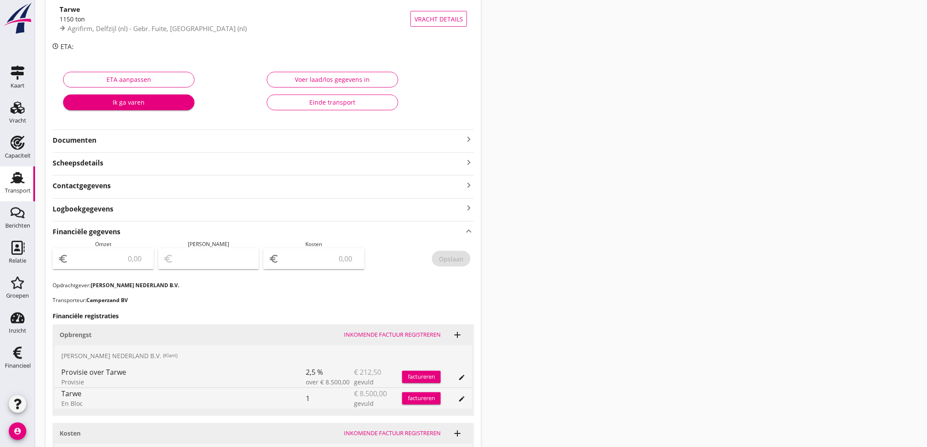
click at [119, 251] on div "euro" at bounding box center [103, 258] width 101 height 21
type input "8287"
type input "8287.50"
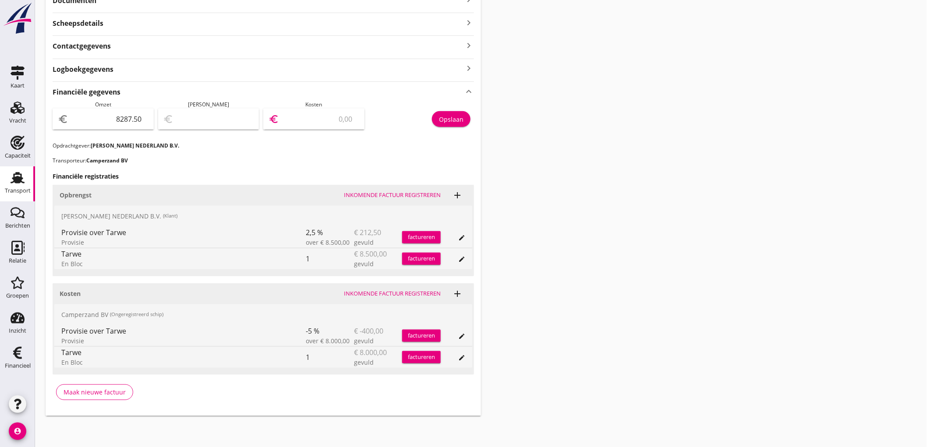
type input "8280.50"
type input "7"
type input "8211.50"
type input "76"
type input "7527.50"
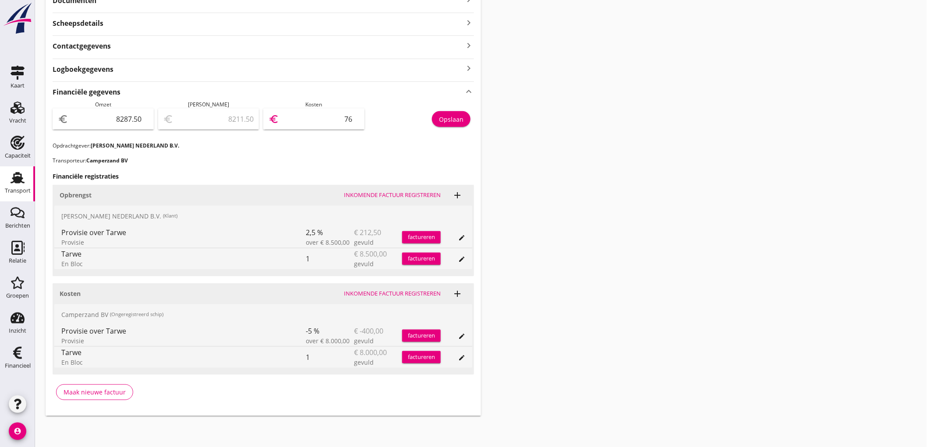
type input "760"
type input "687.50"
type input "7600"
click at [454, 117] on div "Opslaan" at bounding box center [451, 119] width 25 height 9
drag, startPoint x: 55, startPoint y: 89, endPoint x: 24, endPoint y: 179, distance: 94.6
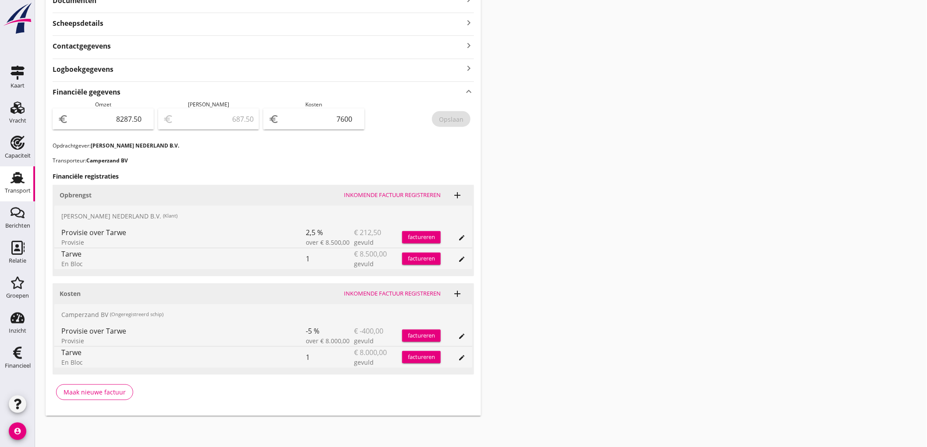
click at [24, 179] on icon "Transport" at bounding box center [18, 178] width 14 height 14
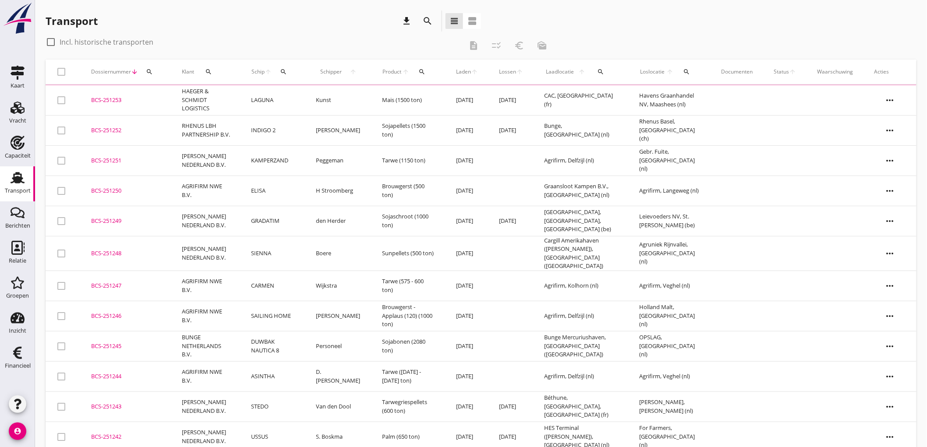
click at [240, 166] on td "KAMPERZAND" at bounding box center [272, 160] width 65 height 30
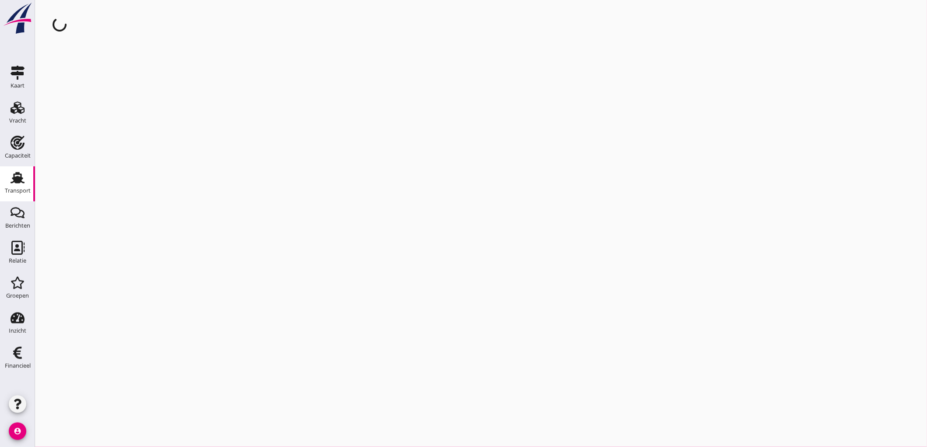
click at [7, 178] on link "Transport Transport" at bounding box center [17, 183] width 35 height 35
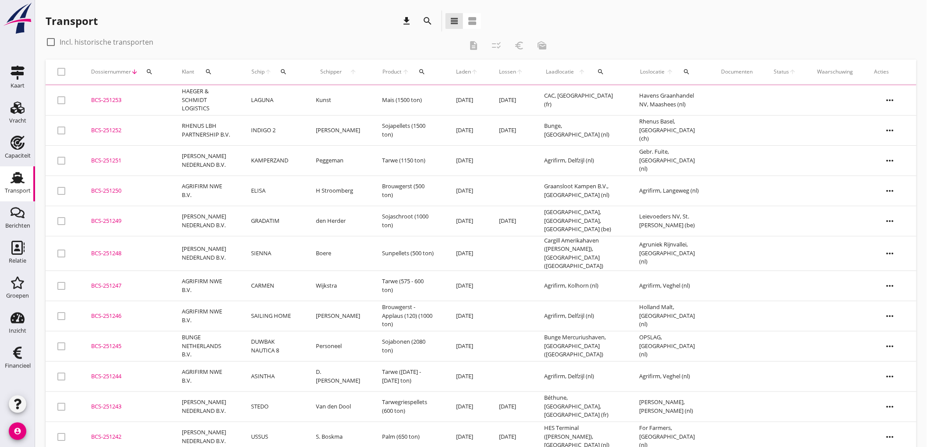
click at [245, 195] on td "ELISA" at bounding box center [272, 191] width 65 height 30
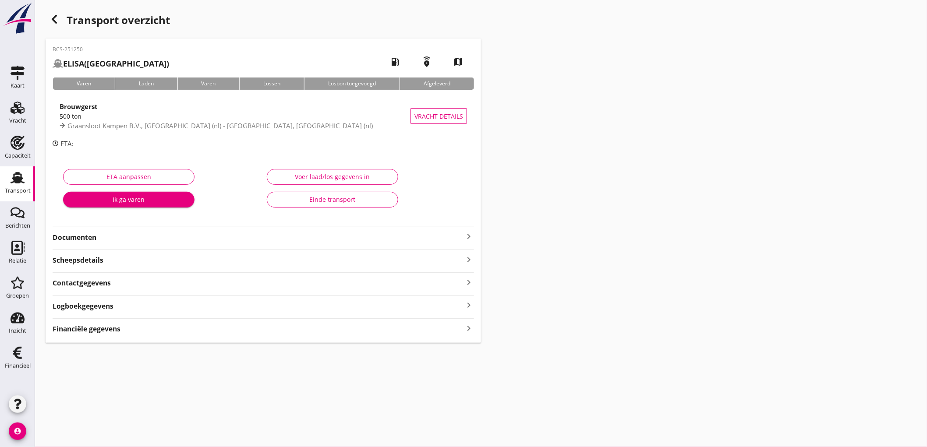
click at [159, 339] on div "BCS-251250 ELISA (H Stroomberg) local_gas_station emergency_share map Varen Lad…" at bounding box center [263, 191] width 435 height 304
click at [162, 335] on div "BCS-251250 ELISA (H Stroomberg) local_gas_station emergency_share map Varen Lad…" at bounding box center [263, 191] width 435 height 304
click at [163, 334] on div "Financiële gegevens keyboard_arrow_right" at bounding box center [263, 328] width 421 height 12
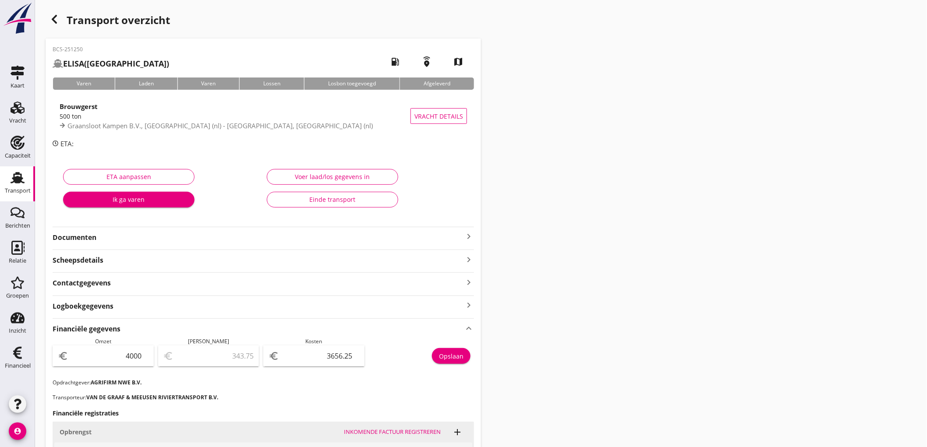
click at [1, 190] on link "Transport Transport" at bounding box center [17, 183] width 35 height 35
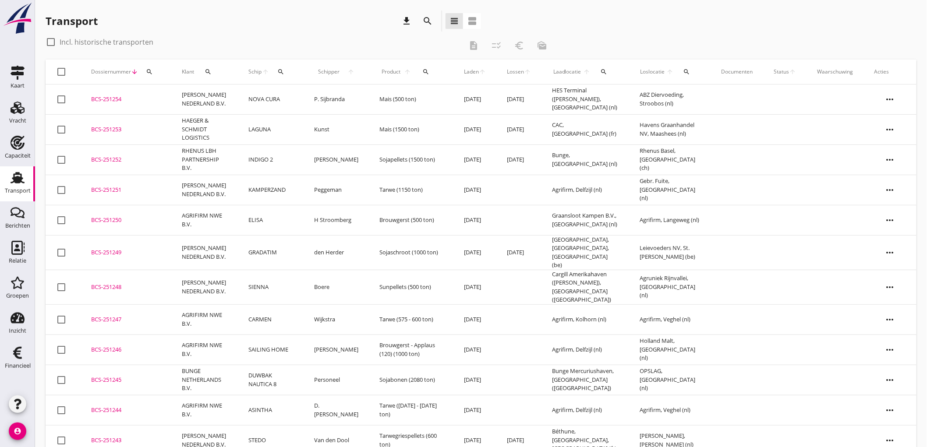
click at [287, 92] on td "NOVA CURA" at bounding box center [271, 100] width 66 height 30
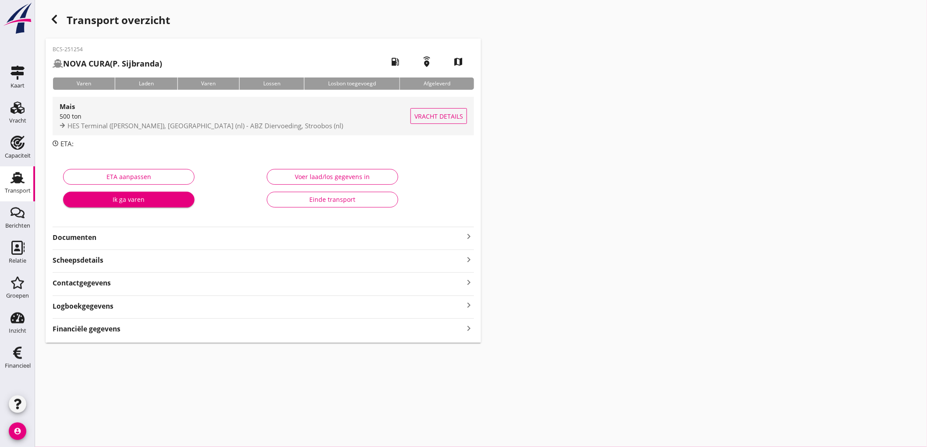
click at [130, 128] on span "HES Terminal (melden Peterson), Amsterdam (nl) - ABZ Diervoeding, Stroobos (nl)" at bounding box center [204, 125] width 275 height 9
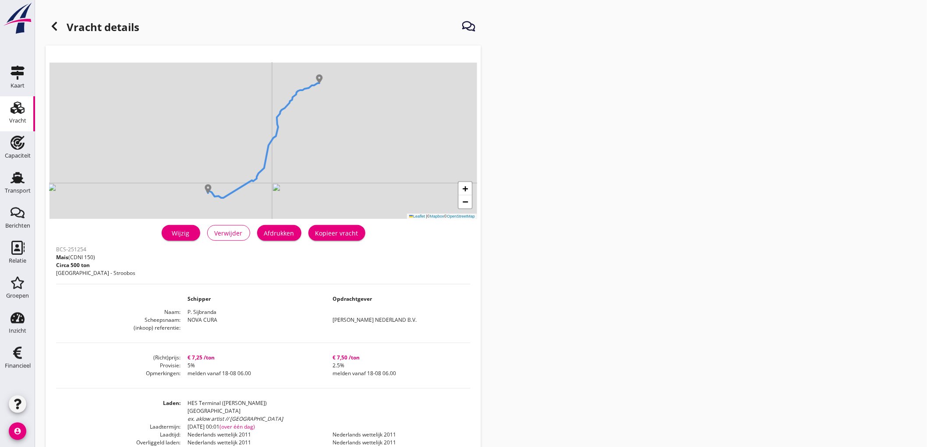
click at [296, 226] on button "Afdrukken" at bounding box center [279, 233] width 44 height 16
click at [52, 23] on icon at bounding box center [54, 26] width 11 height 11
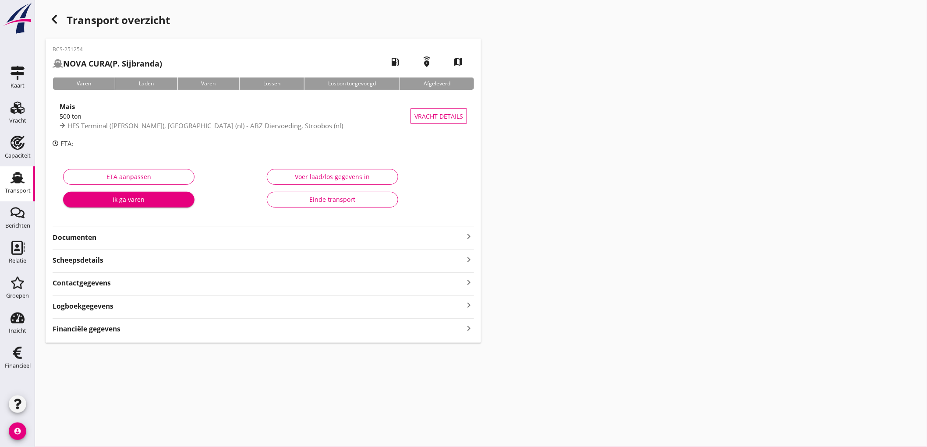
click at [102, 164] on div "ETA aanpassen Ik ga varen" at bounding box center [162, 190] width 204 height 55
click at [90, 236] on strong "Documenten" at bounding box center [258, 238] width 411 height 10
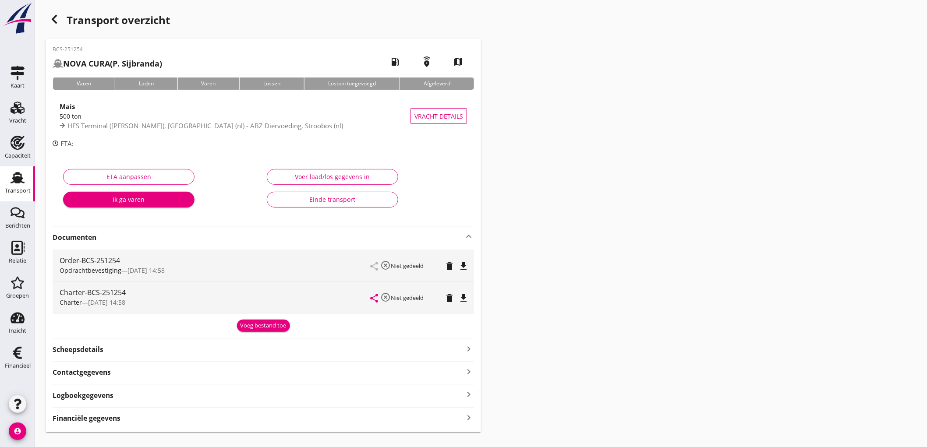
click at [467, 266] on icon "file_download" at bounding box center [463, 266] width 11 height 11
click at [467, 298] on icon "file_download" at bounding box center [463, 298] width 11 height 11
click at [131, 423] on div "Financiële gegevens keyboard_arrow_right" at bounding box center [263, 418] width 421 height 12
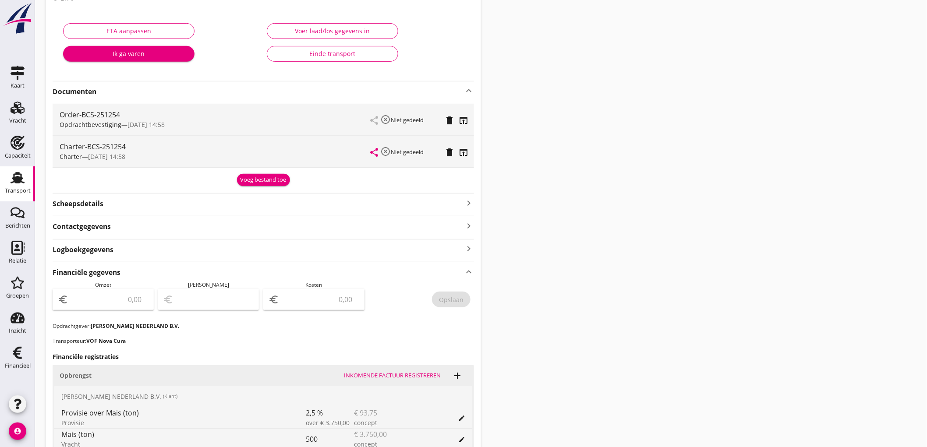
scroll to position [326, 0]
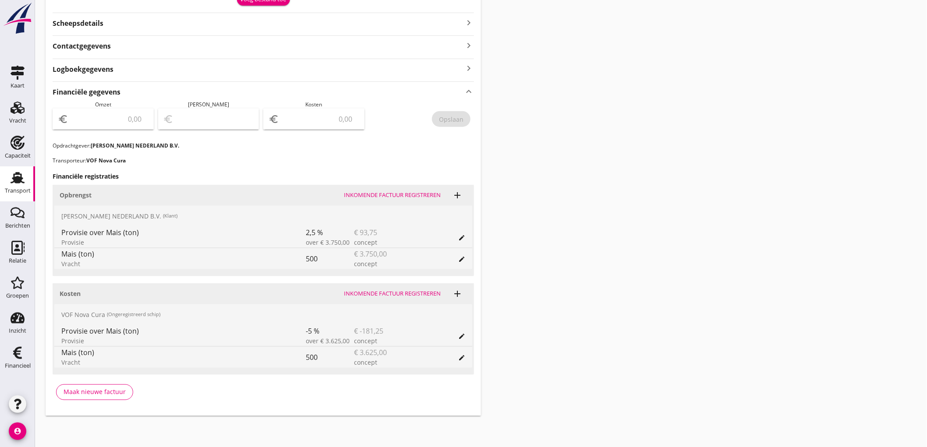
click at [119, 112] on input "number" at bounding box center [109, 119] width 78 height 14
type input "3656"
type input "3656.25"
type input "3653.25"
type input "3"
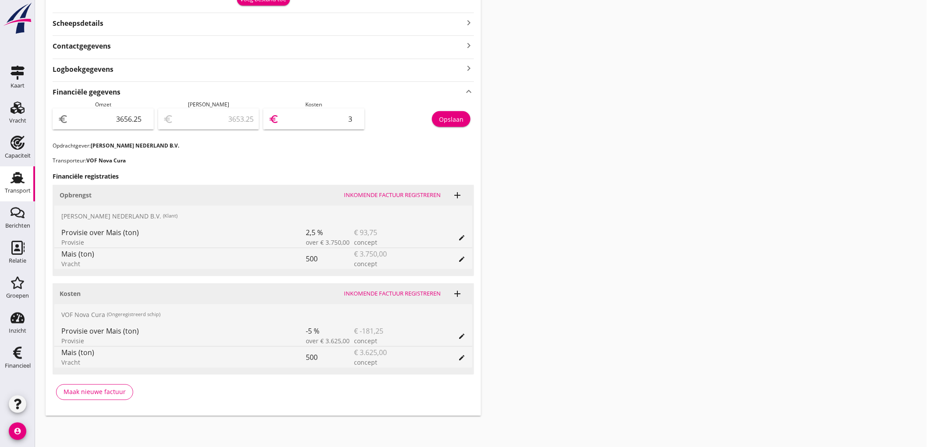
type input "3622.25"
type input "34"
type input "3312.25"
type input "344"
type input "213.25"
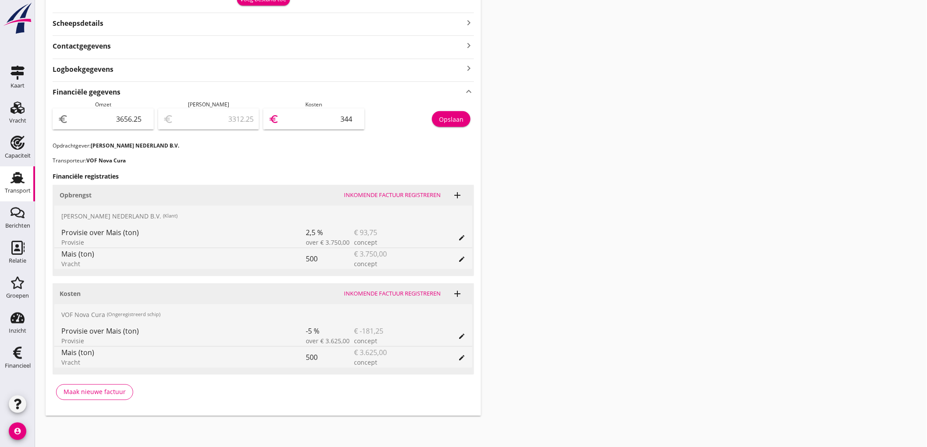
type input "3443"
type input "212.55"
type input "3443.7"
type input "212.50"
type input "3443.75"
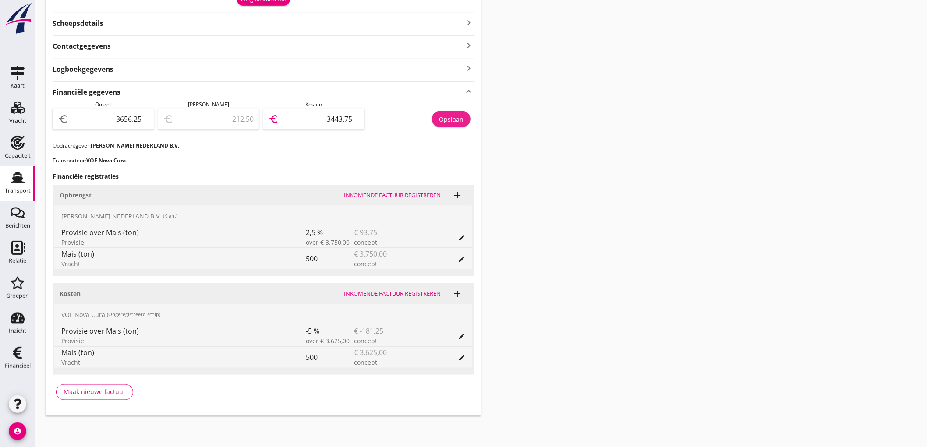
click at [450, 115] on div "Opslaan" at bounding box center [451, 119] width 25 height 9
click at [0, 190] on link "Transport Transport" at bounding box center [17, 183] width 35 height 35
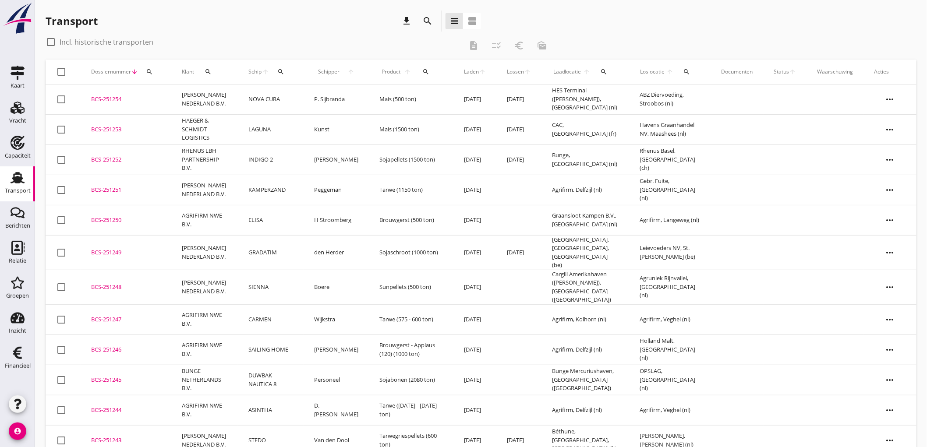
click at [684, 72] on icon "search" at bounding box center [686, 71] width 7 height 7
click at [703, 102] on input "text" at bounding box center [739, 97] width 91 height 14
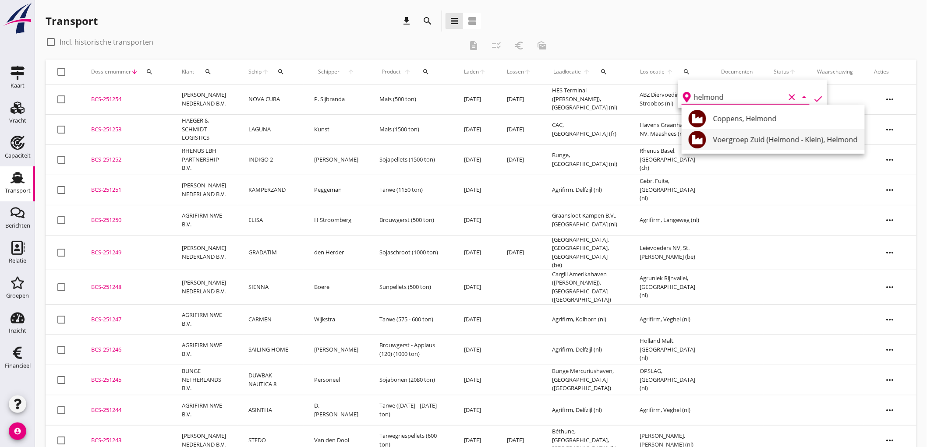
click at [745, 141] on div "Voergroep Zuid (Helmond - Klein), Helmond" at bounding box center [785, 139] width 145 height 11
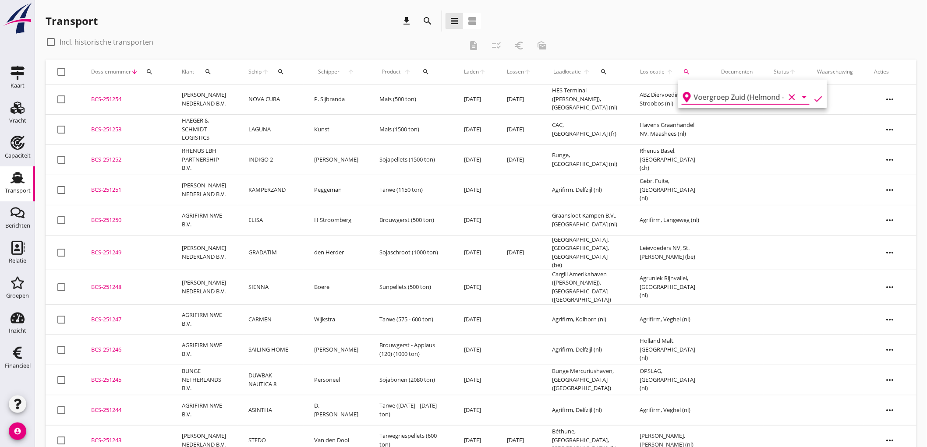
click at [817, 102] on icon "check" at bounding box center [818, 99] width 11 height 11
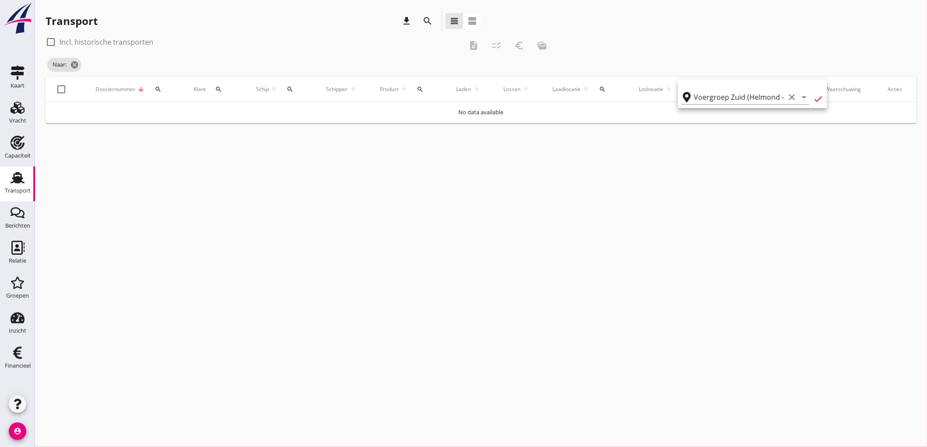
type input "Voergroep Zuid (Helmond - Klein)"
click at [141, 46] on div "check_box_outline_blank Incl. historische transporten" at bounding box center [100, 42] width 108 height 11
click at [137, 44] on label "Incl. historische transporten" at bounding box center [107, 42] width 94 height 9
checkbox input "true"
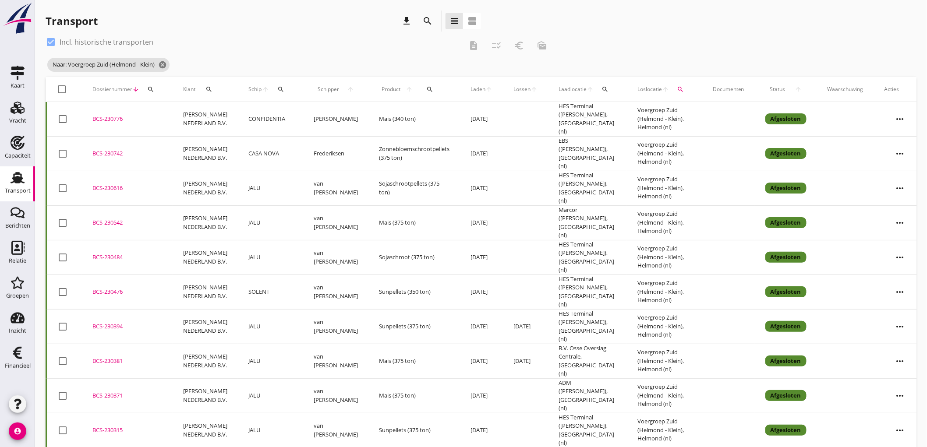
click at [257, 120] on td "CONFIDENTIA" at bounding box center [270, 119] width 65 height 35
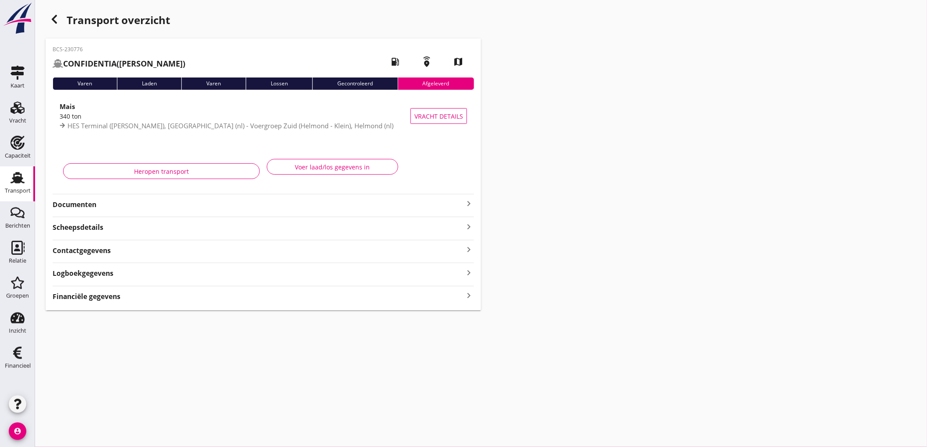
click at [209, 206] on strong "Documenten" at bounding box center [258, 205] width 411 height 10
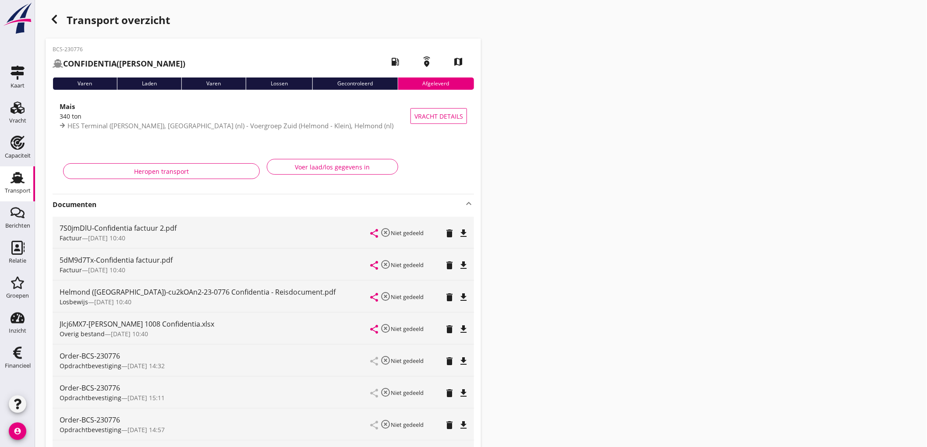
click at [466, 362] on icon "file_download" at bounding box center [463, 361] width 11 height 11
click at [466, 357] on icon "open_in_browser" at bounding box center [463, 361] width 11 height 11
click at [55, 18] on icon "button" at bounding box center [54, 19] width 11 height 11
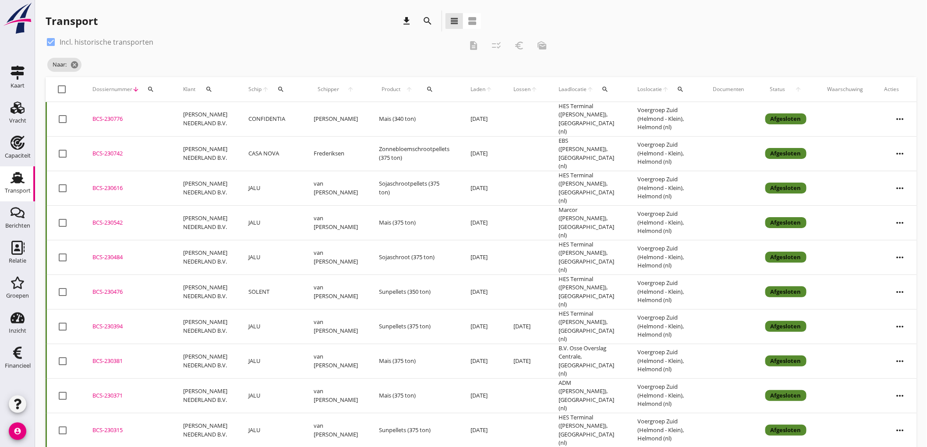
click at [368, 186] on td "Sojaschrootpellets (375 ton)" at bounding box center [414, 188] width 92 height 35
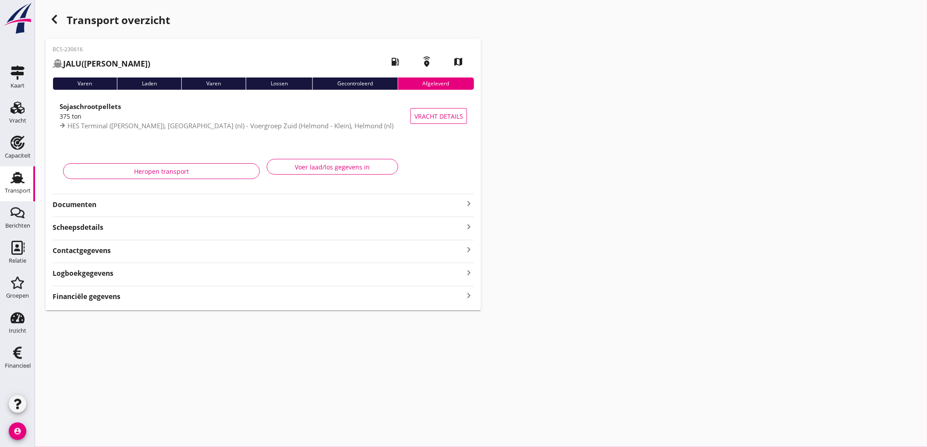
click at [201, 206] on strong "Documenten" at bounding box center [258, 205] width 411 height 10
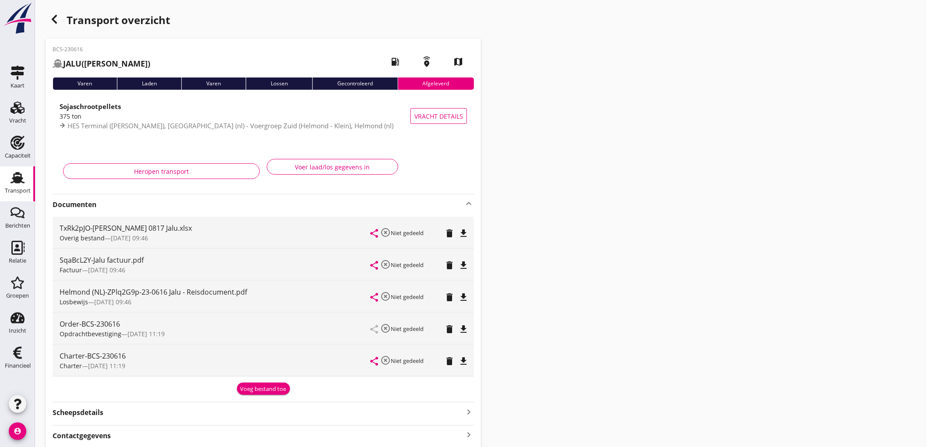
click at [466, 327] on icon "file_download" at bounding box center [463, 329] width 11 height 11
click at [463, 327] on icon "open_in_browser" at bounding box center [463, 329] width 11 height 11
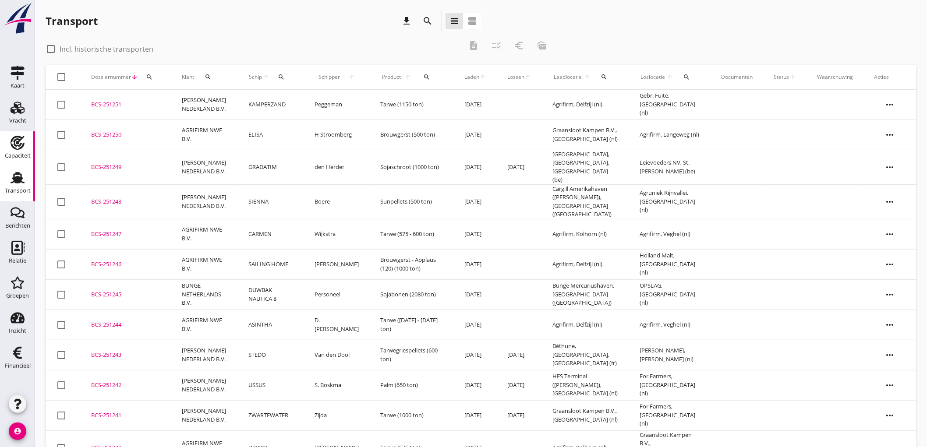
drag, startPoint x: 17, startPoint y: 143, endPoint x: 112, endPoint y: 4, distance: 167.9
click at [17, 143] on use at bounding box center [18, 143] width 14 height 14
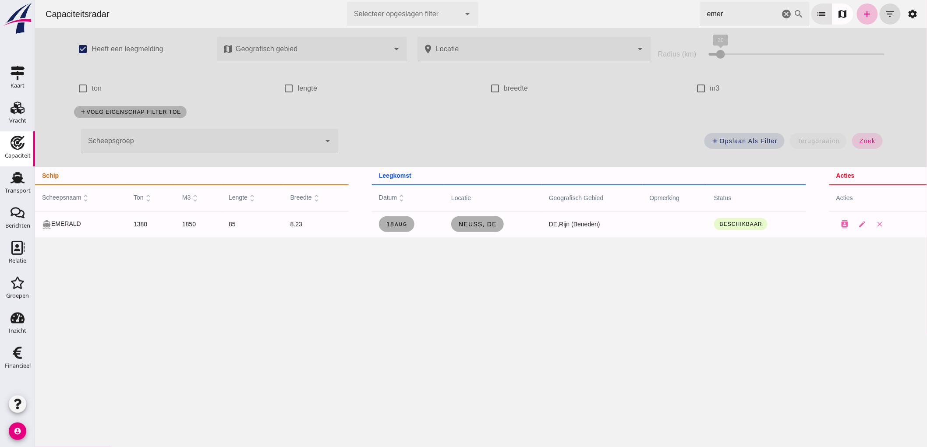
click icon "cancel"
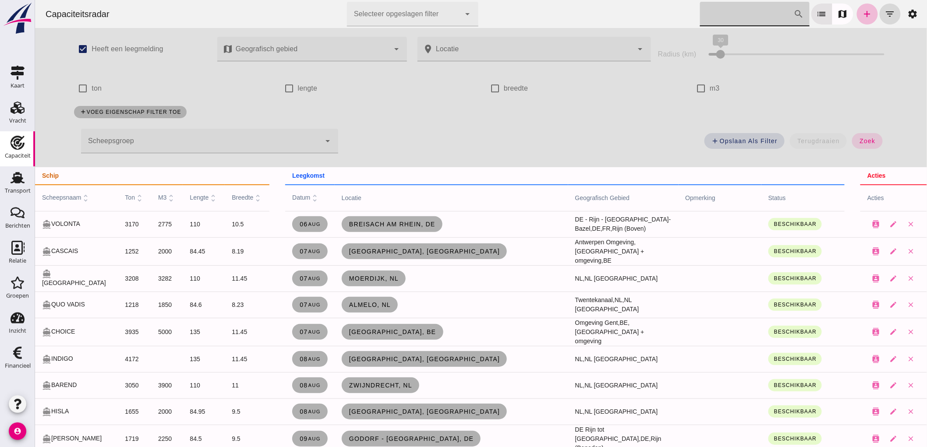
click input "Zoek op scheepsnaam"
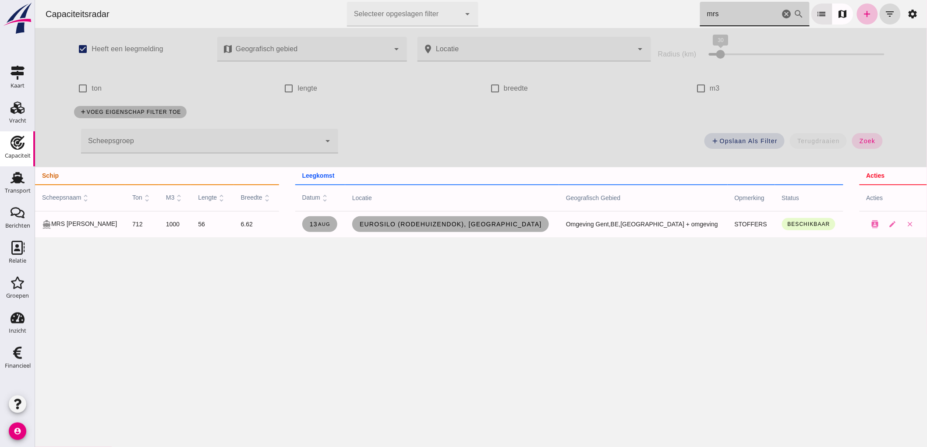
type input "mrs"
click at [365, 226] on td "Eurosilo (Rodehuizendok), Gent" at bounding box center [452, 224] width 214 height 26
click span "Eurosilo (Rodehuizendok), Gent"
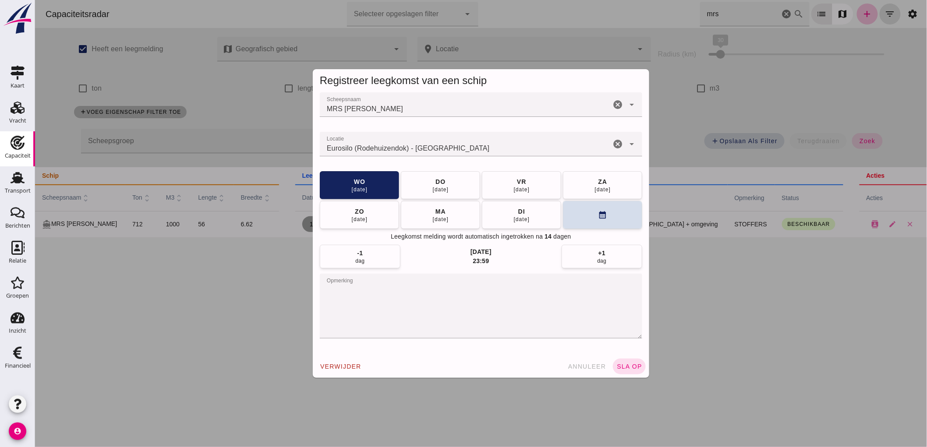
drag, startPoint x: 613, startPoint y: 141, endPoint x: 535, endPoint y: 148, distance: 78.2
click div "Locatie Locatie Eurosilo (Rodehuizendok) - Gent cancel arrow_drop_down"
type input "Eurosilo (Rodehuizendok) - Gent"
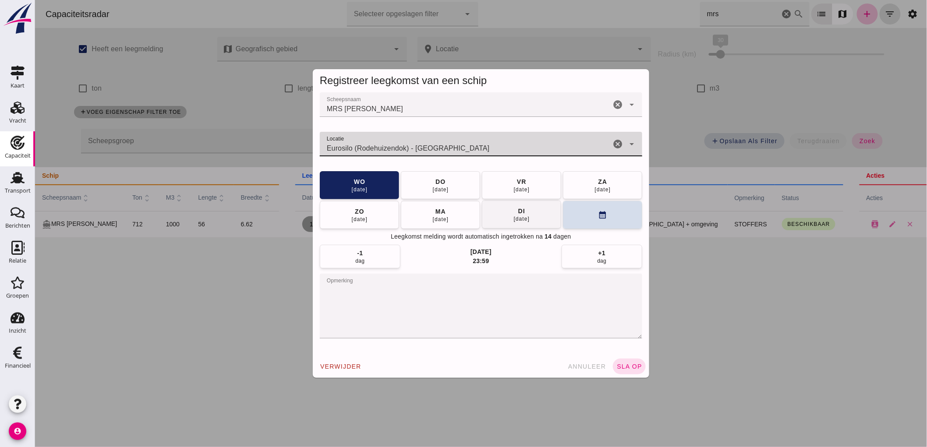
click button "di 19 aug"
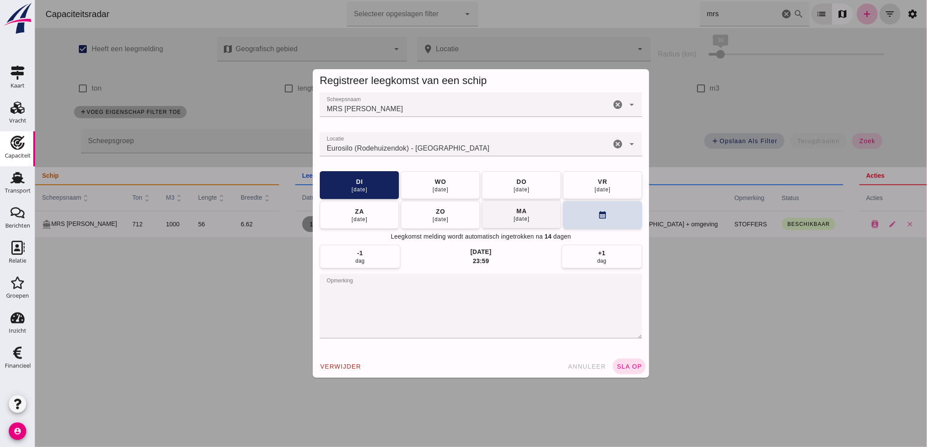
click button "ma 25 aug"
click button "zo 31 aug"
click button "vr 05 sep"
click textarea "opmerking"
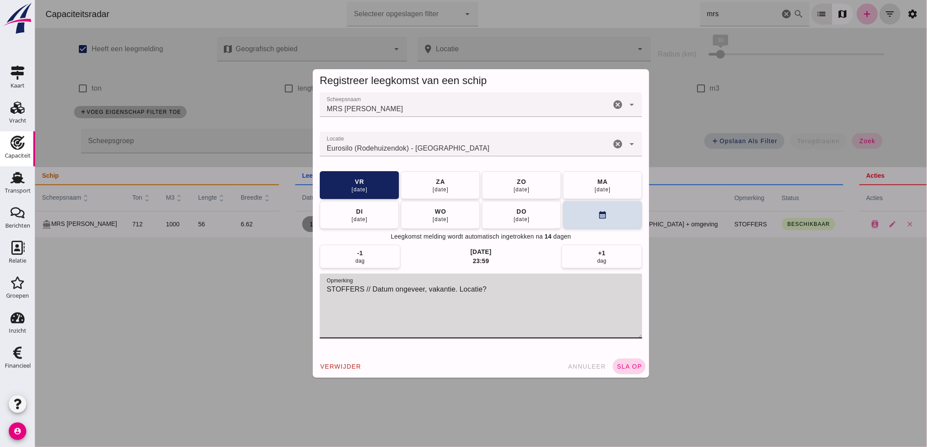
type textarea "STOFFERS // Datum ongeveer, vakantie. Locatie?"
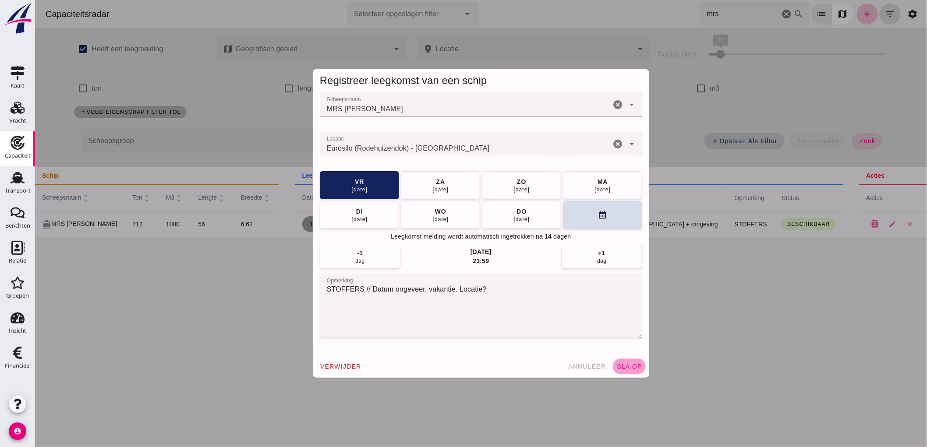
click span "sla op"
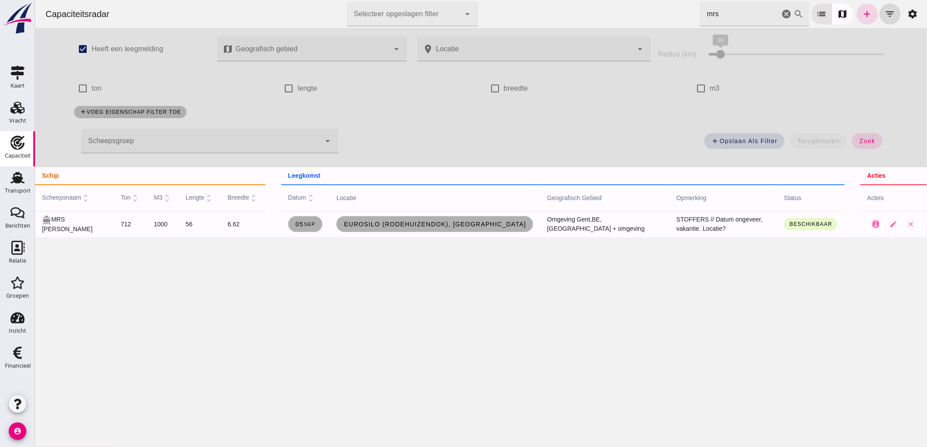
click at [11, 150] on div "Capaciteit" at bounding box center [18, 156] width 26 height 12
click icon "cancel"
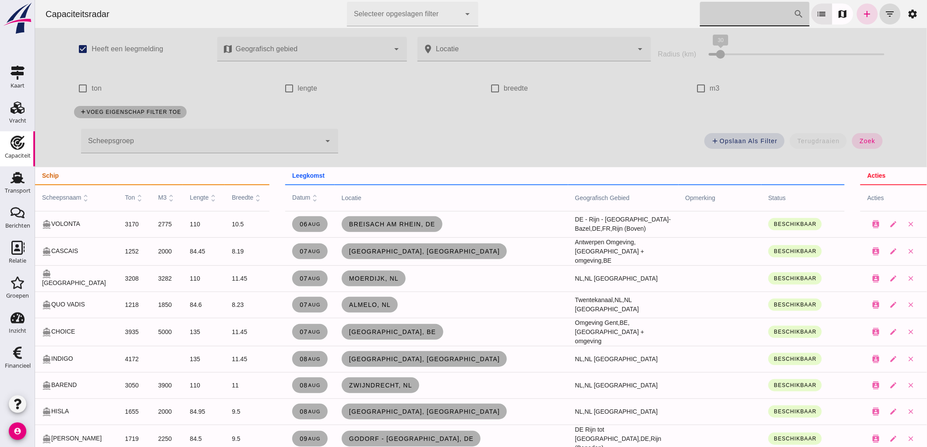
click div
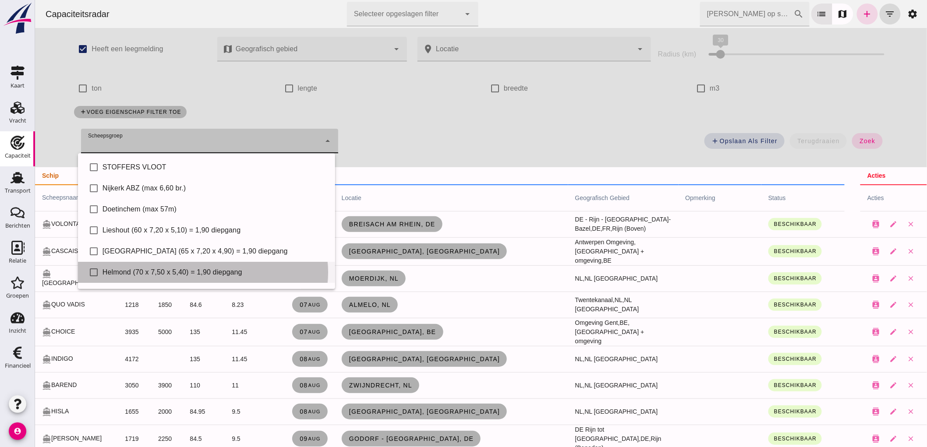
click at [151, 274] on div "Helmond (70 x 7,50 x 5,40) = 1,90 diepgang" at bounding box center [215, 272] width 226 height 11
type input "Helmond (70 x 7,50 x 5,40) = 1,90 diepgang"
checkbox input "true"
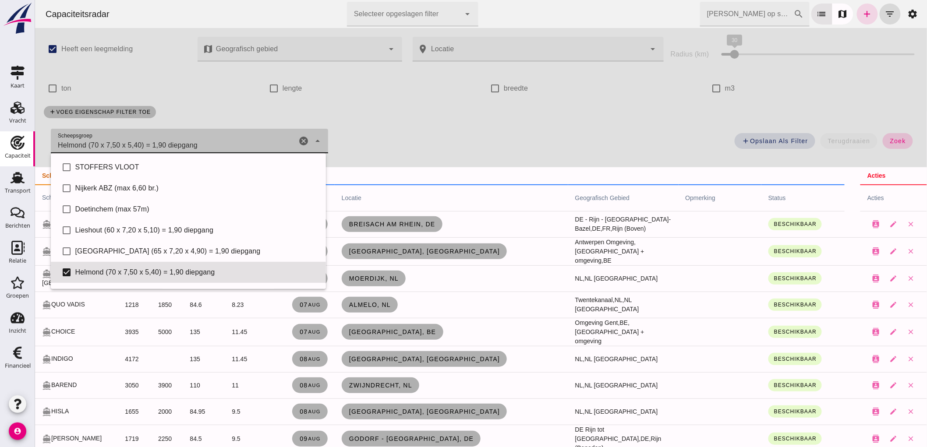
click span "zoek"
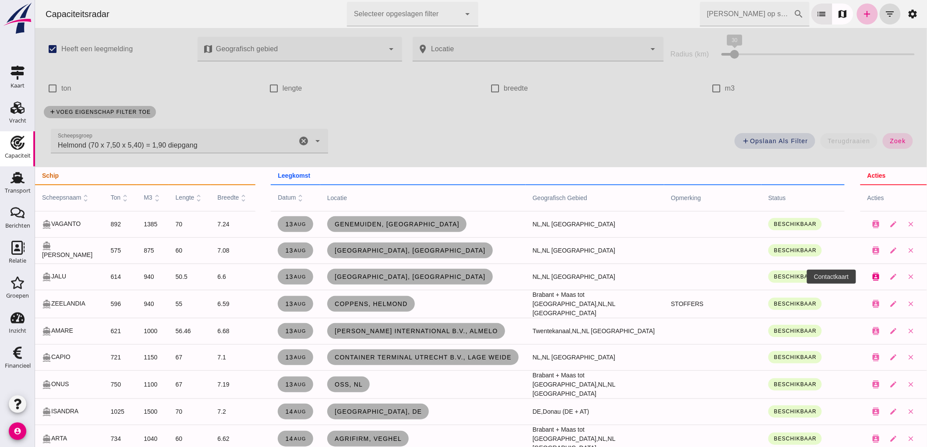
click button "contacts"
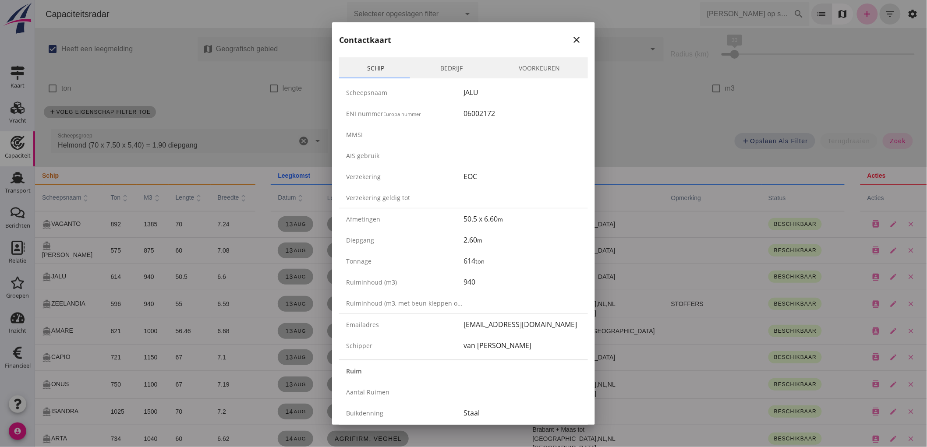
click at [271, 115] on div at bounding box center [463, 223] width 927 height 447
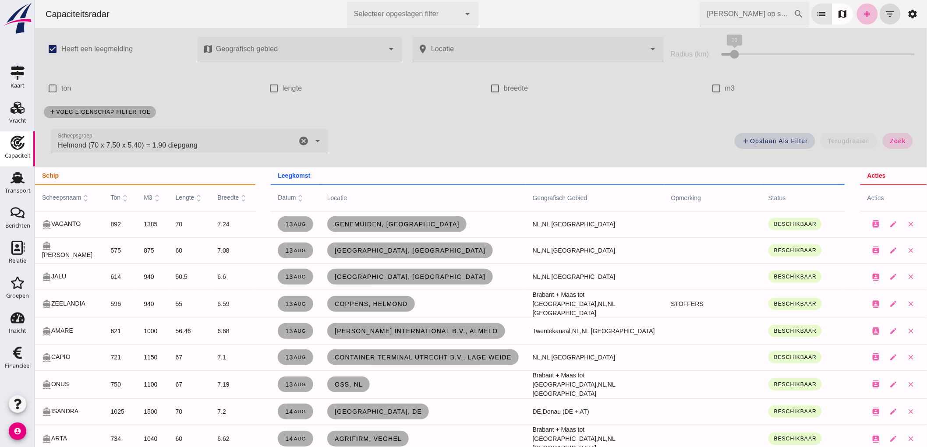
click at [885, 149] on div "add Opslaan als filter terugdraaien zoek" at bounding box center [628, 144] width 590 height 32
click span "zoek"
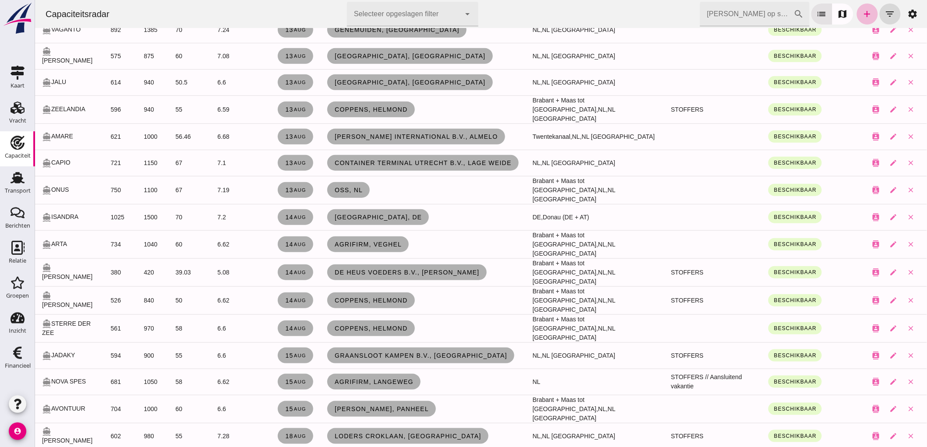
scroll to position [243, 0]
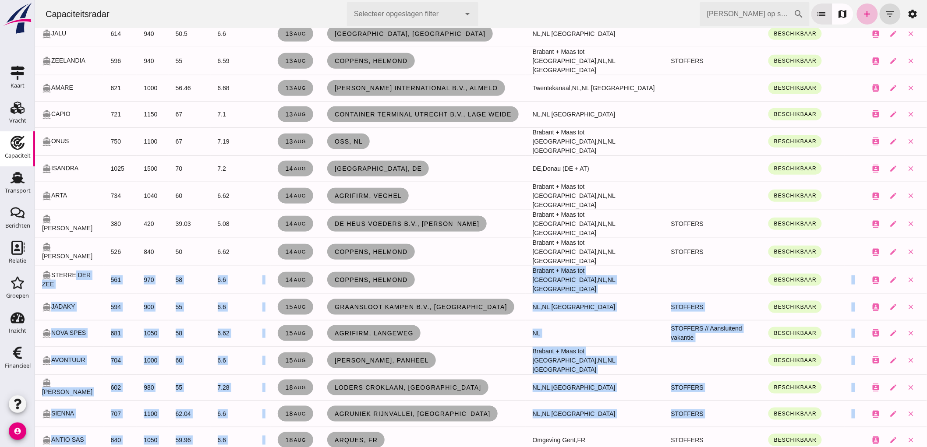
drag, startPoint x: 446, startPoint y: 420, endPoint x: 77, endPoint y: 252, distance: 405.7
click tbody "directions_boat VAGANTO 892 1385 70 7.24 13 aug Genemuiden, nl NL, NL Midden Oo…"
click at [451, 434] on td "Arques, fr" at bounding box center [422, 440] width 205 height 26
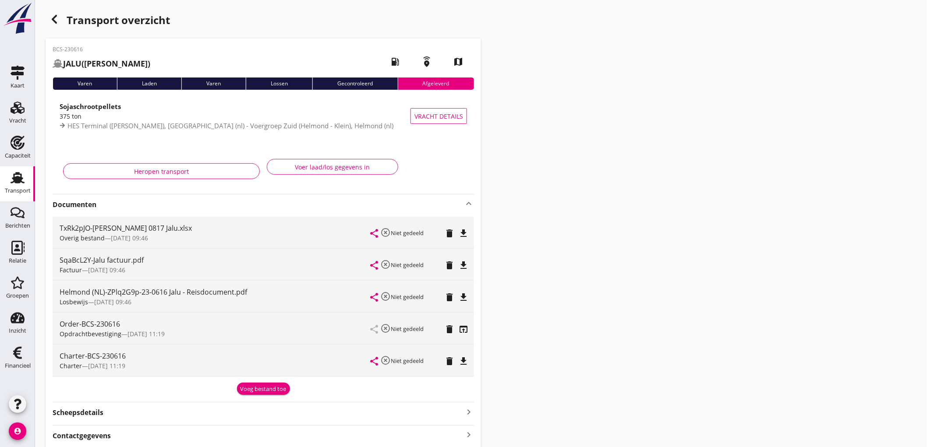
click at [20, 192] on div "Transport" at bounding box center [18, 191] width 26 height 6
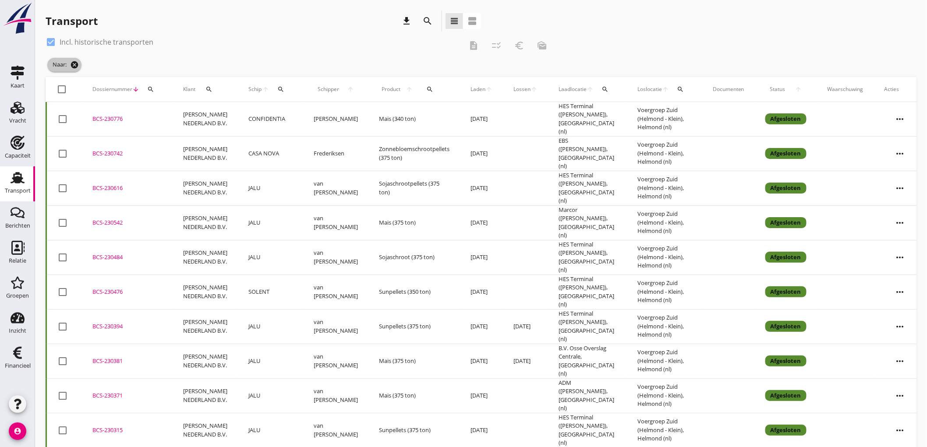
click at [76, 63] on icon "cancel" at bounding box center [74, 64] width 9 height 9
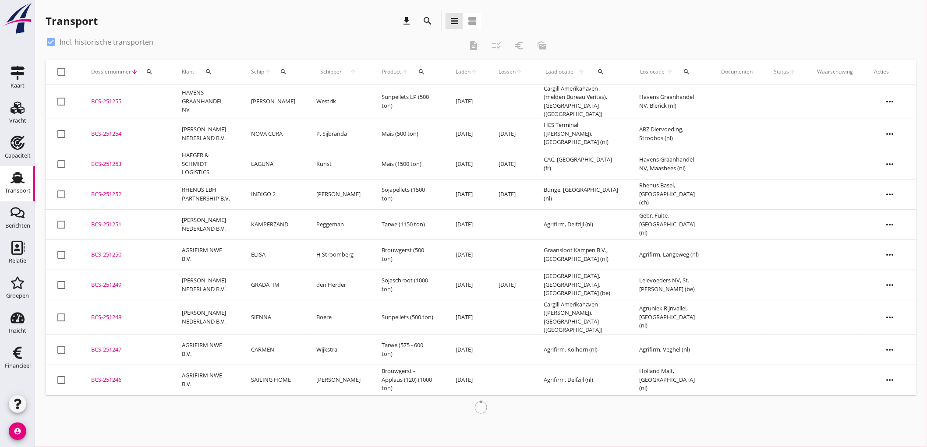
click at [126, 45] on label "Incl. historische transporten" at bounding box center [107, 42] width 94 height 9
checkbox input "false"
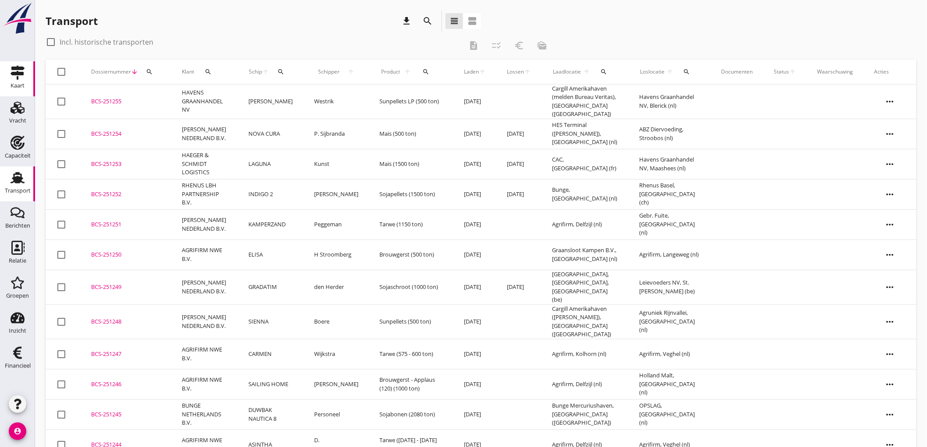
click at [9, 74] on div "Kaart" at bounding box center [17, 73] width 21 height 14
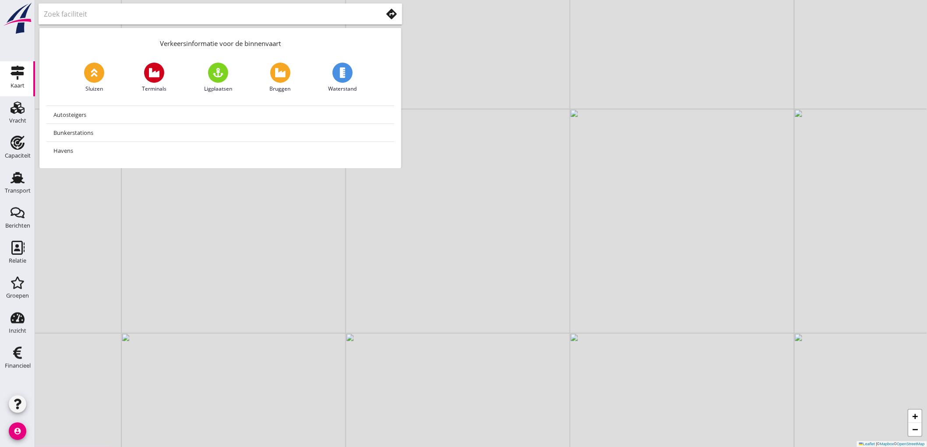
click at [388, 12] on use at bounding box center [391, 14] width 11 height 11
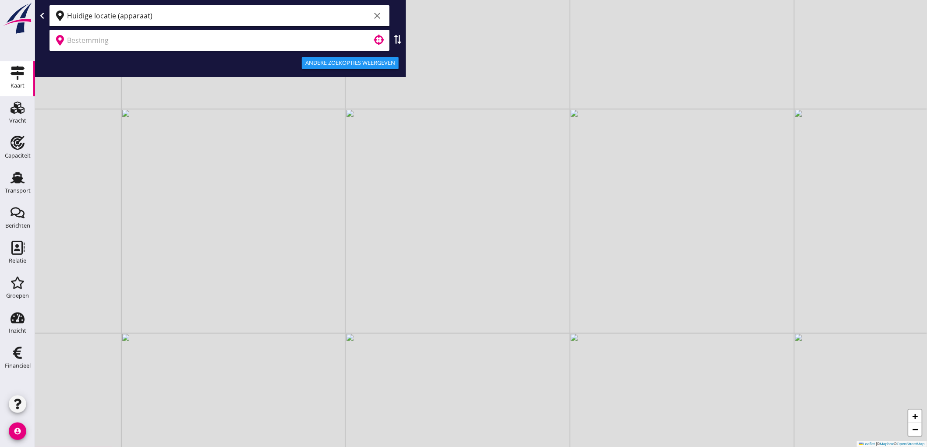
click at [209, 18] on input "Huidige locatie (apparaat)" at bounding box center [218, 16] width 303 height 14
type input "Stein, Limburg, Netherlands"
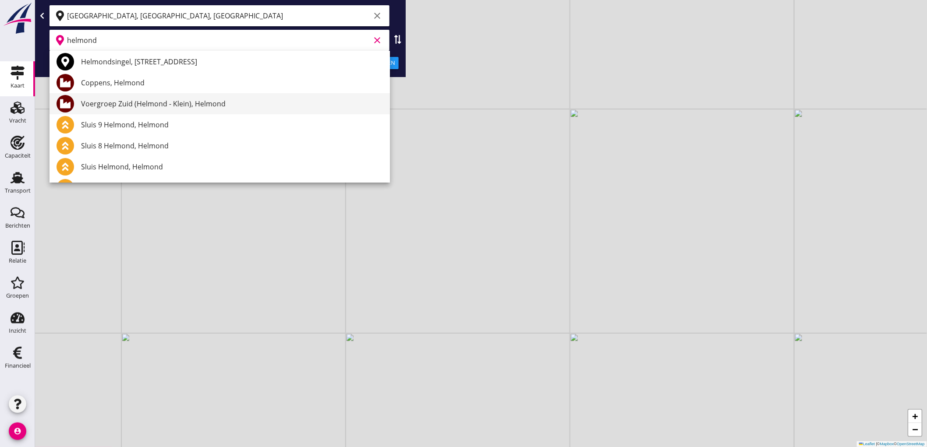
scroll to position [67, 0]
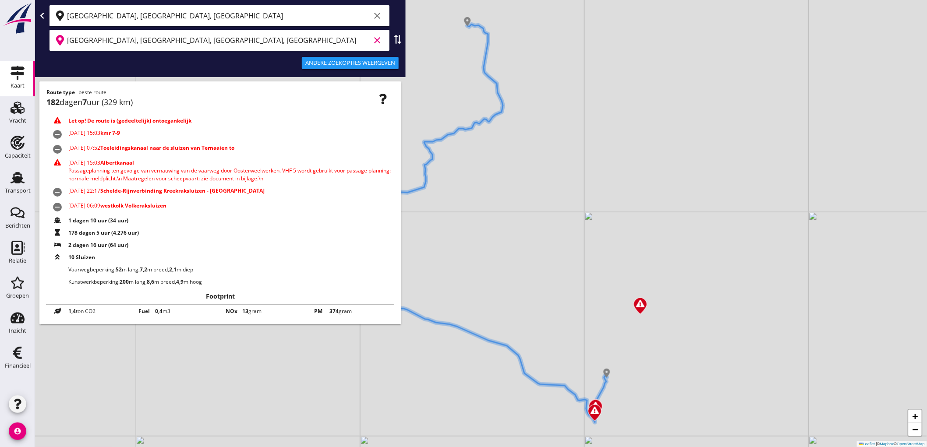
type input "Zuid, Amsterdam, North Holland, Netherlands"
click at [351, 66] on div "Andere zoekopties weergeven" at bounding box center [350, 63] width 90 height 9
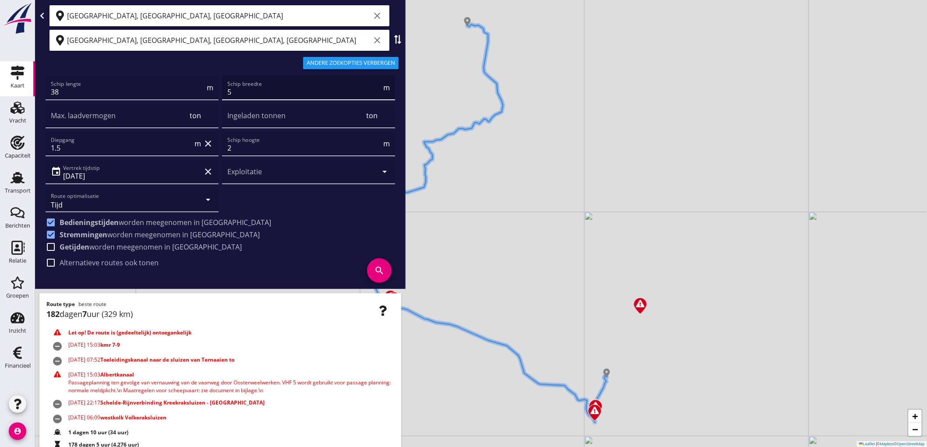
click at [276, 91] on input "5" at bounding box center [304, 92] width 154 height 14
type input "6"
click at [367, 270] on icon "search" at bounding box center [379, 270] width 25 height 25
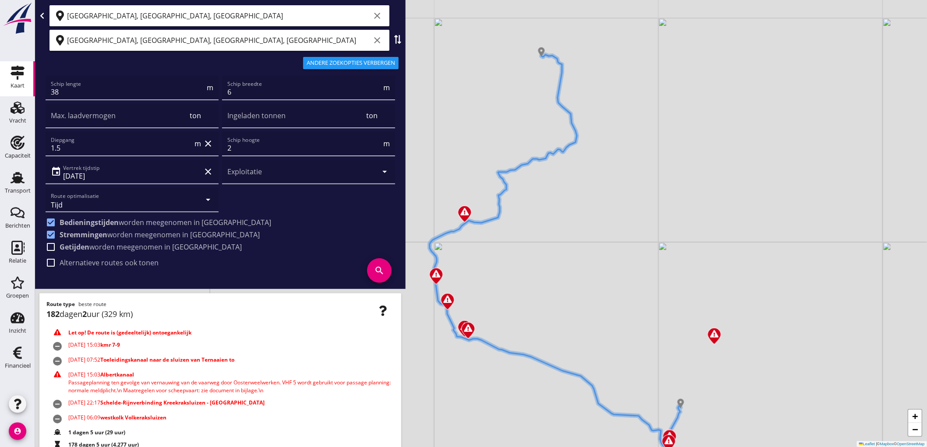
drag, startPoint x: 515, startPoint y: 387, endPoint x: 589, endPoint y: 417, distance: 79.9
click at [589, 417] on div "+ − Leaflet | © Mapbox © OpenStreetMap" at bounding box center [481, 223] width 892 height 447
click at [306, 42] on input "Zuid, Amsterdam, North Holland, Netherlands" at bounding box center [218, 40] width 303 height 14
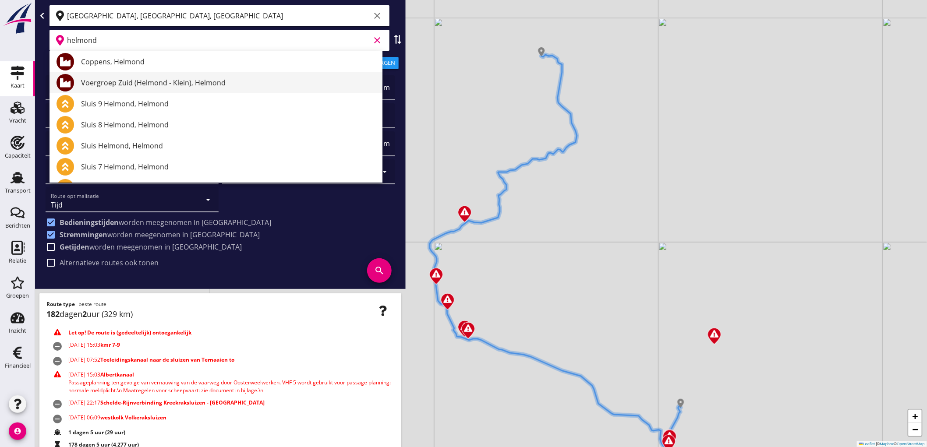
click at [168, 81] on div "Voergroep Zuid (Helmond - Klein), Helmond" at bounding box center [228, 83] width 294 height 11
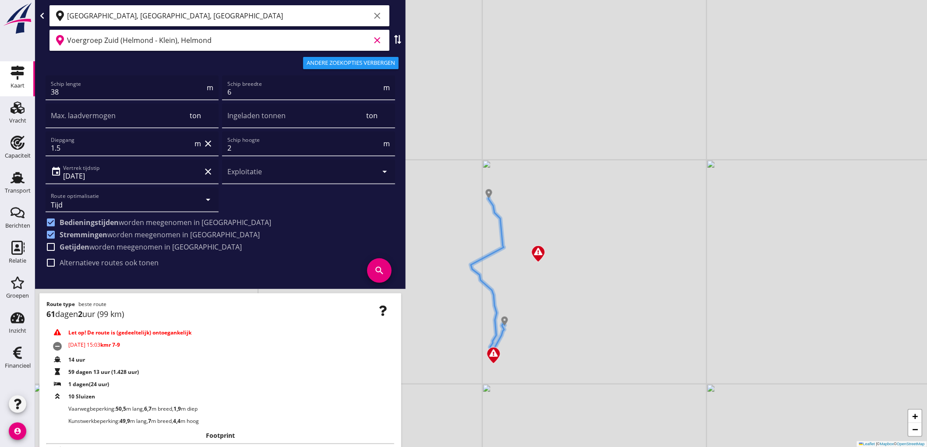
type input "Voergroep Zuid (Helmond - Klein), Helmond"
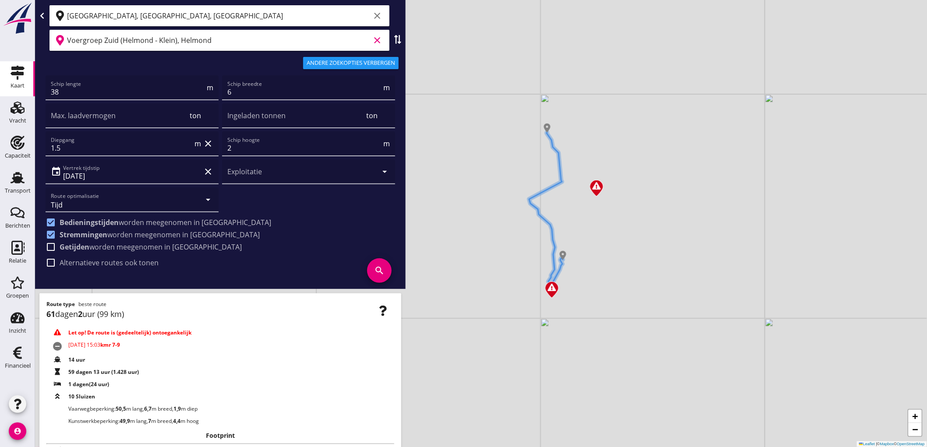
drag, startPoint x: 549, startPoint y: 385, endPoint x: 606, endPoint y: 317, distance: 89.3
click at [608, 319] on div "+ − Leaflet | © Mapbox © OpenStreetMap" at bounding box center [481, 223] width 892 height 447
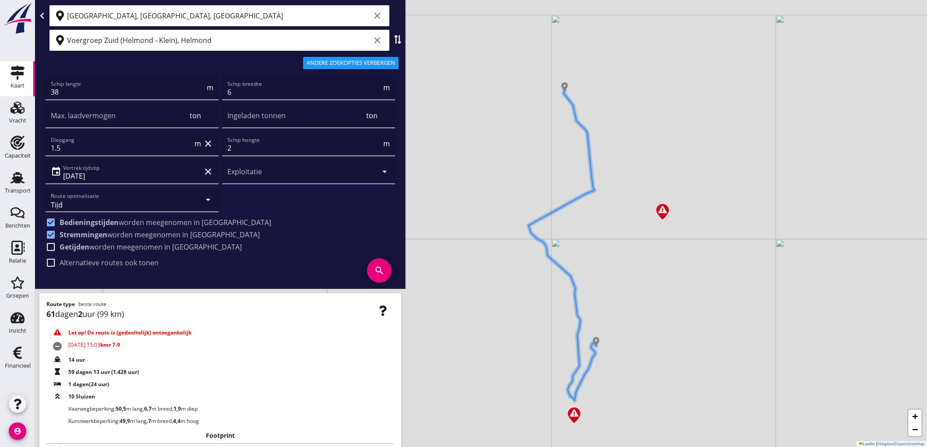
drag, startPoint x: 583, startPoint y: 157, endPoint x: 637, endPoint y: 190, distance: 63.3
click at [637, 190] on div "+ − Leaflet | © Mapbox © OpenStreetMap" at bounding box center [481, 223] width 892 height 447
drag, startPoint x: 103, startPoint y: 359, endPoint x: 31, endPoint y: 289, distance: 101.0
click at [31, 289] on div "Kaart Kaart Vracht Vracht Capaciteit Capaciteit Transport Transport Berichten B…" at bounding box center [463, 223] width 927 height 447
click at [472, 282] on div "+ − Leaflet | © Mapbox © OpenStreetMap" at bounding box center [481, 223] width 892 height 447
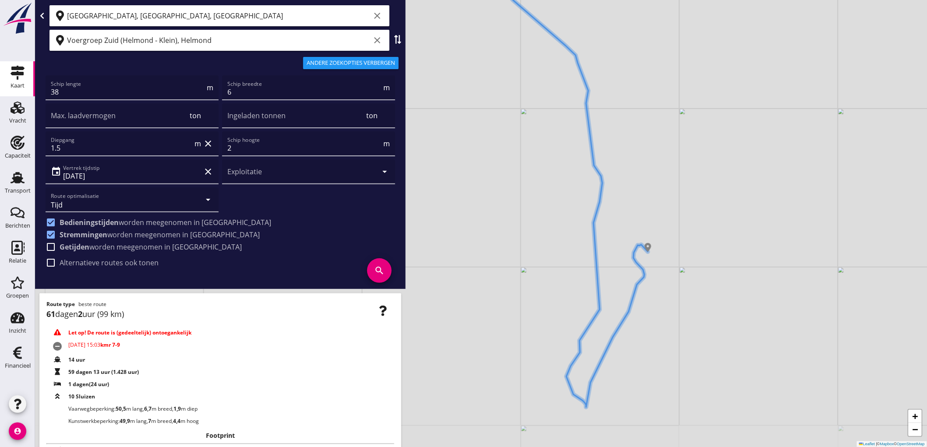
drag, startPoint x: 602, startPoint y: 297, endPoint x: 654, endPoint y: 272, distance: 57.4
click at [654, 272] on div "+ − Leaflet | © Mapbox © OpenStreetMap" at bounding box center [481, 223] width 892 height 447
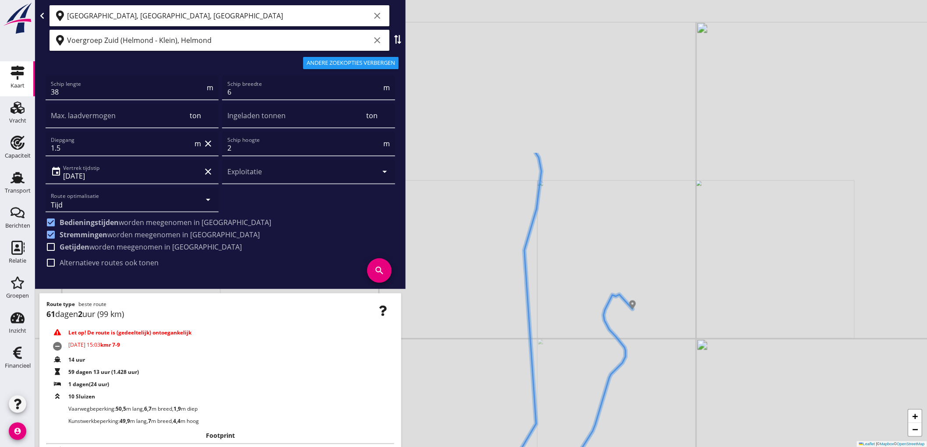
drag, startPoint x: 649, startPoint y: 289, endPoint x: 512, endPoint y: 448, distance: 209.0
click at [512, 447] on html "Geef feedback over deze route Kilometers Tijd Kosten per ton A1 (dagvaart 14u) …" at bounding box center [463, 223] width 927 height 447
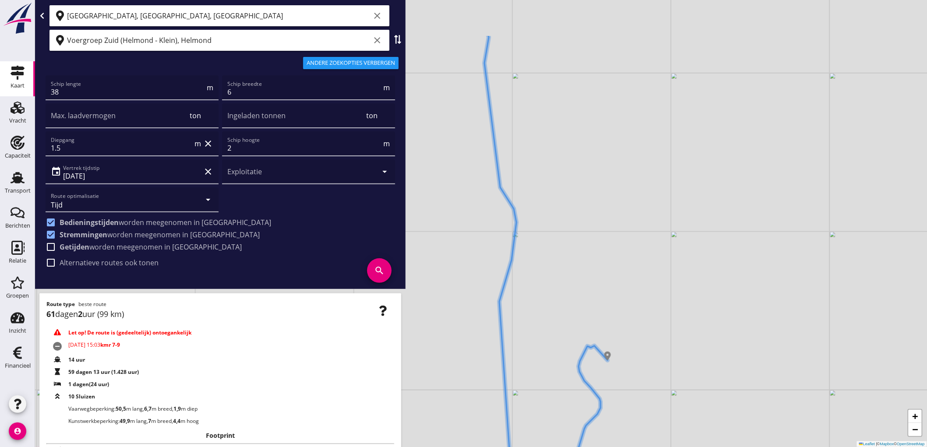
drag, startPoint x: 622, startPoint y: 169, endPoint x: 624, endPoint y: 350, distance: 180.9
click at [625, 350] on div "+ − Leaflet | © Mapbox © OpenStreetMap" at bounding box center [481, 223] width 892 height 447
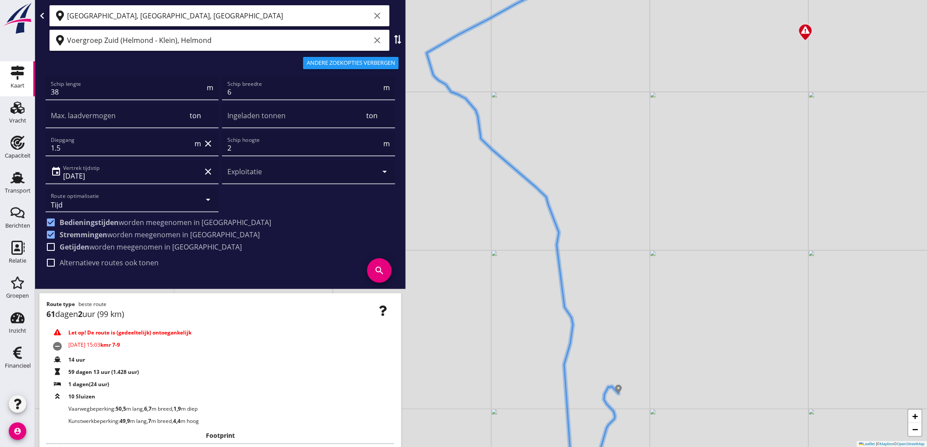
drag, startPoint x: 625, startPoint y: 208, endPoint x: 642, endPoint y: 278, distance: 72.2
click at [642, 278] on div "+ − Leaflet | © Mapbox © OpenStreetMap" at bounding box center [481, 223] width 892 height 447
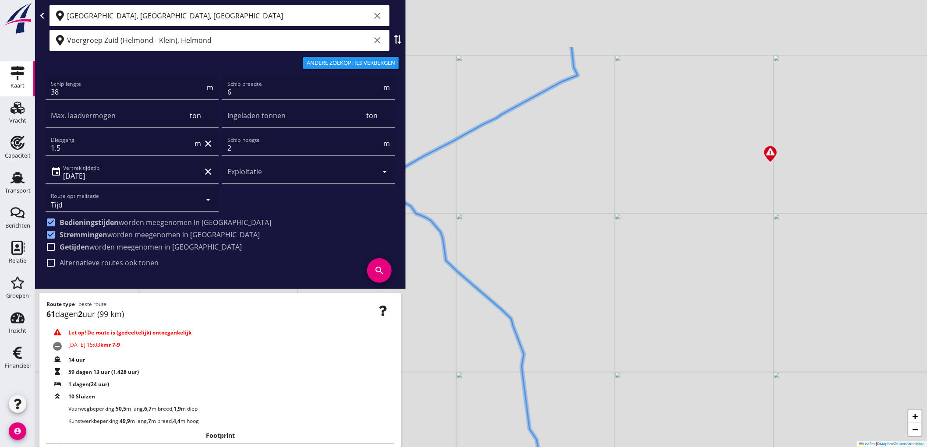
drag, startPoint x: 667, startPoint y: 145, endPoint x: 629, endPoint y: 243, distance: 105.5
click at [629, 243] on div "+ − Leaflet | © Mapbox © OpenStreetMap" at bounding box center [481, 223] width 892 height 447
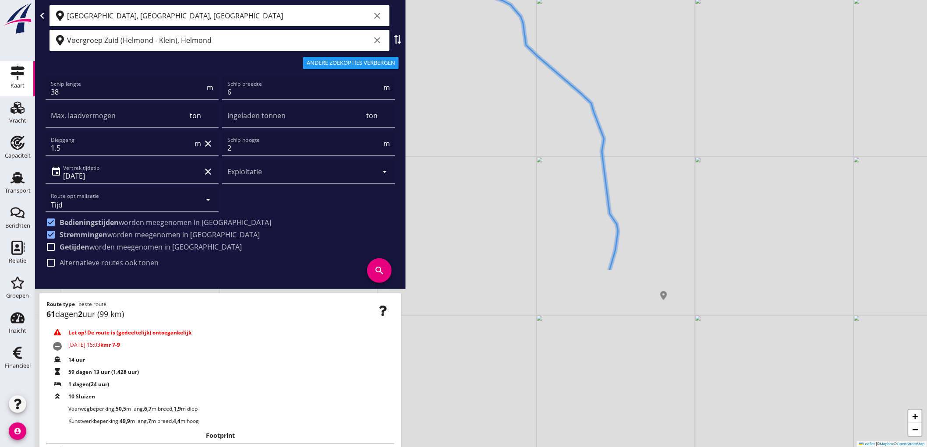
drag, startPoint x: 504, startPoint y: 317, endPoint x: 587, endPoint y: 94, distance: 237.4
click at [587, 94] on div "+ − Leaflet | © Mapbox © OpenStreetMap" at bounding box center [481, 223] width 892 height 447
click at [273, 22] on input "Stein, Limburg, Netherlands" at bounding box center [218, 16] width 303 height 14
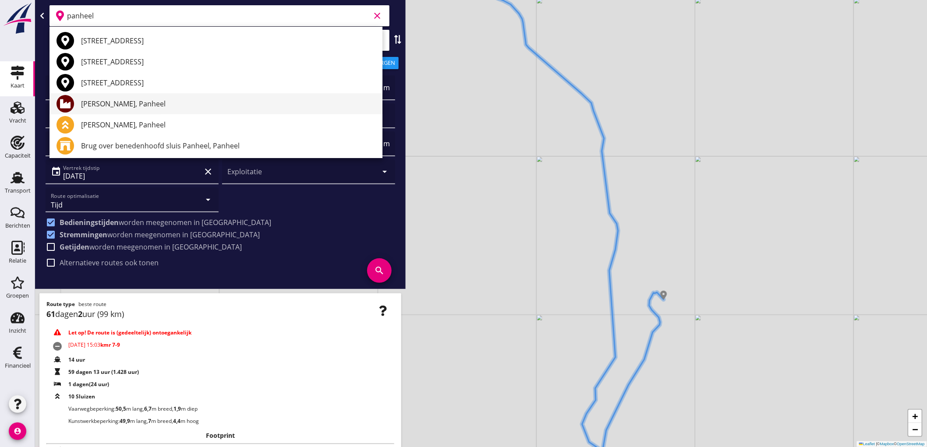
click at [174, 99] on div "[PERSON_NAME], Panheel" at bounding box center [228, 104] width 294 height 11
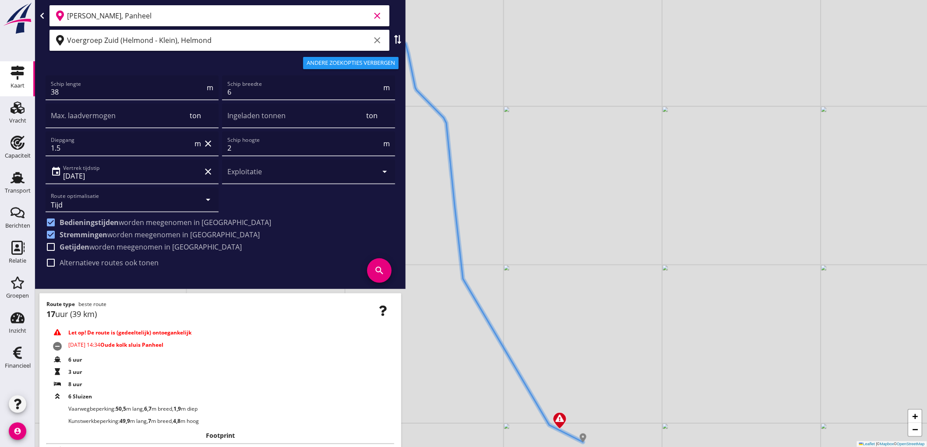
type input "[PERSON_NAME], Panheel"
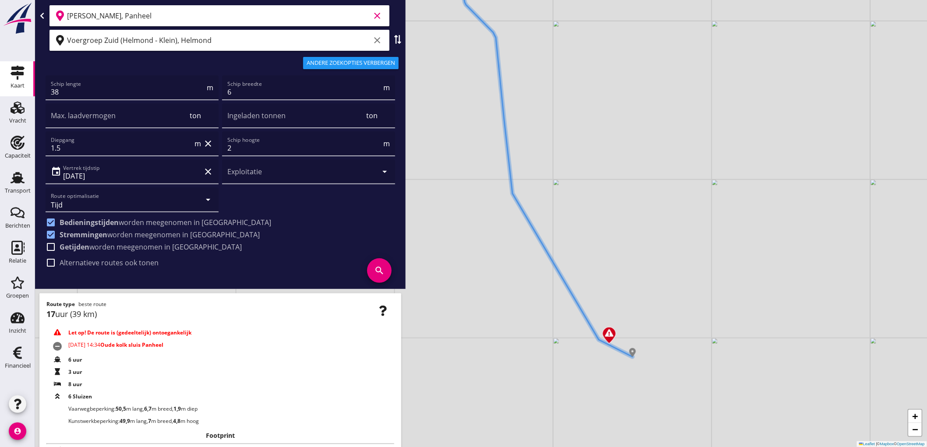
drag, startPoint x: 601, startPoint y: 300, endPoint x: 645, endPoint y: 250, distance: 66.7
click at [645, 250] on div "+ − Leaflet | © Mapbox © OpenStreetMap" at bounding box center [481, 223] width 892 height 447
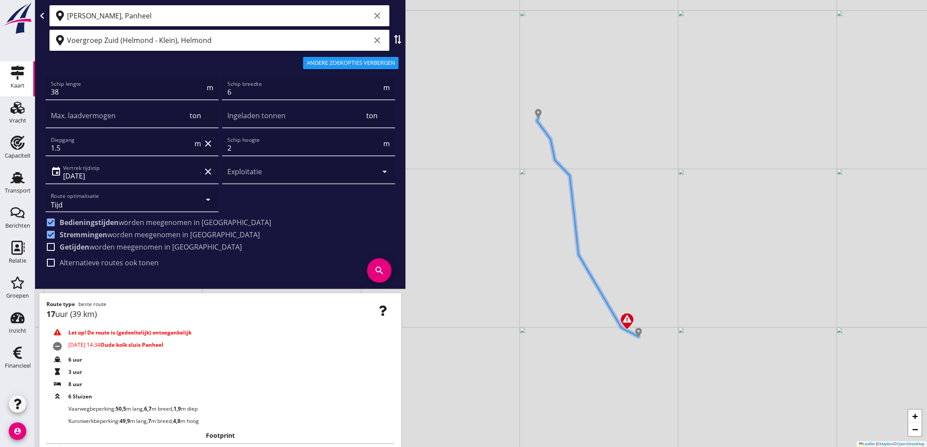
drag, startPoint x: 623, startPoint y: 392, endPoint x: 634, endPoint y: 326, distance: 67.4
click at [634, 326] on div "+ − Leaflet | © Mapbox © OpenStreetMap" at bounding box center [481, 223] width 892 height 447
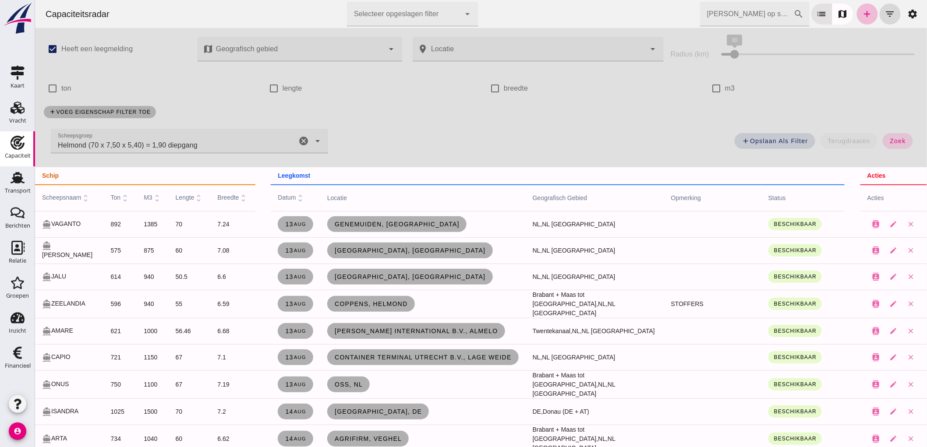
scroll to position [243, 0]
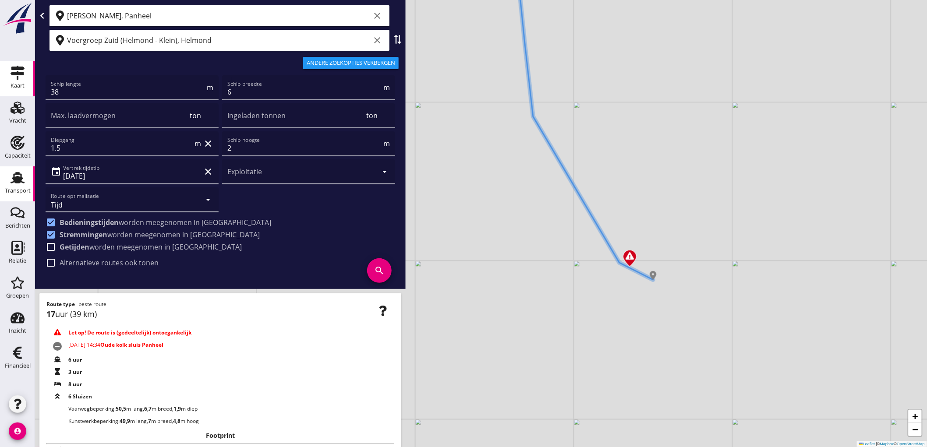
click at [16, 183] on icon "Transport" at bounding box center [18, 178] width 14 height 14
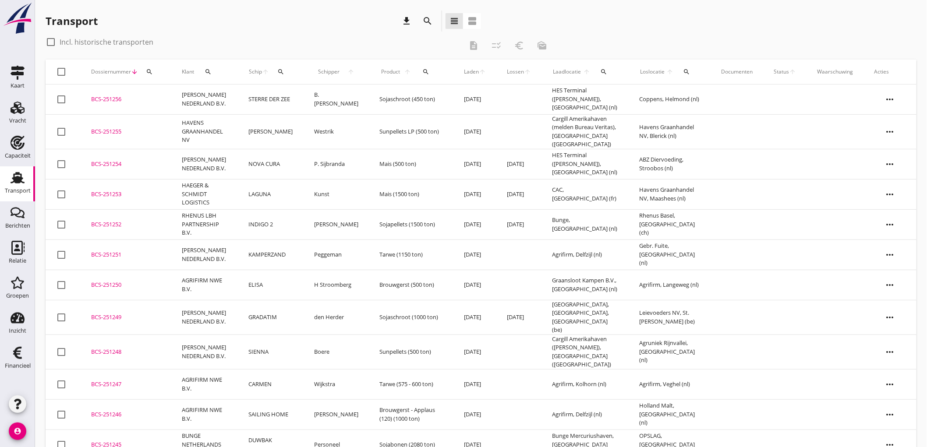
click at [406, 23] on icon "download" at bounding box center [406, 21] width 11 height 11
click at [286, 9] on div "Transport download search view_headline view_agenda check_box_outline_blank Inc…" at bounding box center [481, 364] width 892 height 729
